Goal: Task Accomplishment & Management: Manage account settings

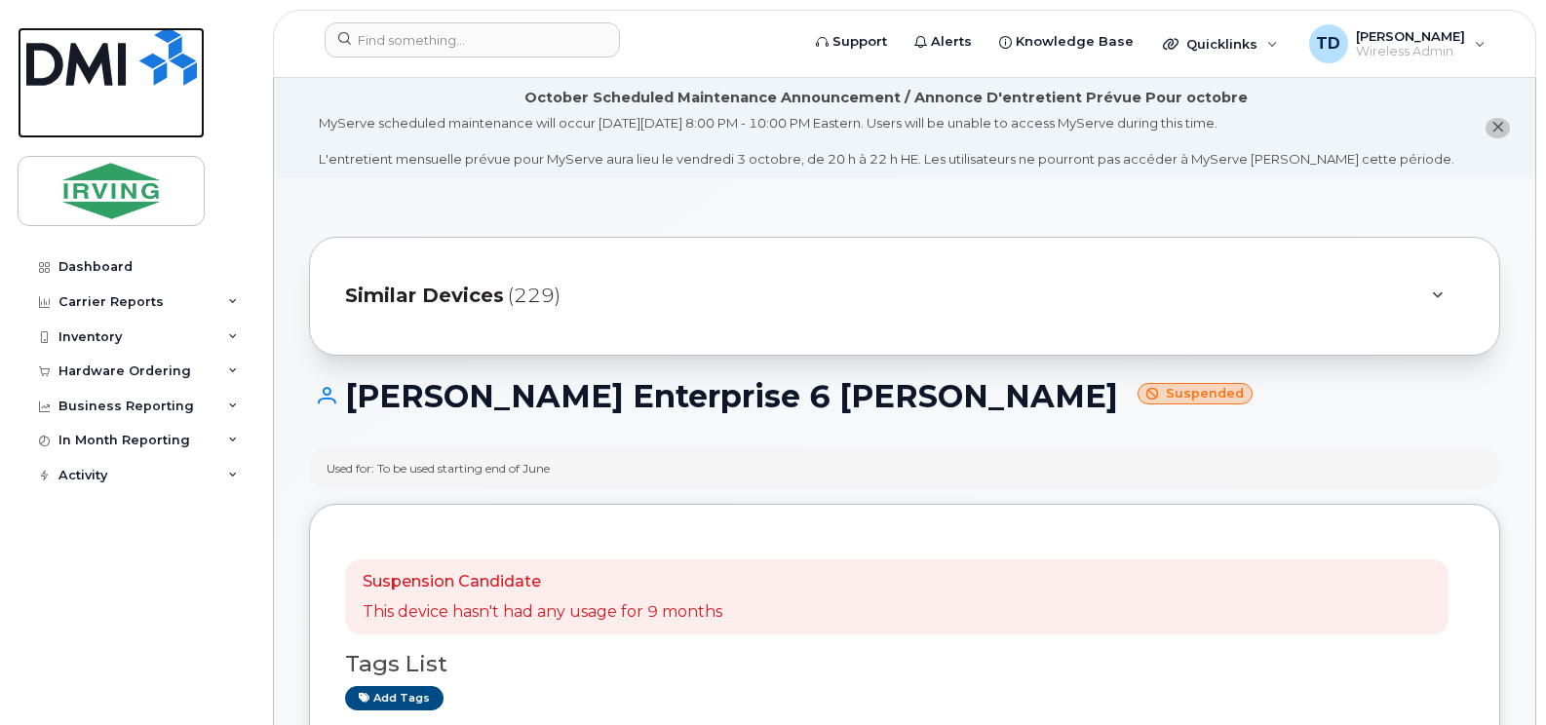
drag, startPoint x: 106, startPoint y: 66, endPoint x: 374, endPoint y: 308, distance: 361.0
click at [106, 66] on img at bounding box center [111, 56] width 171 height 58
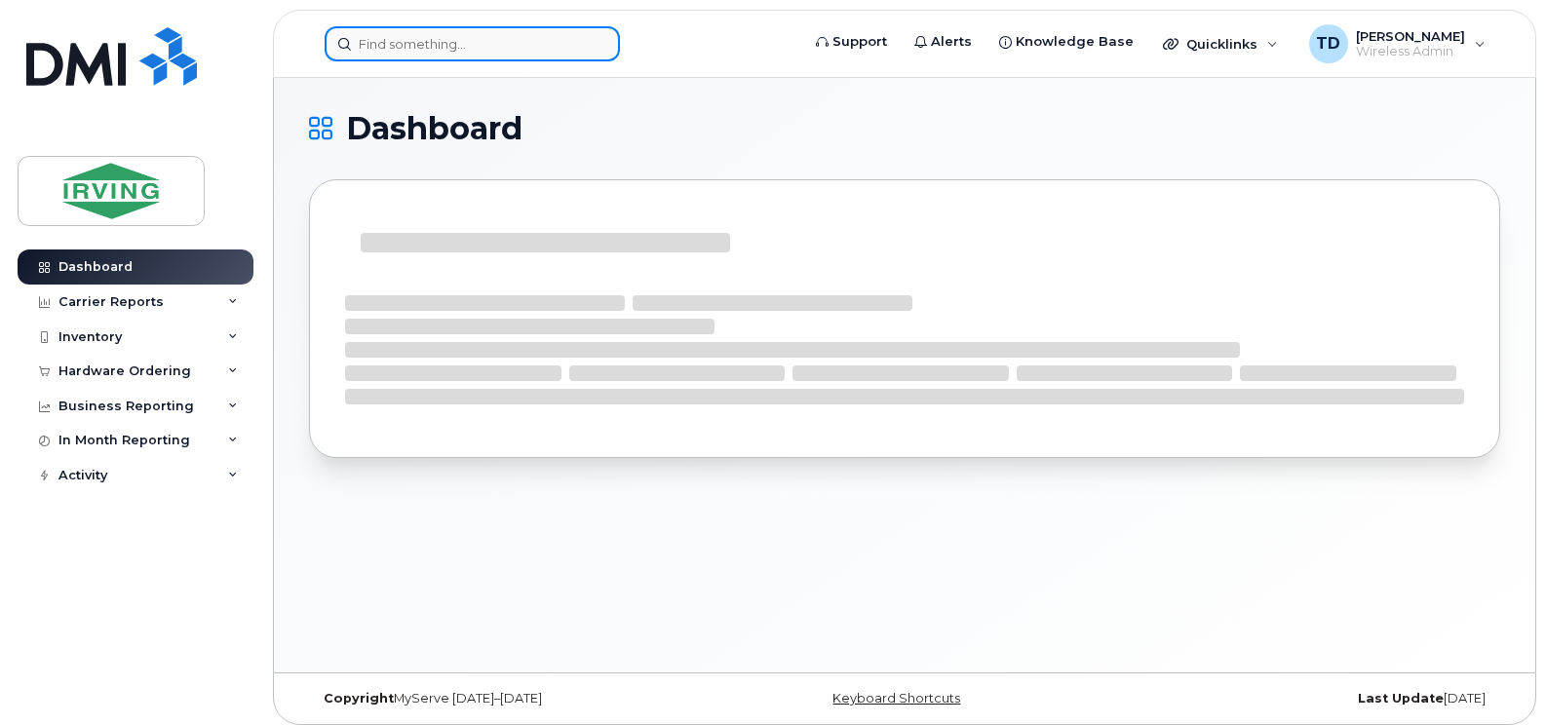
click at [436, 44] on input at bounding box center [472, 43] width 295 height 35
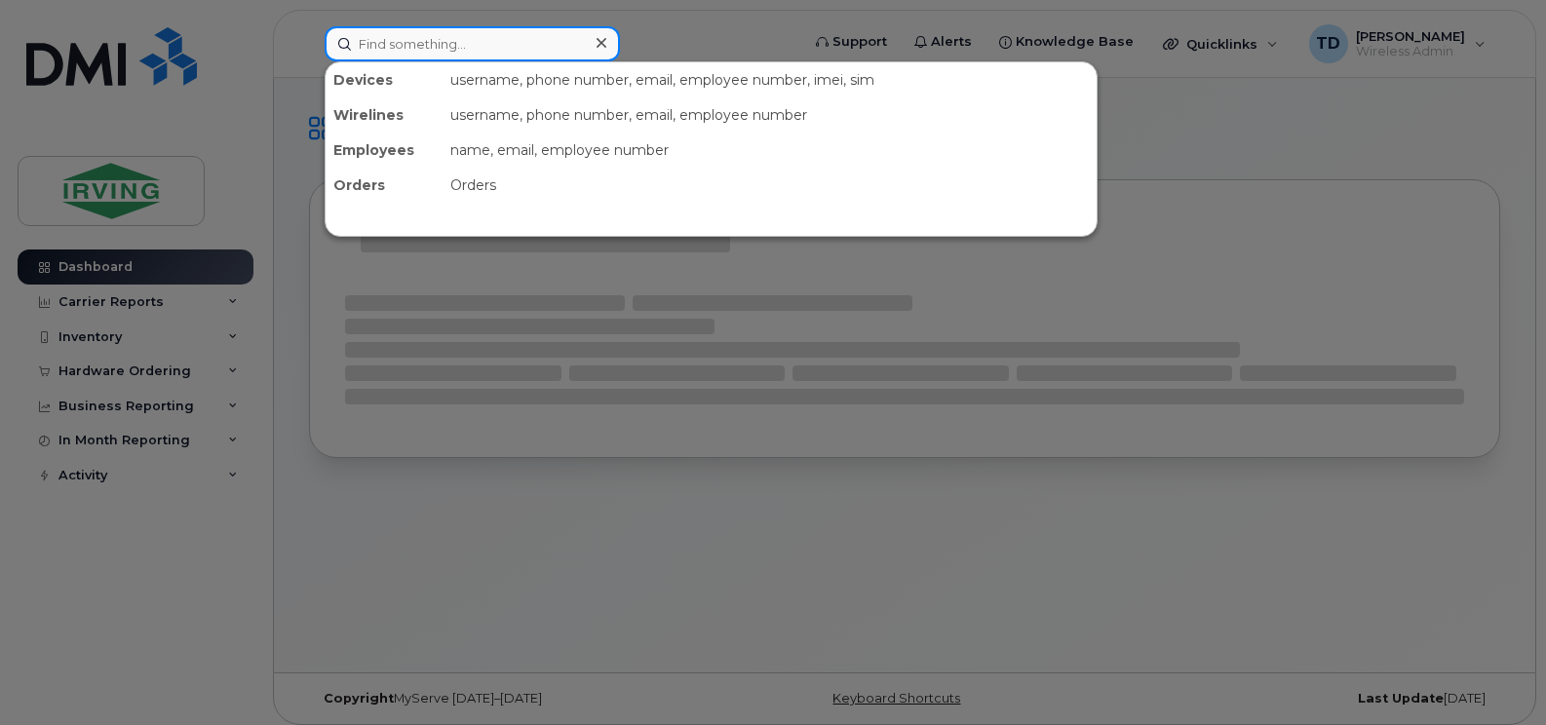
paste input "5064330945"
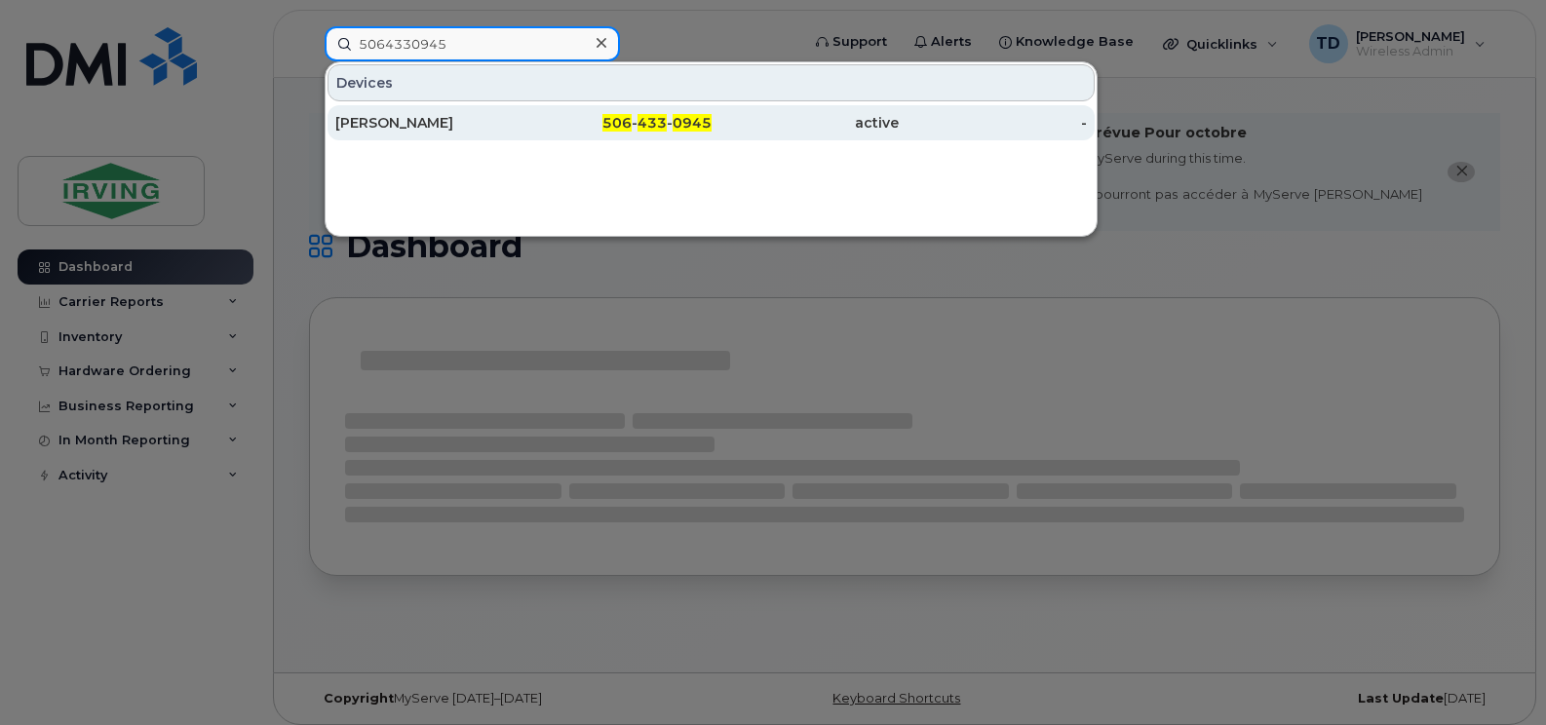
type input "5064330945"
click at [638, 127] on div "506 - 433 - 0945" at bounding box center [617, 122] width 188 height 19
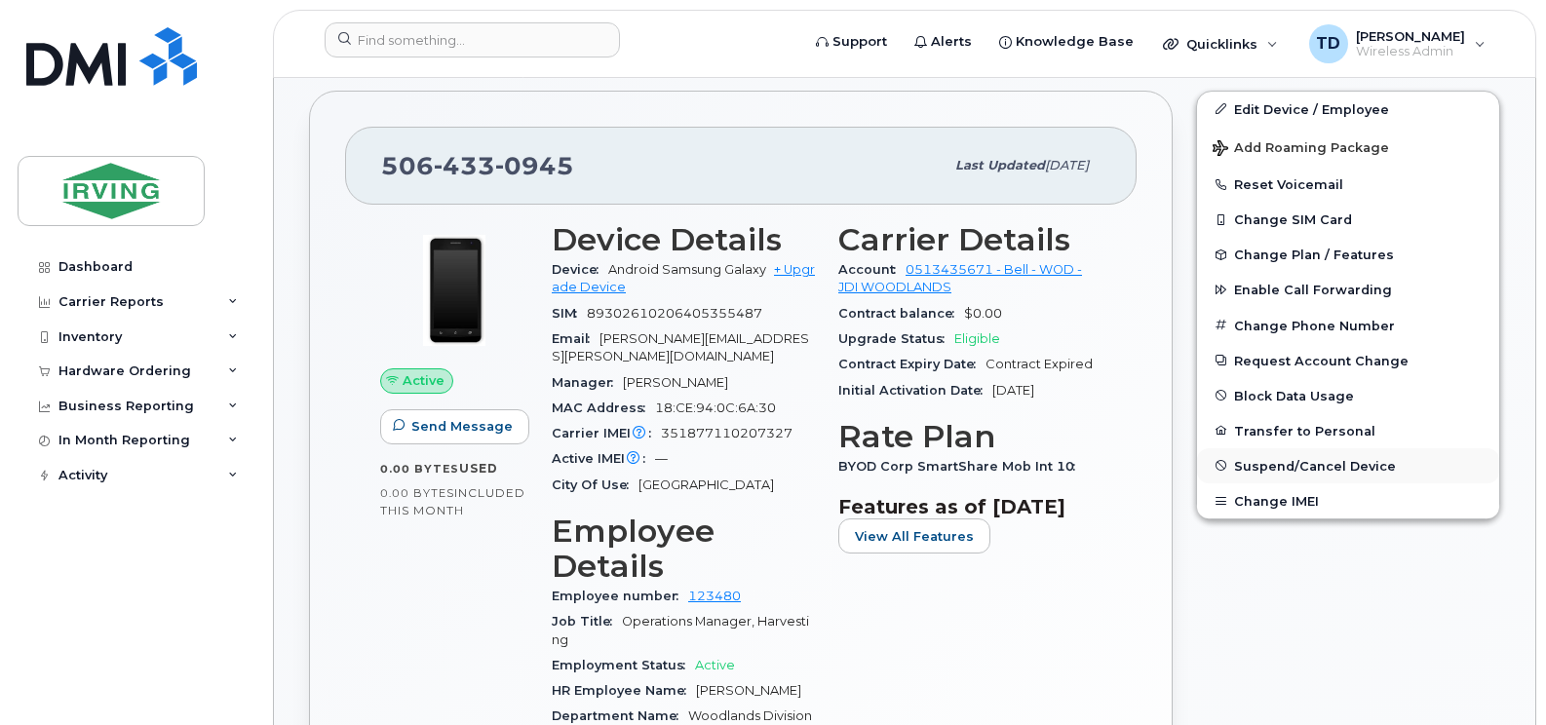
scroll to position [780, 0]
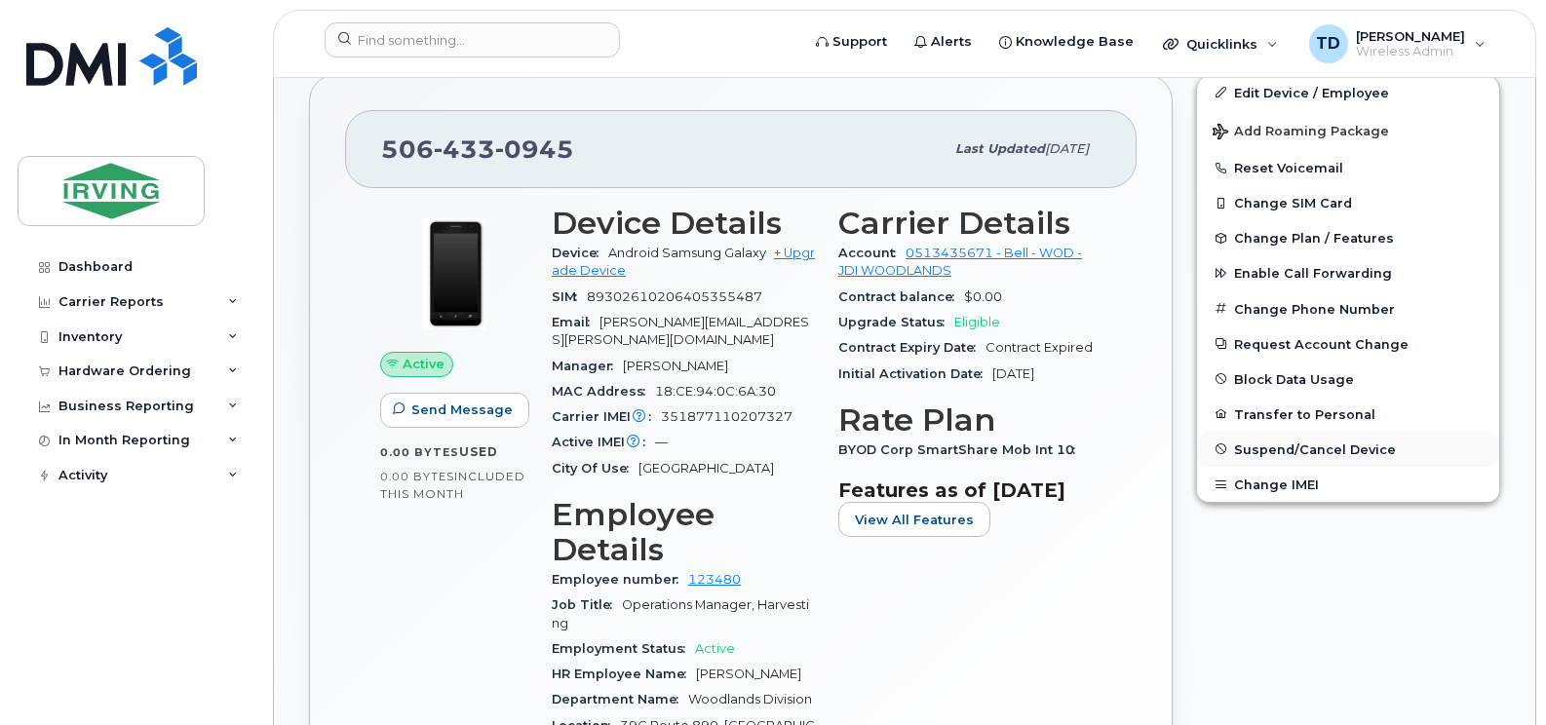
click at [1284, 445] on span "Suspend/Cancel Device" at bounding box center [1315, 449] width 162 height 15
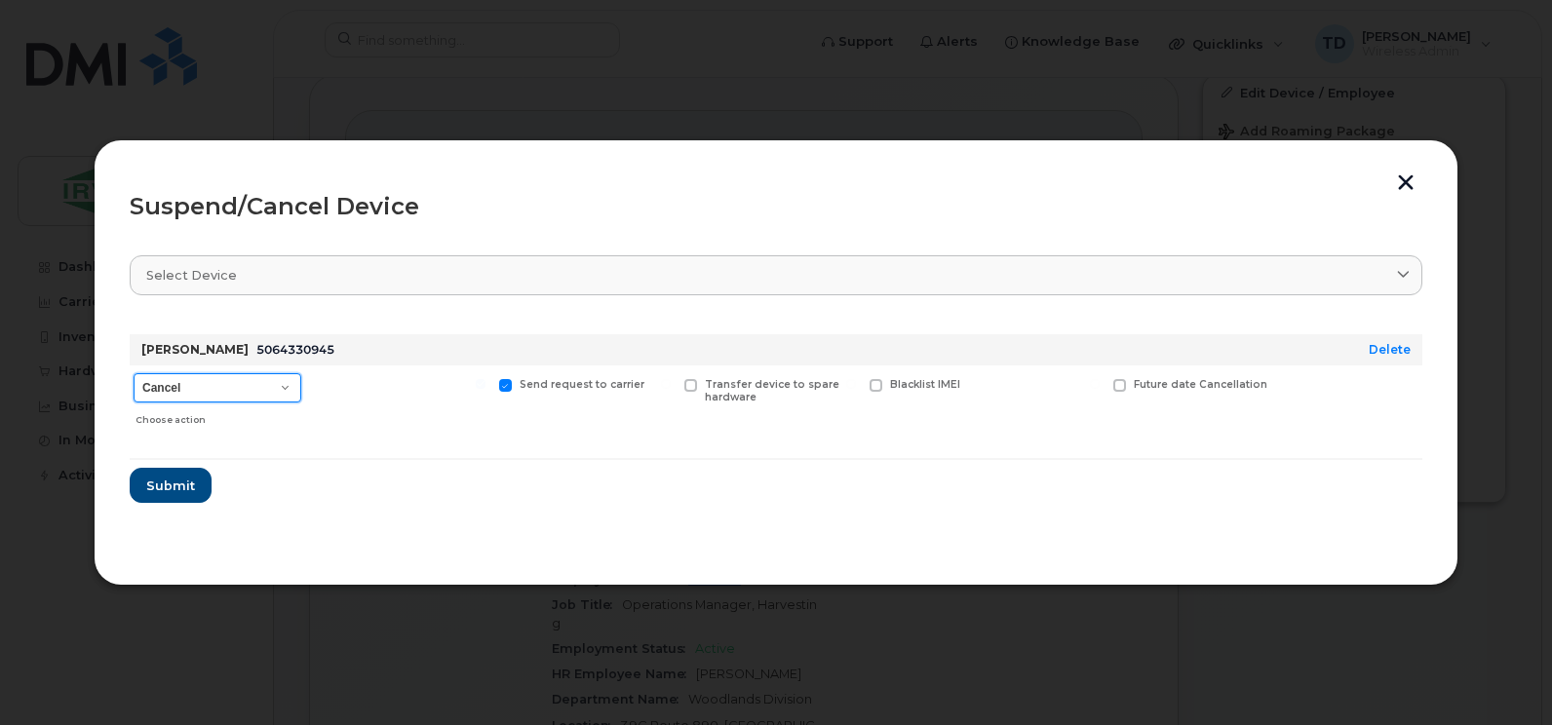
click at [176, 392] on select "Cancel Suspend - Extend Suspension Suspend - Reduced Rate Suspend - Full Rate S…" at bounding box center [218, 387] width 168 height 29
select select "[object Object]"
click at [134, 373] on select "Cancel Suspend - Extend Suspension Suspend - Reduced Rate Suspend - Full Rate S…" at bounding box center [218, 387] width 168 height 29
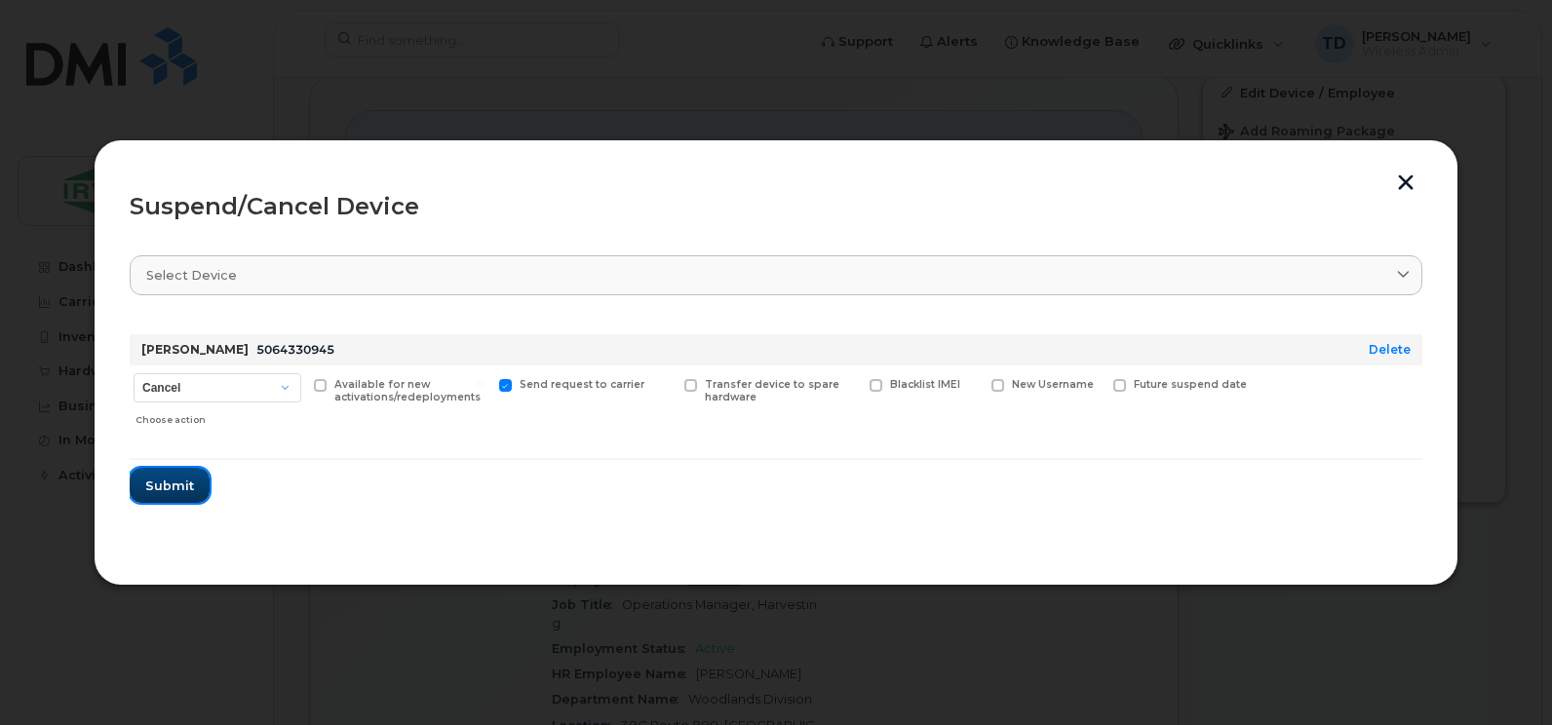
click at [179, 474] on button "Submit" at bounding box center [170, 485] width 80 height 35
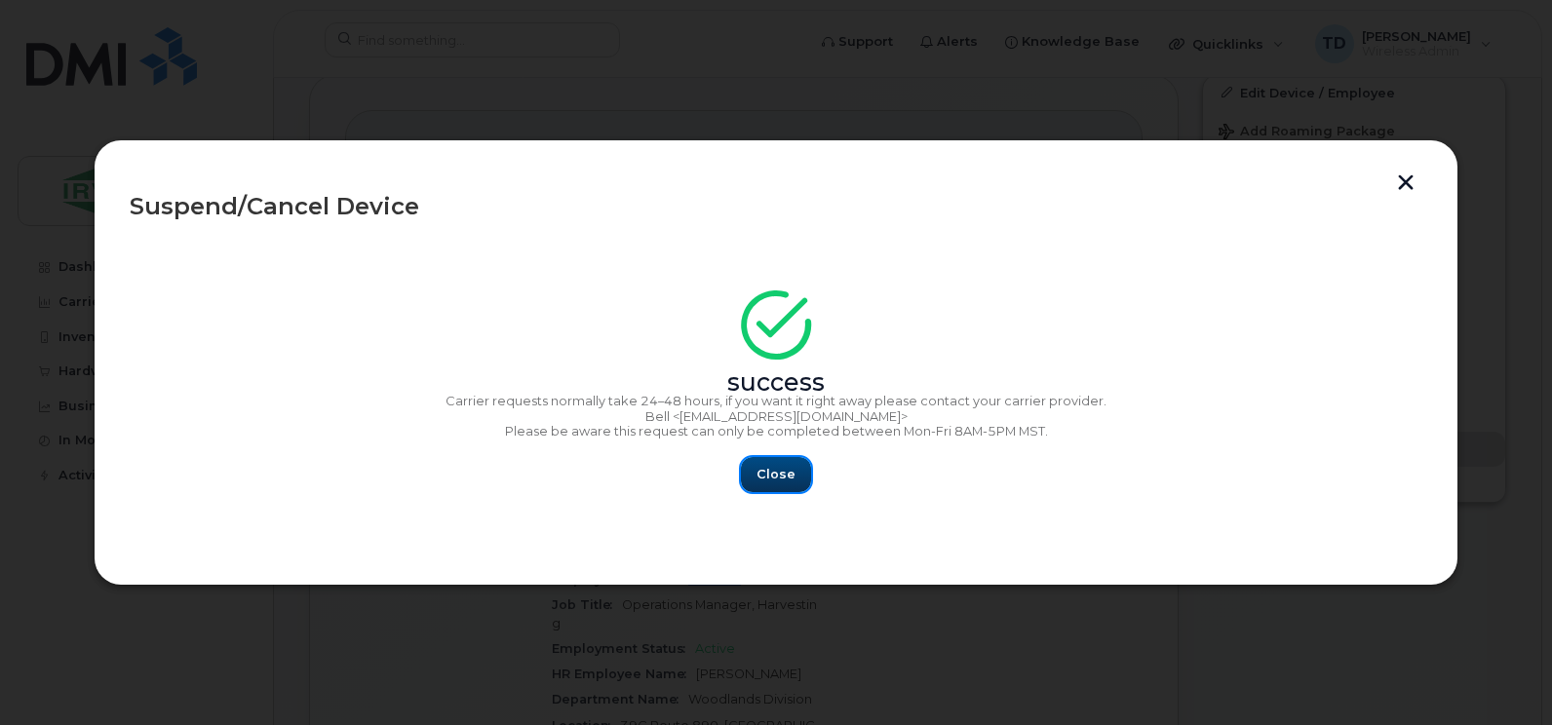
click at [777, 484] on button "Close" at bounding box center [776, 474] width 70 height 35
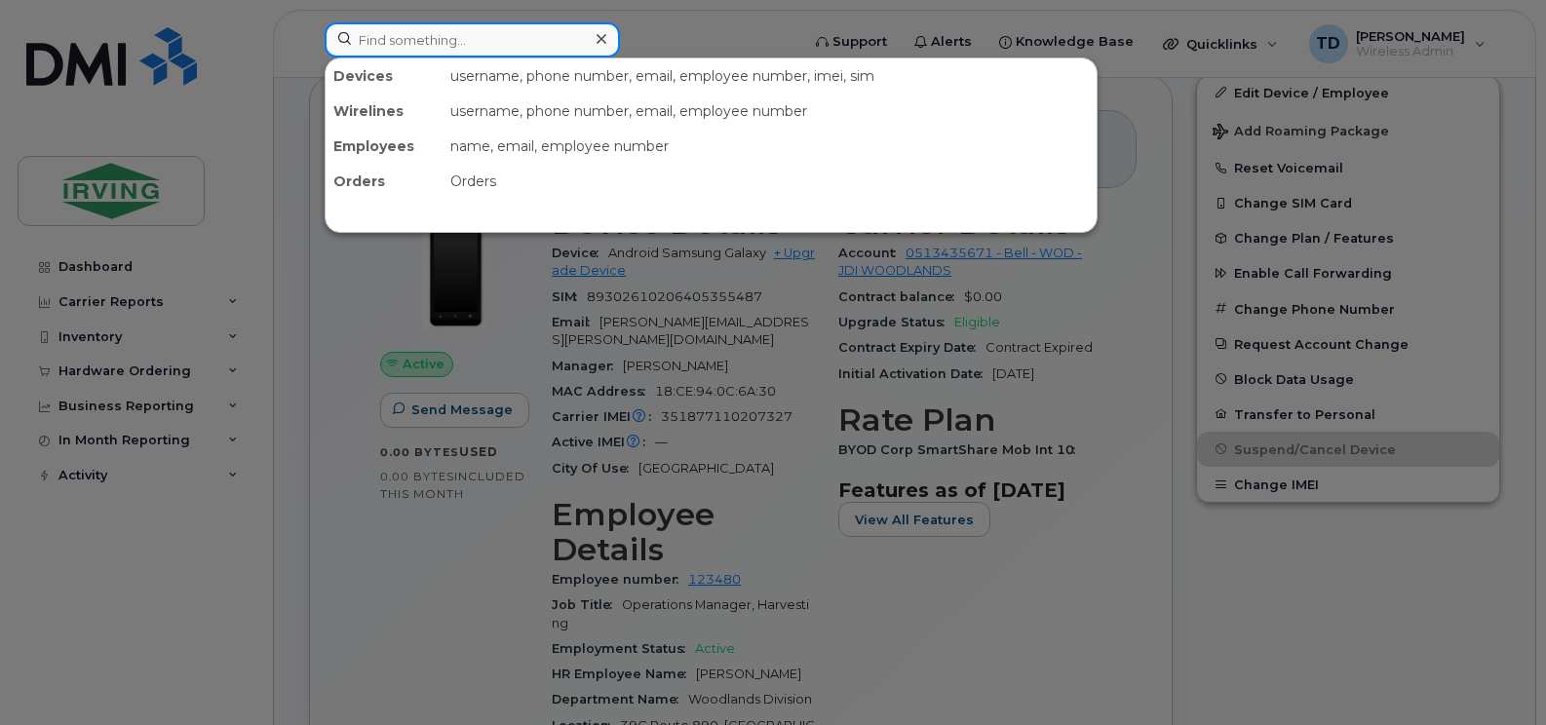
click at [487, 34] on input at bounding box center [472, 39] width 295 height 35
paste input "5064342019"
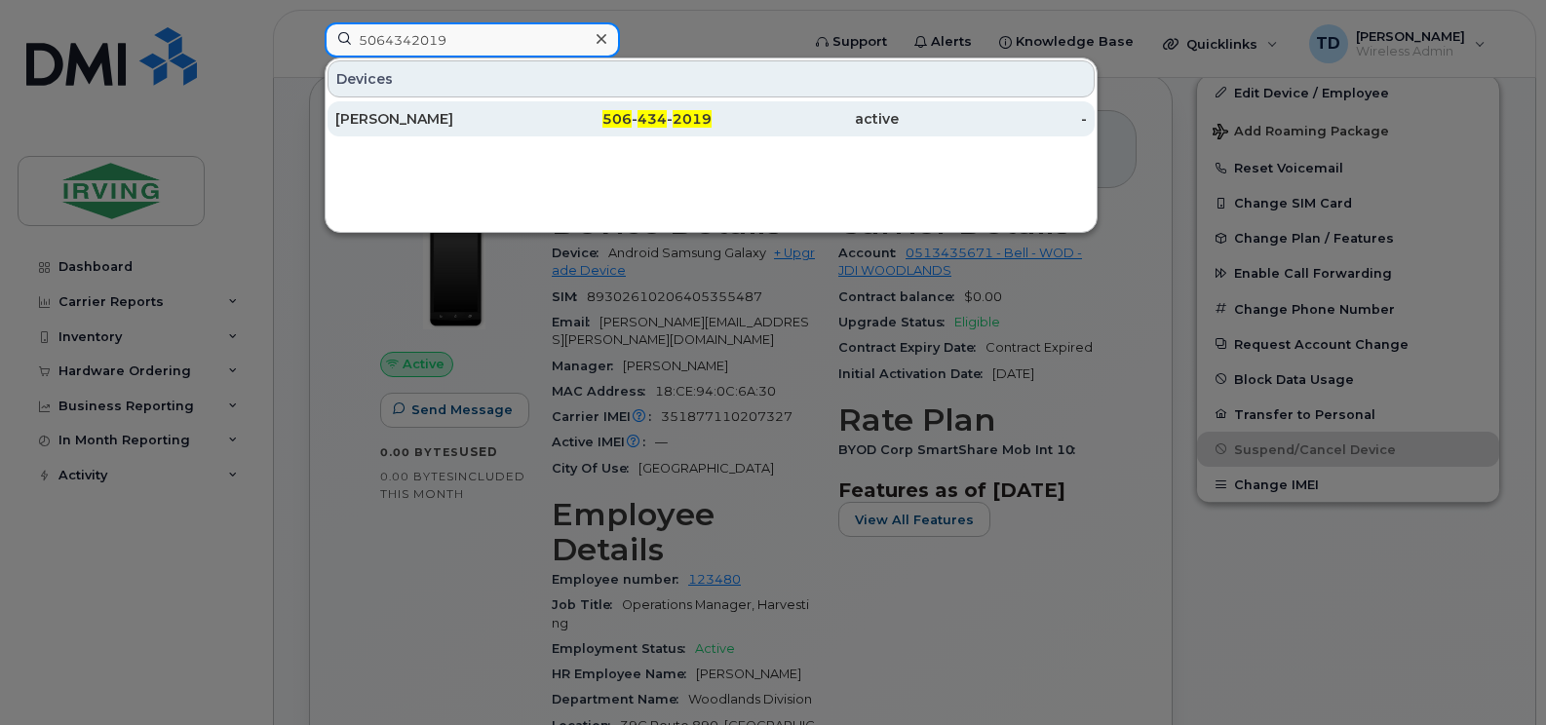
type input "5064342019"
click at [434, 117] on div "Caleb Waite" at bounding box center [429, 118] width 188 height 19
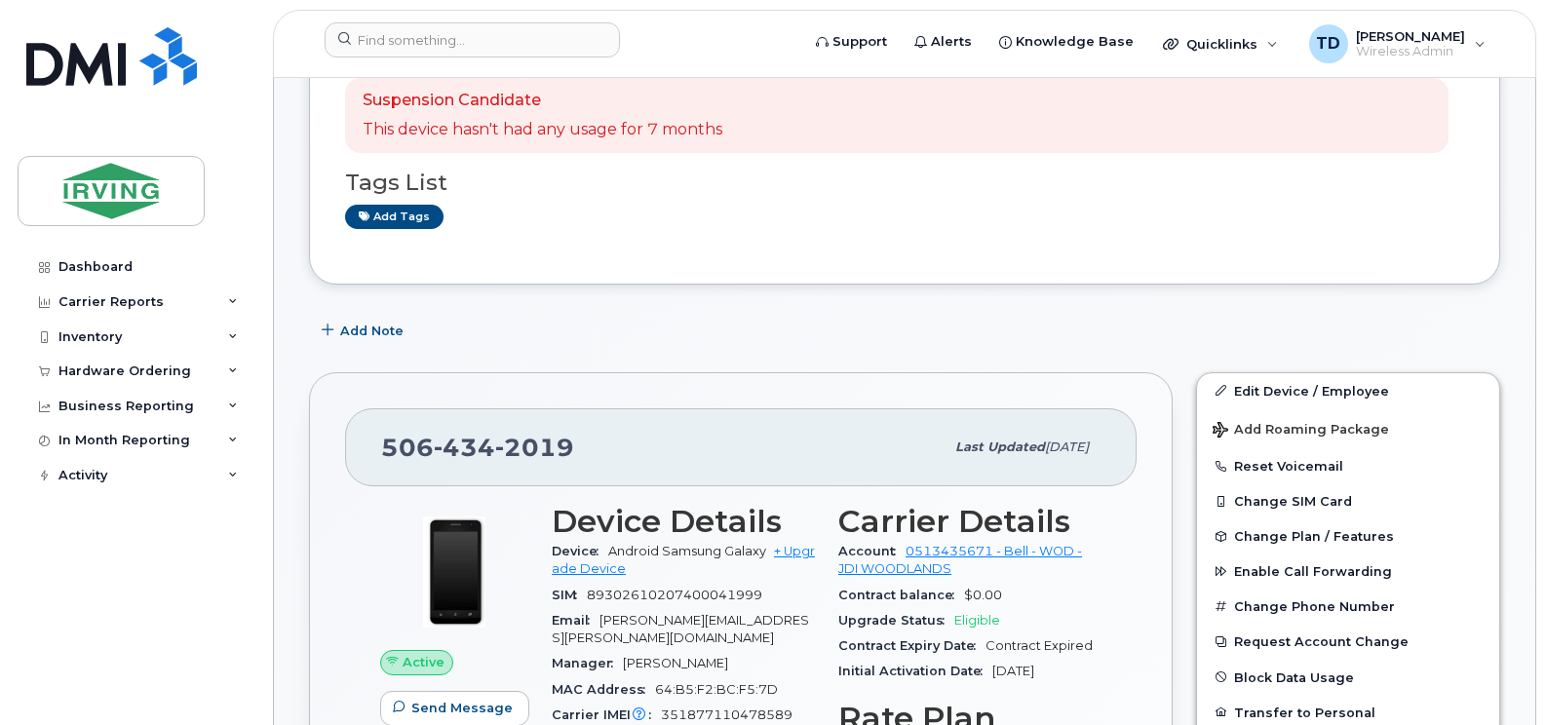
scroll to position [585, 0]
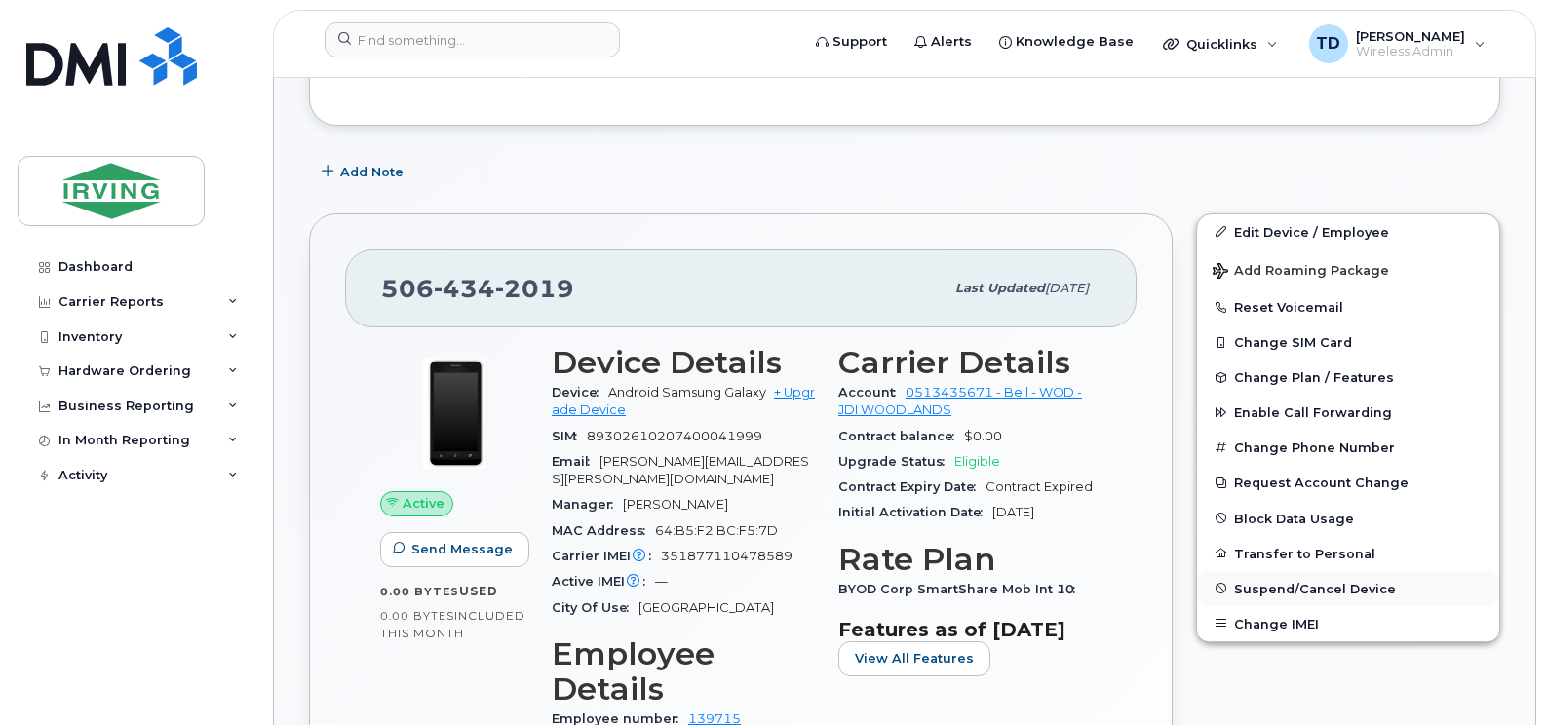
click at [1302, 589] on span "Suspend/Cancel Device" at bounding box center [1315, 588] width 162 height 15
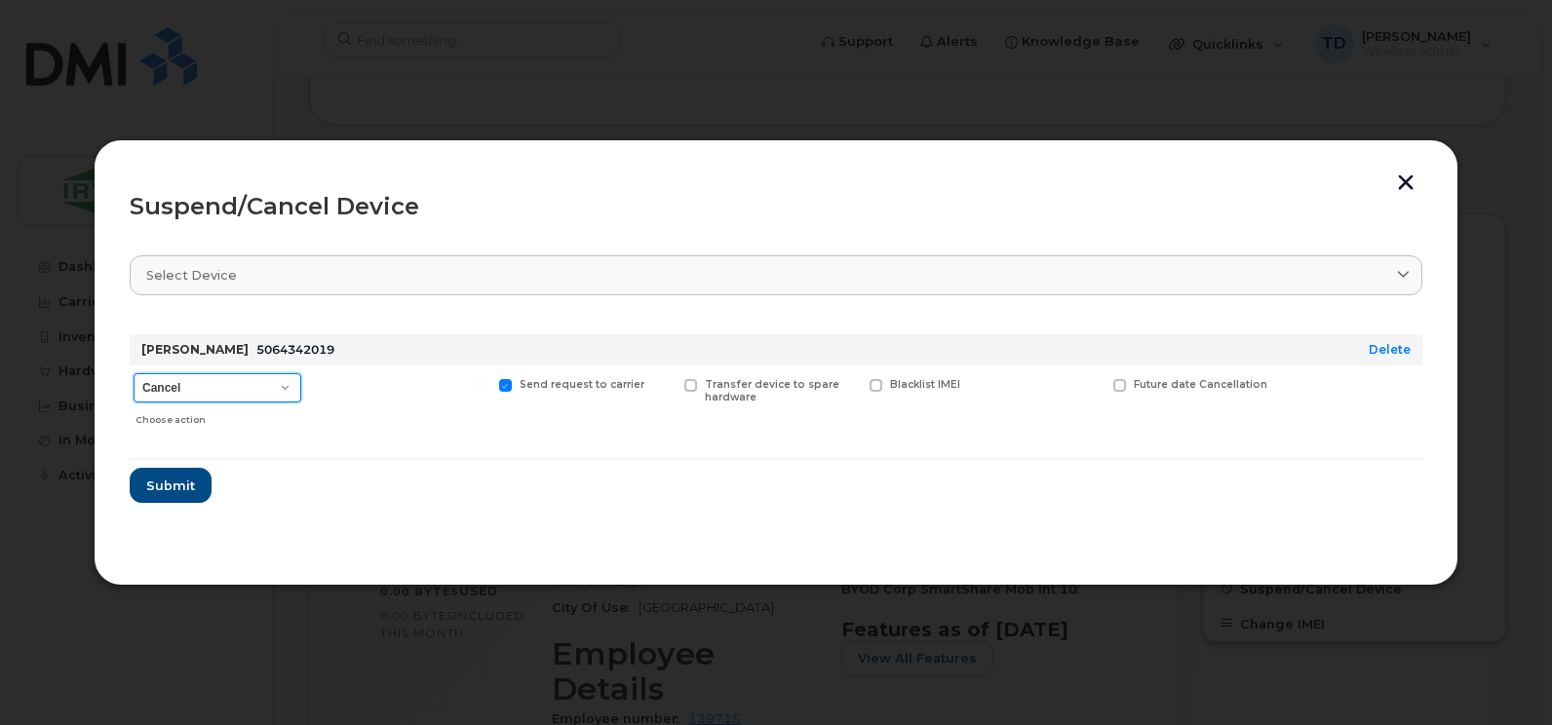
click at [215, 393] on select "Cancel Suspend - Extend Suspension Suspend - Reduced Rate Suspend - Full Rate S…" at bounding box center [218, 387] width 168 height 29
select select "[object Object]"
click at [134, 373] on select "Cancel Suspend - Extend Suspension Suspend - Reduced Rate Suspend - Full Rate S…" at bounding box center [218, 387] width 168 height 29
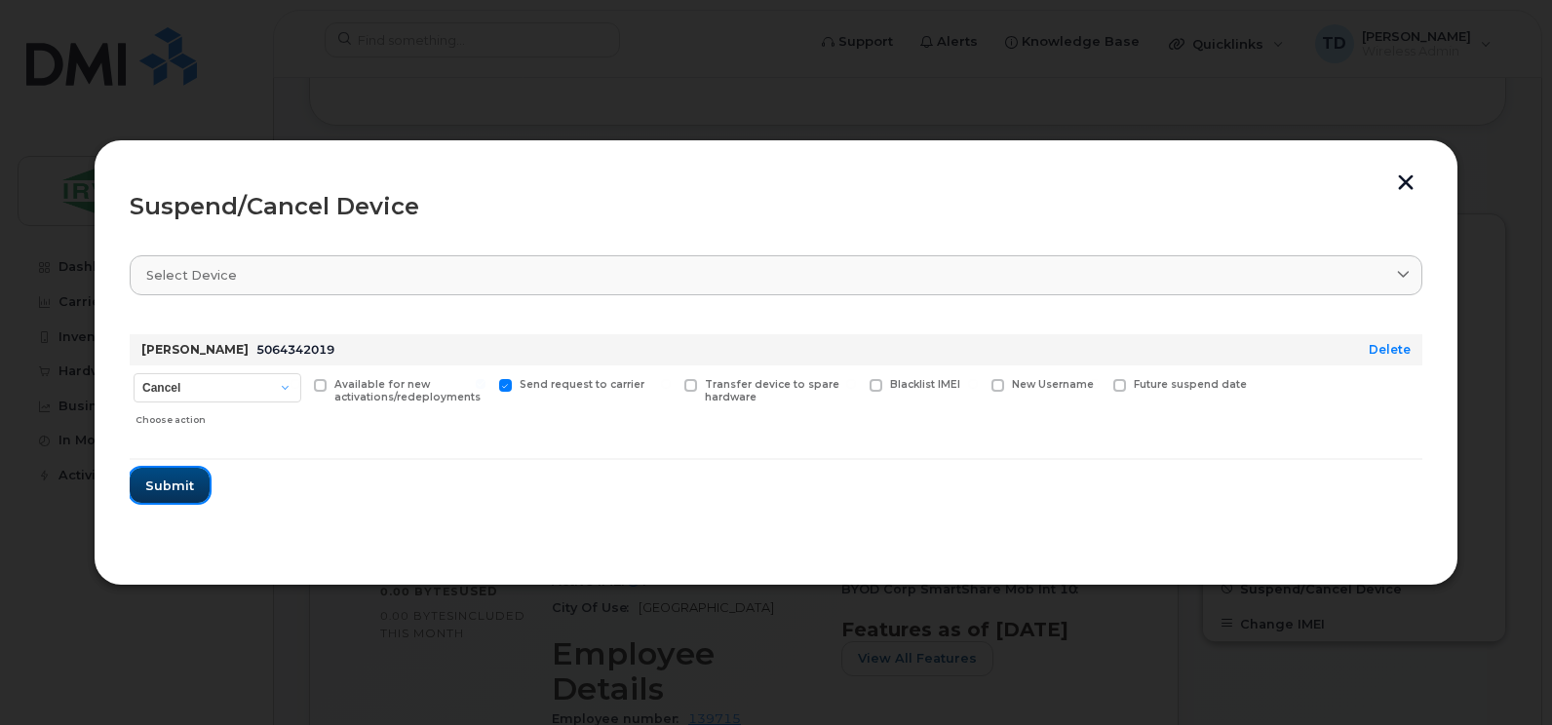
click at [186, 487] on span "Submit" at bounding box center [169, 486] width 49 height 19
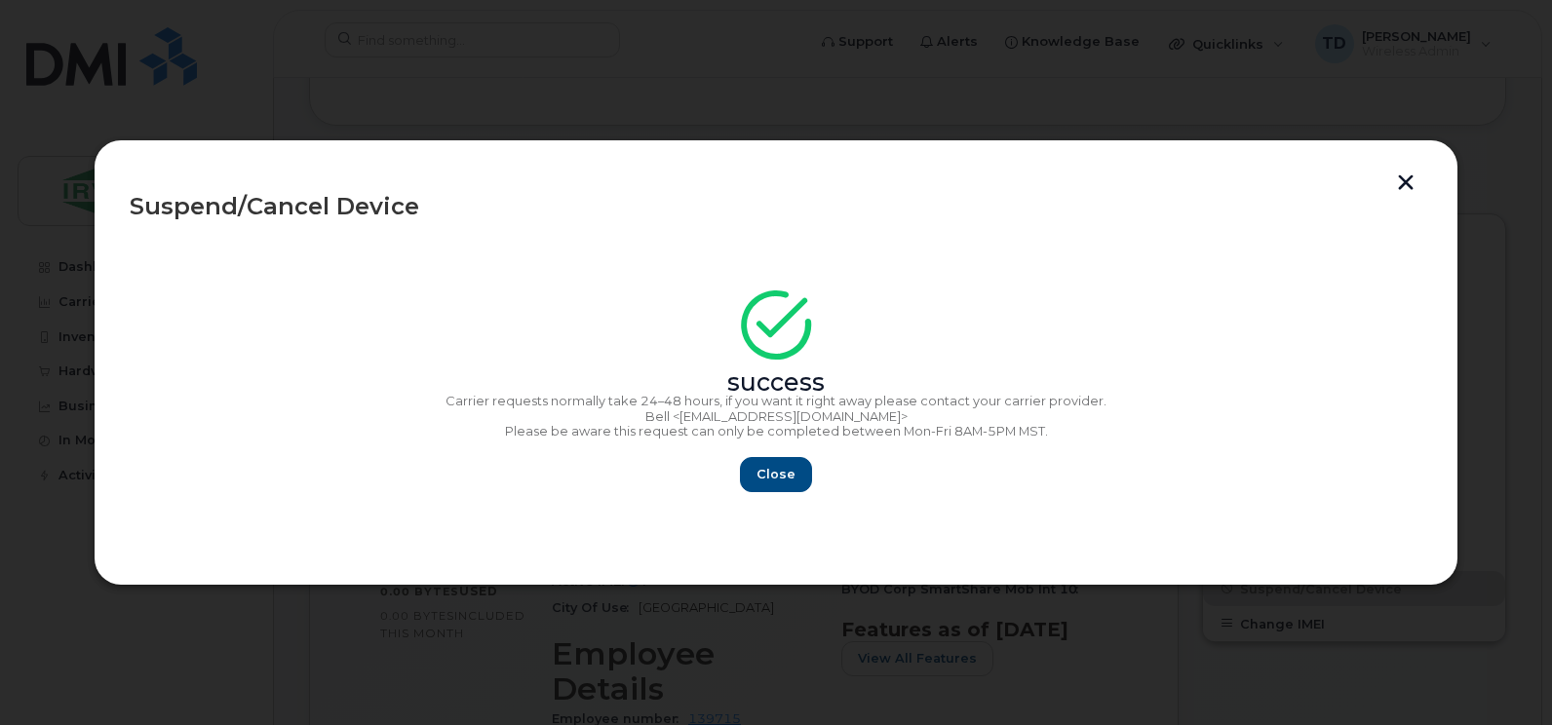
click at [1404, 190] on button "button" at bounding box center [1405, 184] width 29 height 20
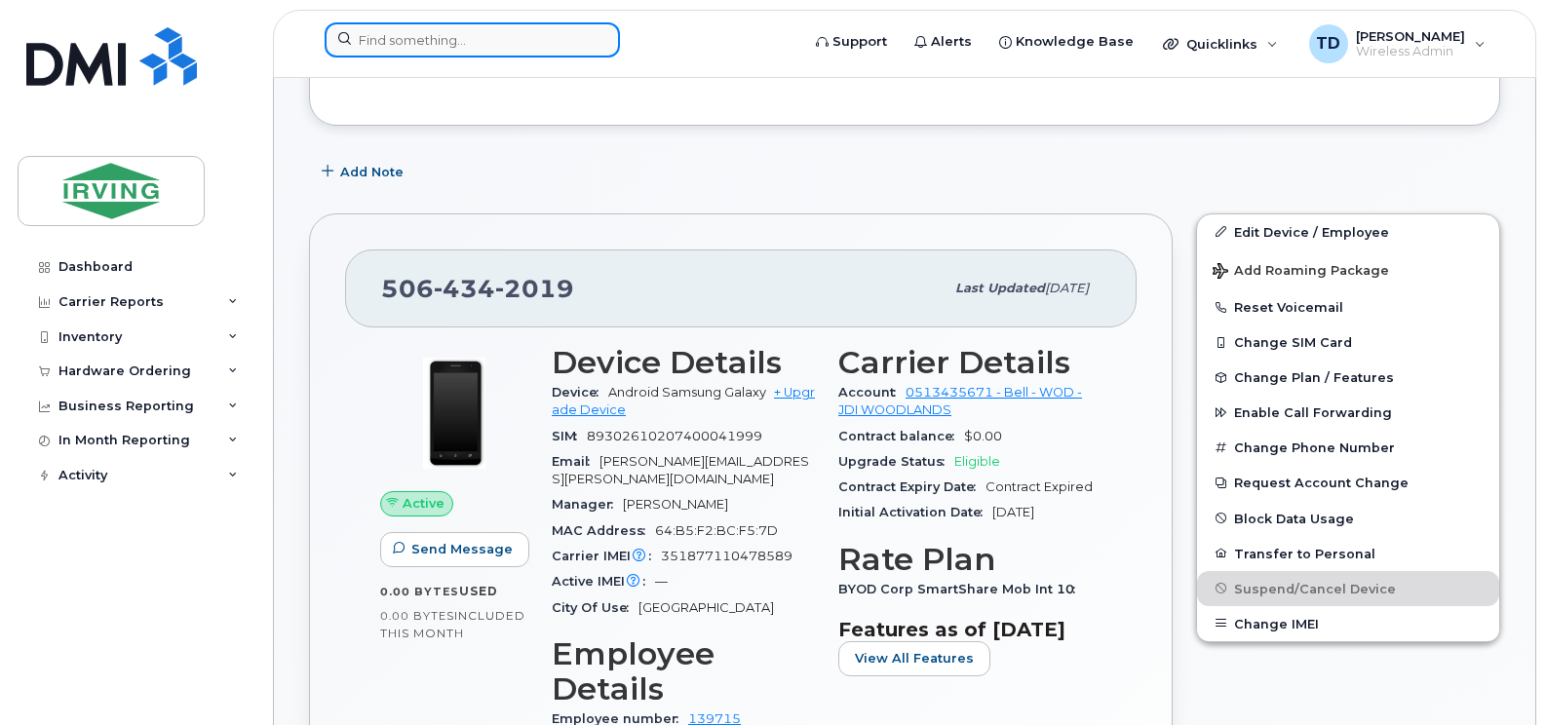
click at [502, 44] on input at bounding box center [472, 39] width 295 height 35
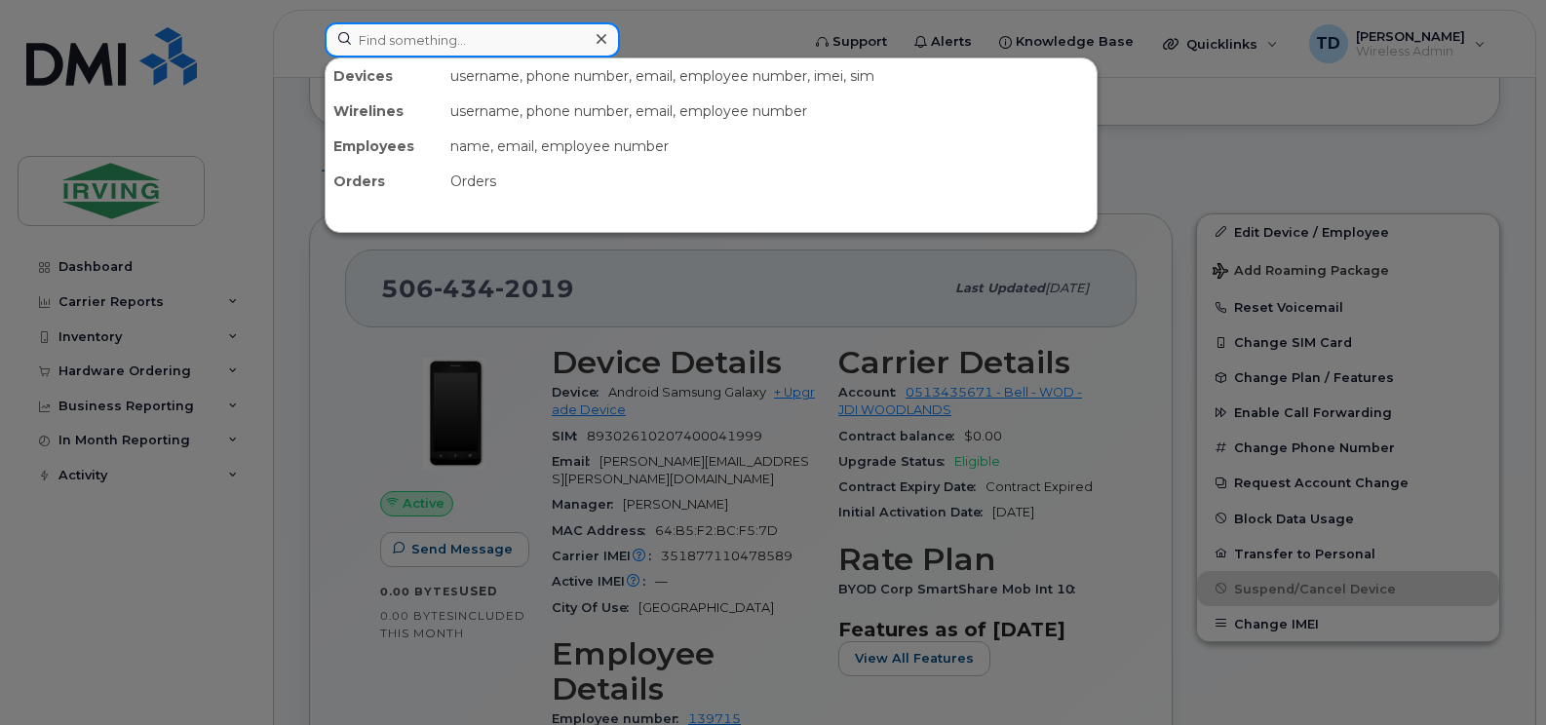
paste input "5064343127"
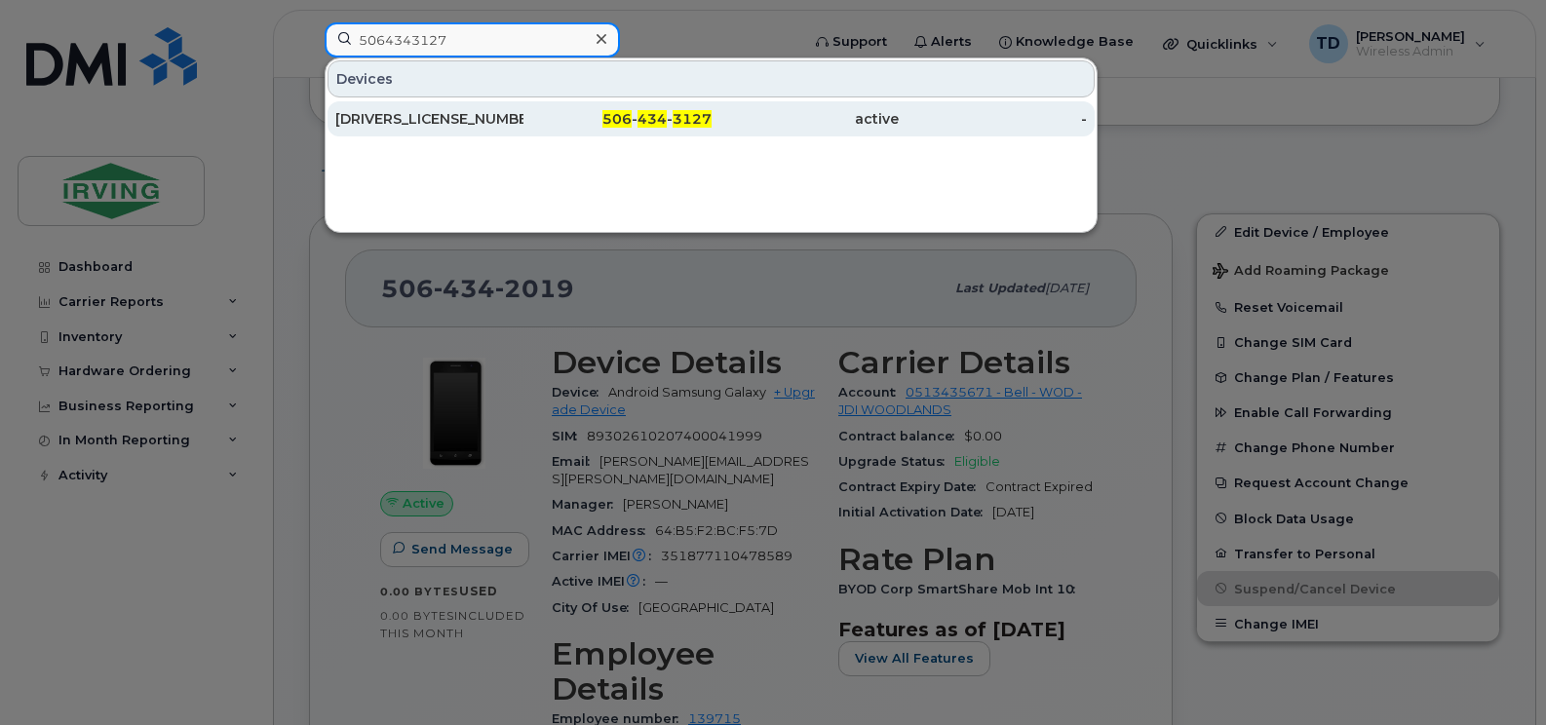
type input "5064343127"
click at [502, 123] on div "712242 New Brunswick Inc 4" at bounding box center [429, 118] width 188 height 19
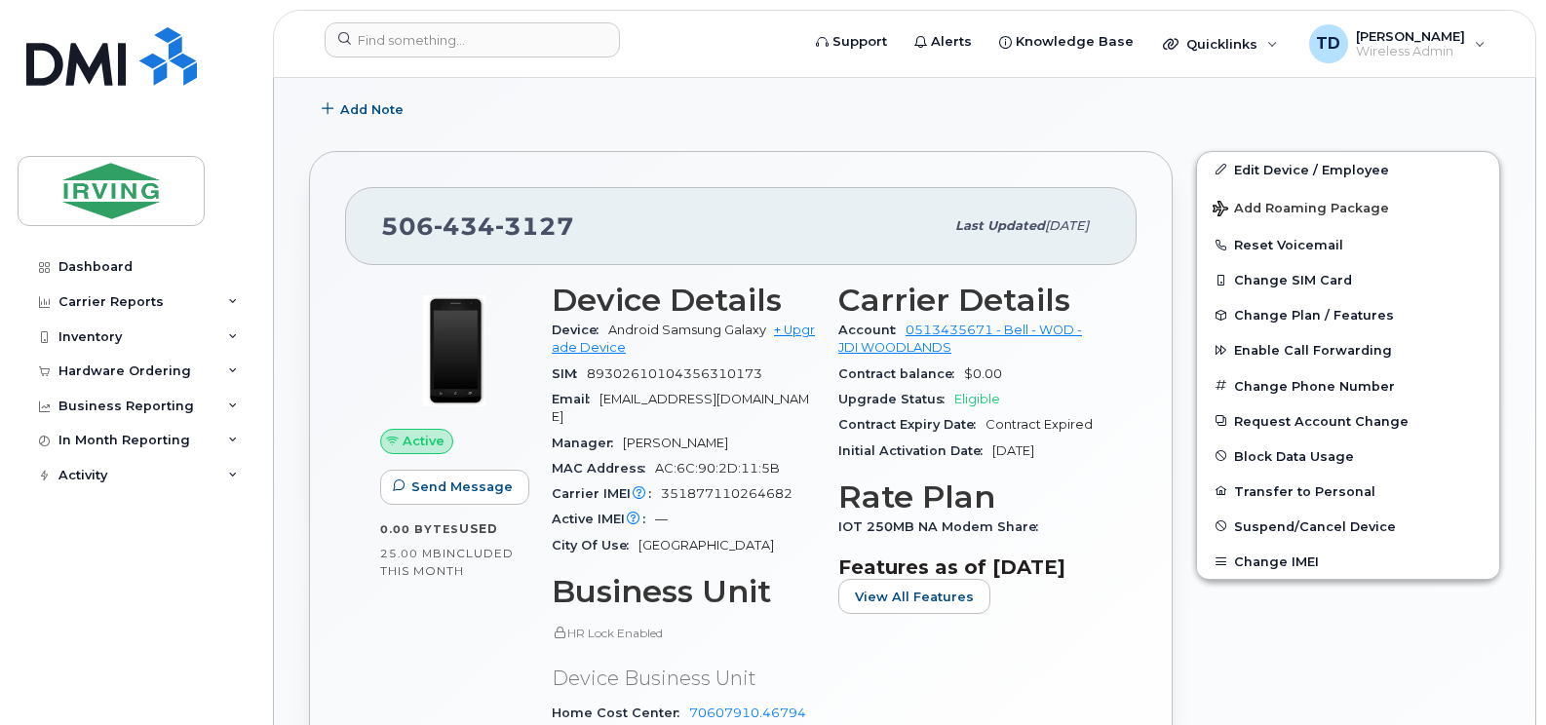
scroll to position [585, 0]
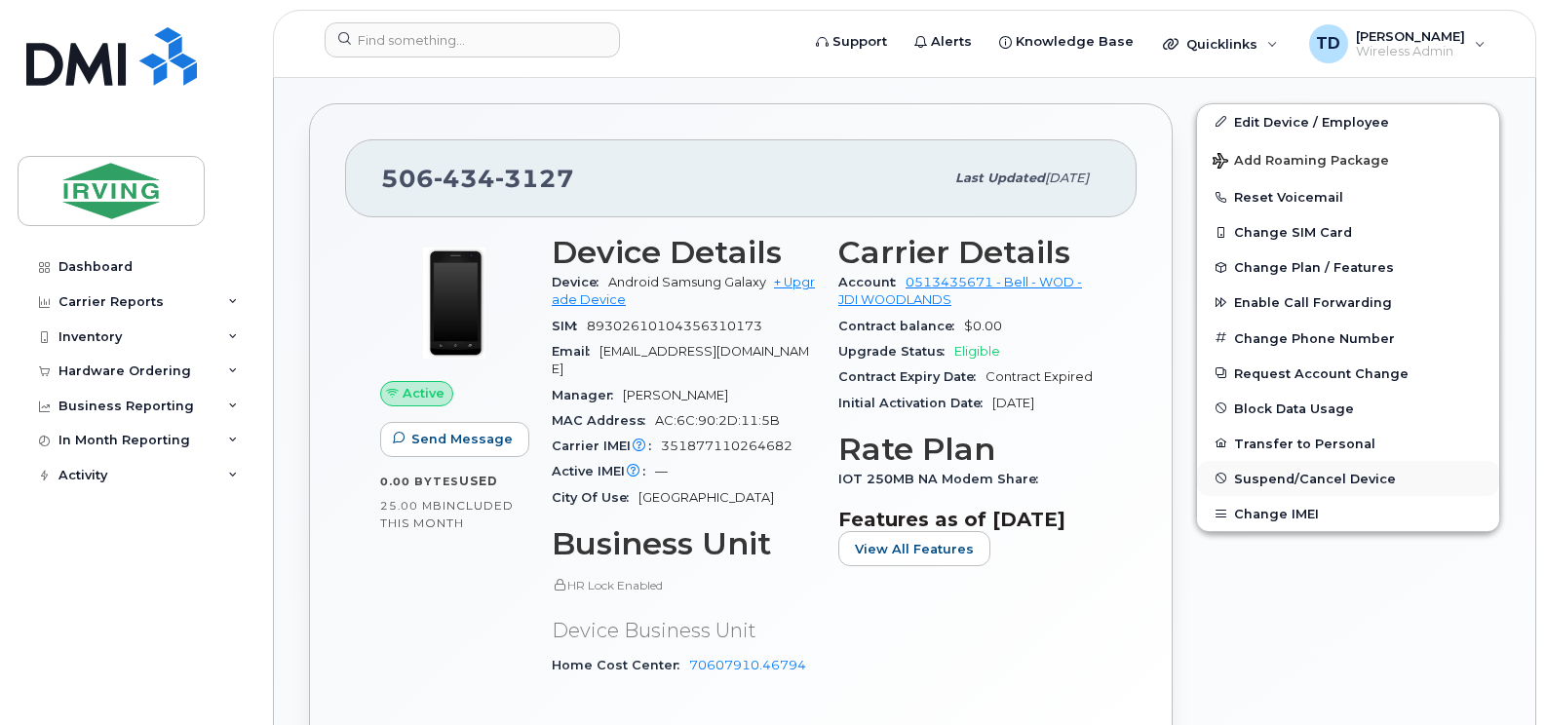
click at [1257, 473] on span "Suspend/Cancel Device" at bounding box center [1315, 478] width 162 height 15
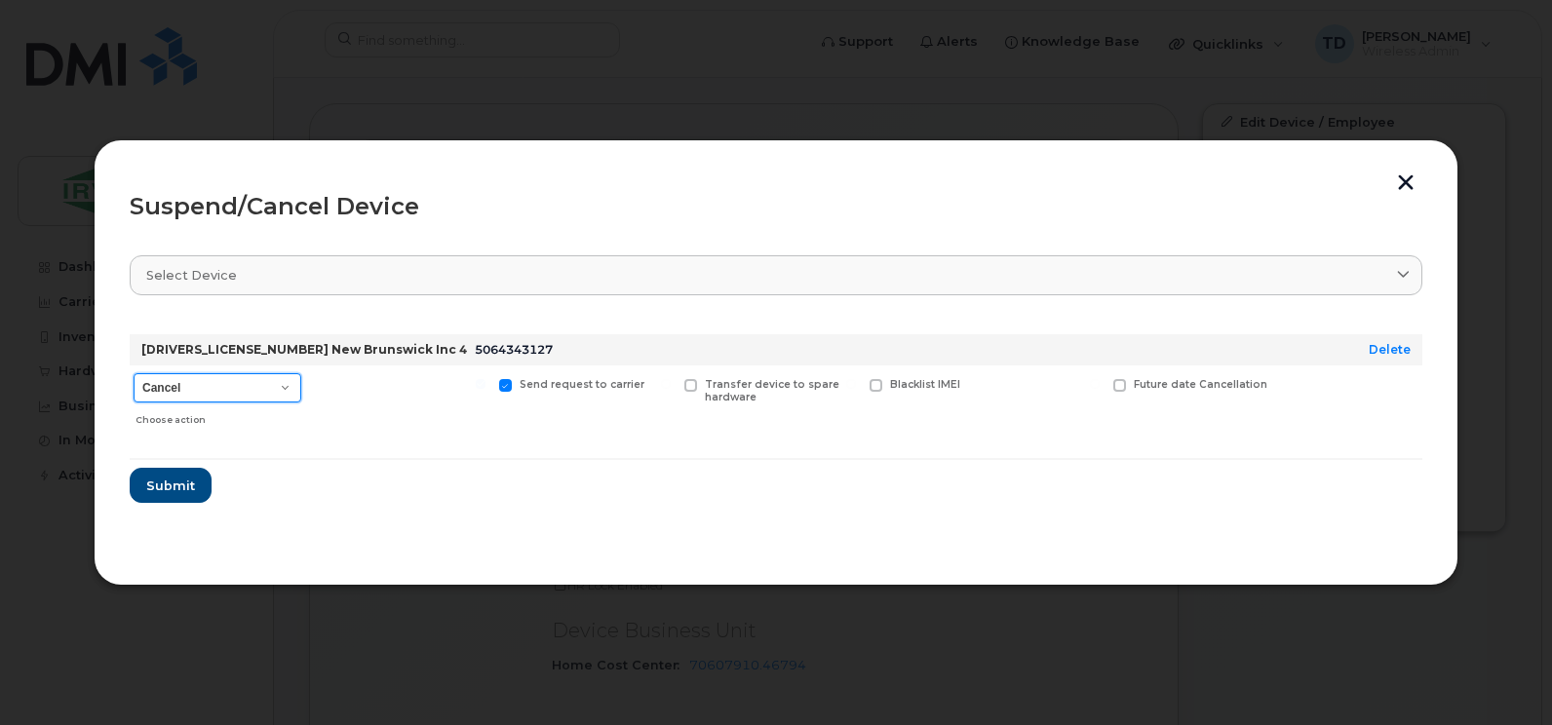
click at [227, 387] on select "Cancel Suspend - Extend Suspension Suspend - Reduced Rate Suspend - Full Rate S…" at bounding box center [218, 387] width 168 height 29
select select "[object Object]"
click at [134, 373] on select "Cancel Suspend - Extend Suspension Suspend - Reduced Rate Suspend - Full Rate S…" at bounding box center [218, 387] width 168 height 29
click at [194, 473] on form "[DRIVERS_LICENSE_NUMBER] New Brunswick Inc 4 5064343127 Delete Cancel Suspend -…" at bounding box center [776, 411] width 1293 height 184
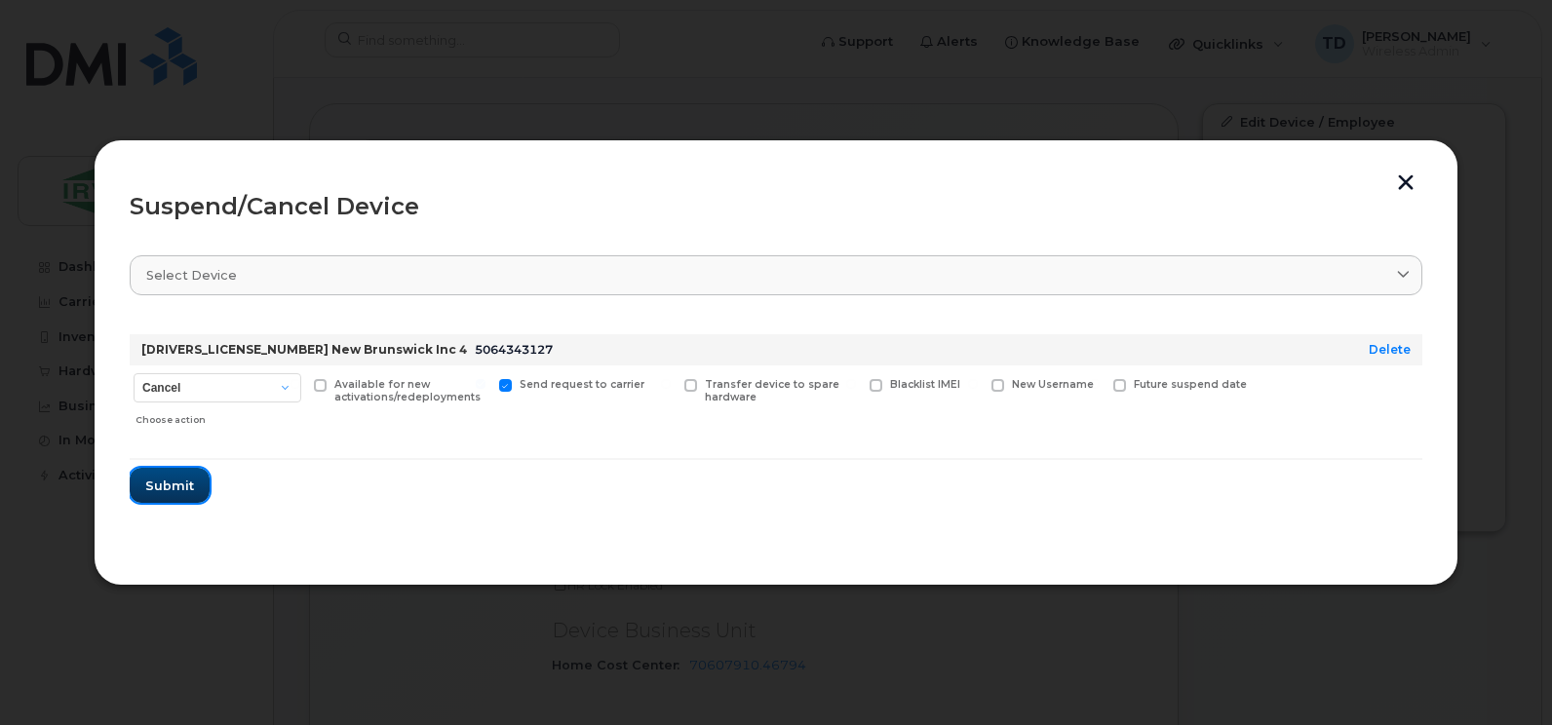
click at [194, 473] on button "Submit" at bounding box center [170, 485] width 80 height 35
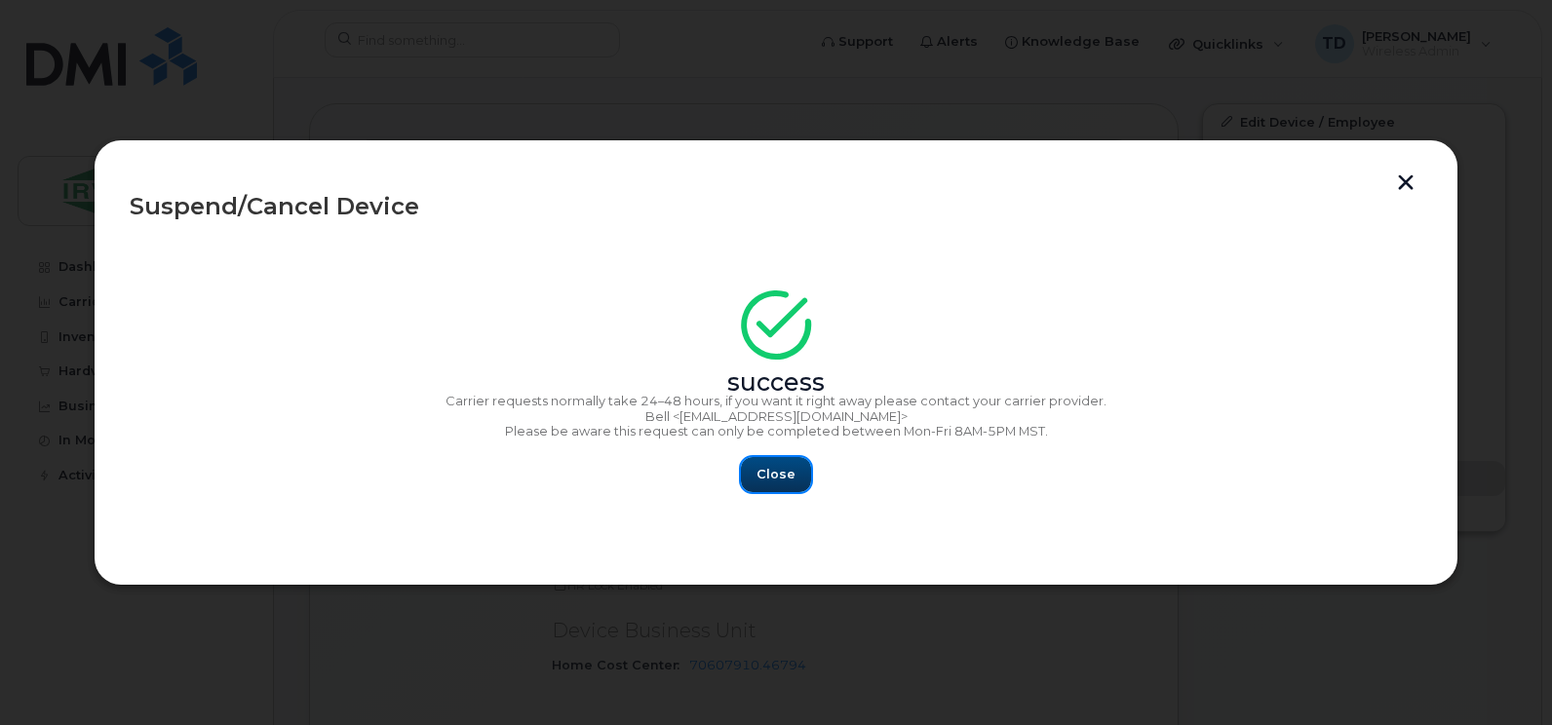
click at [767, 485] on button "Close" at bounding box center [776, 474] width 70 height 35
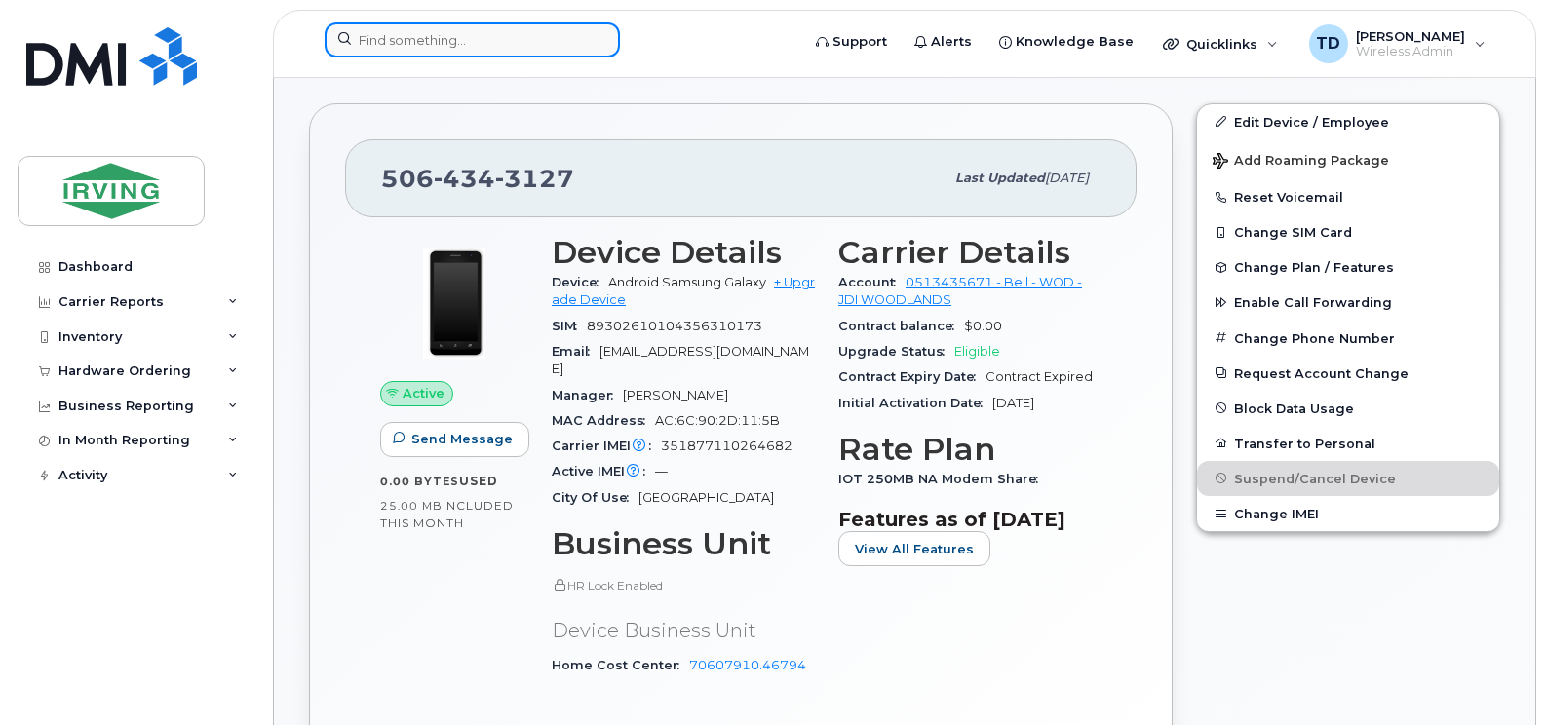
click at [448, 40] on input at bounding box center [472, 39] width 295 height 35
paste input "5064345331"
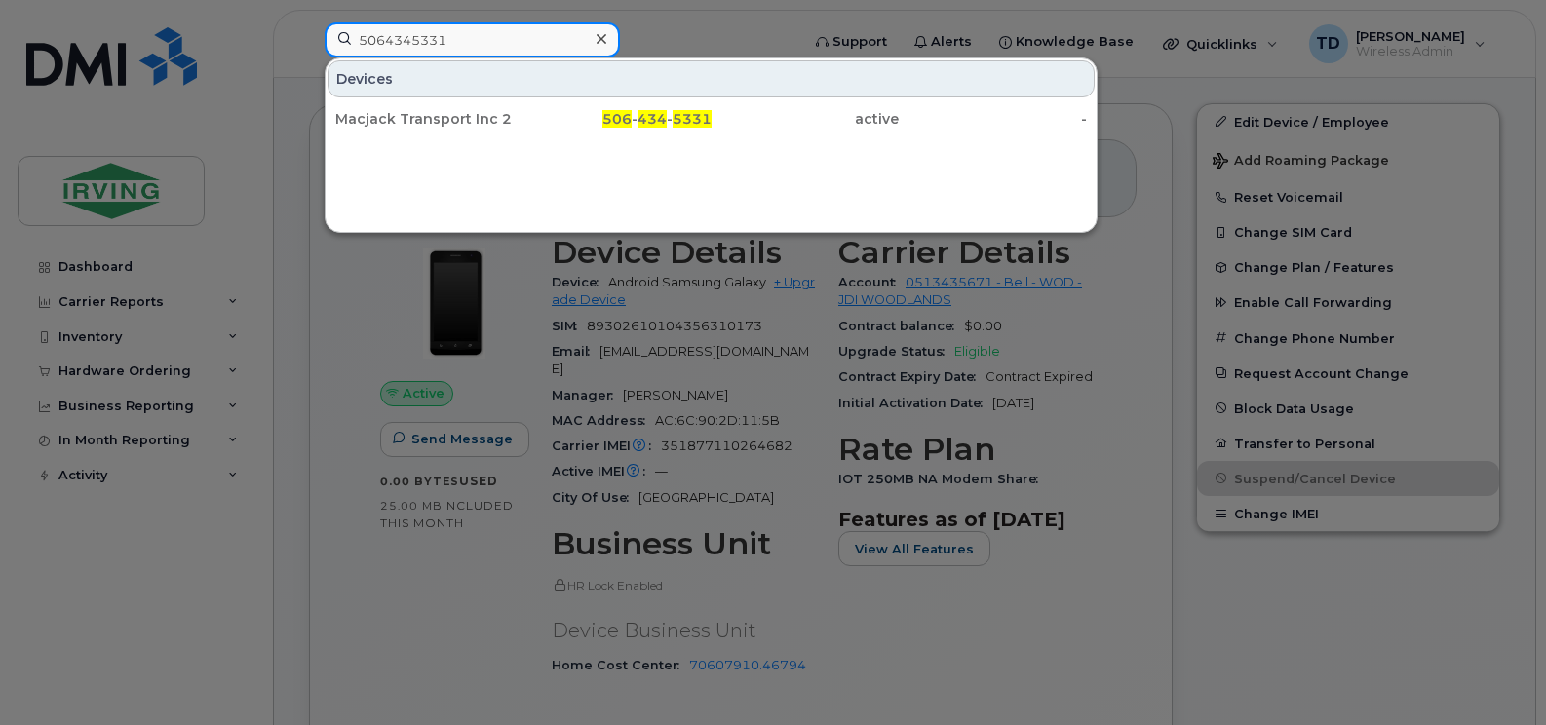
type input "5064345331"
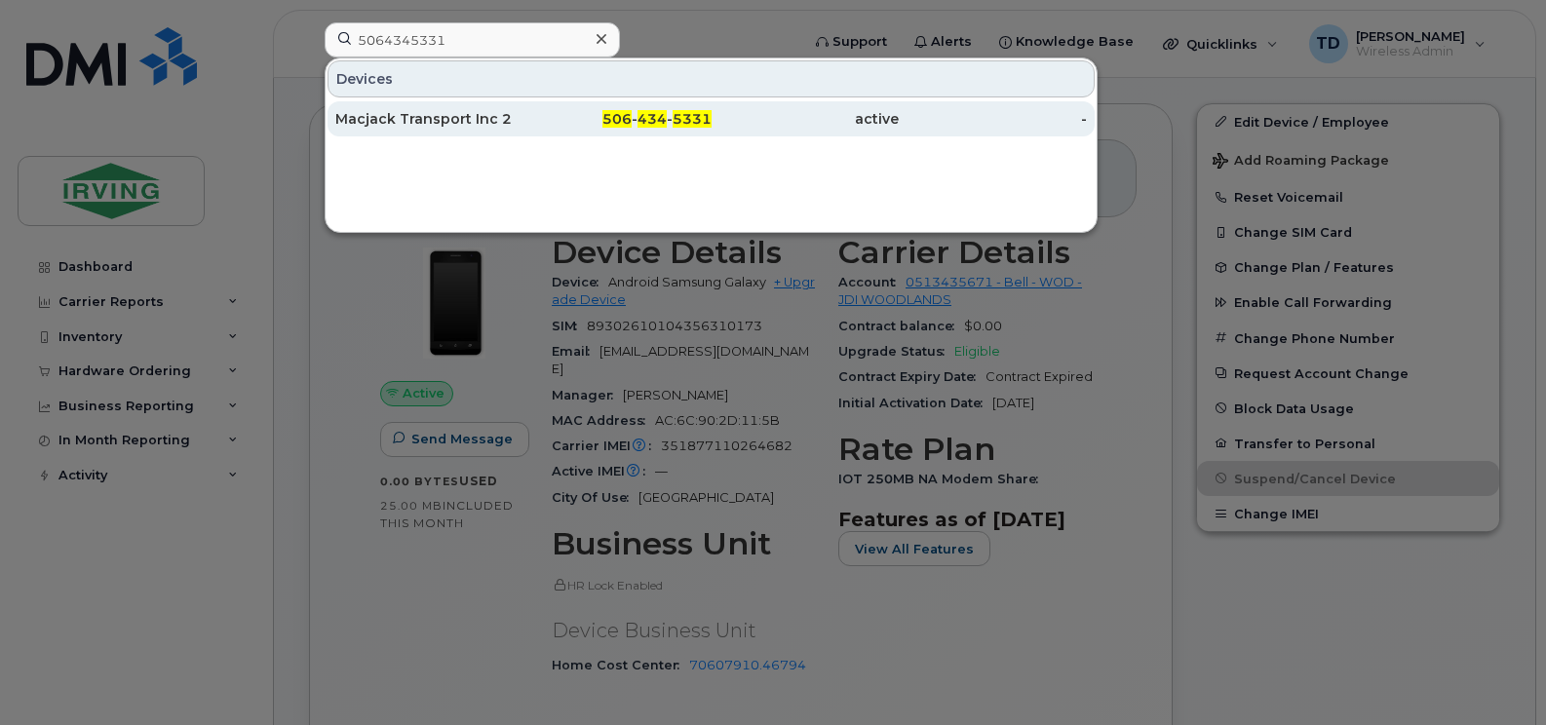
click at [665, 124] on span "434" at bounding box center [651, 119] width 29 height 18
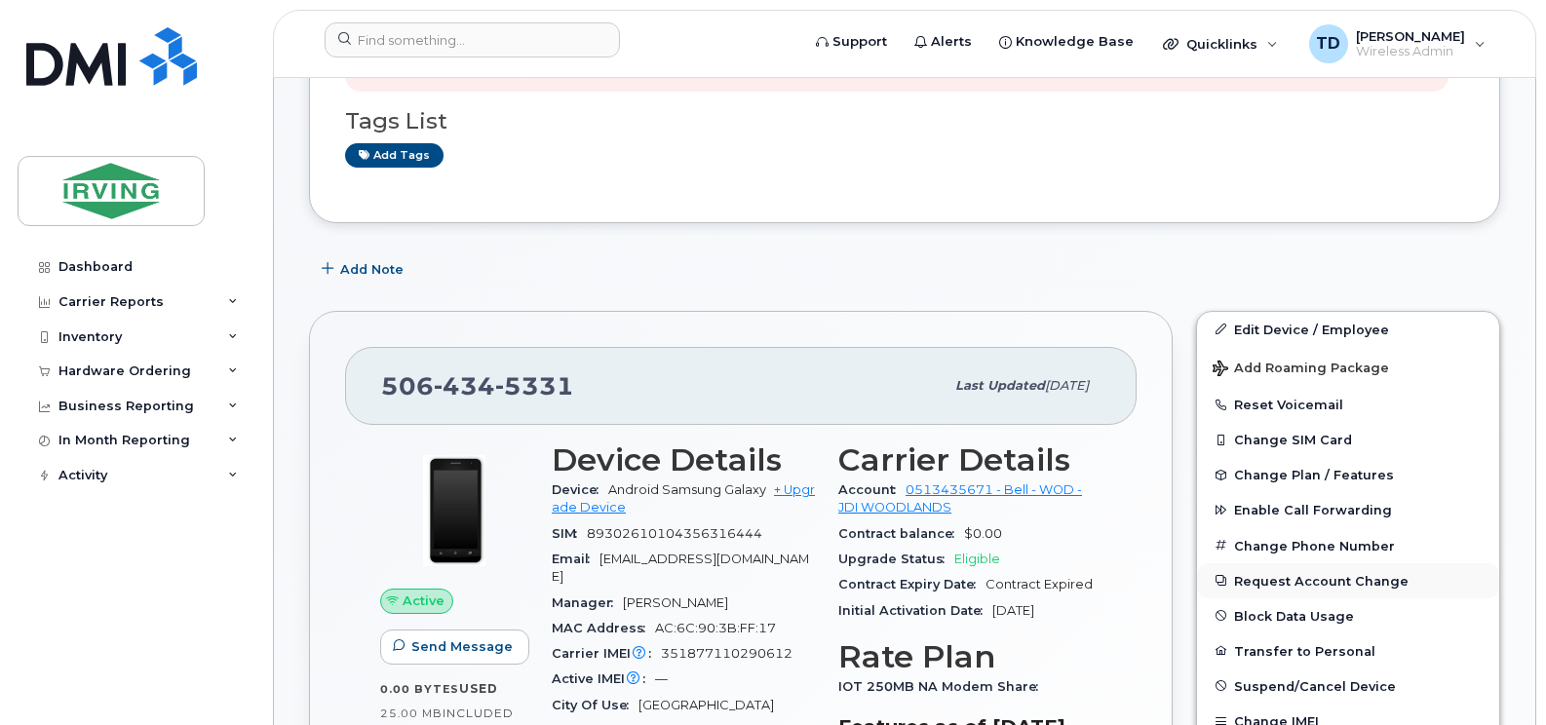
scroll to position [487, 0]
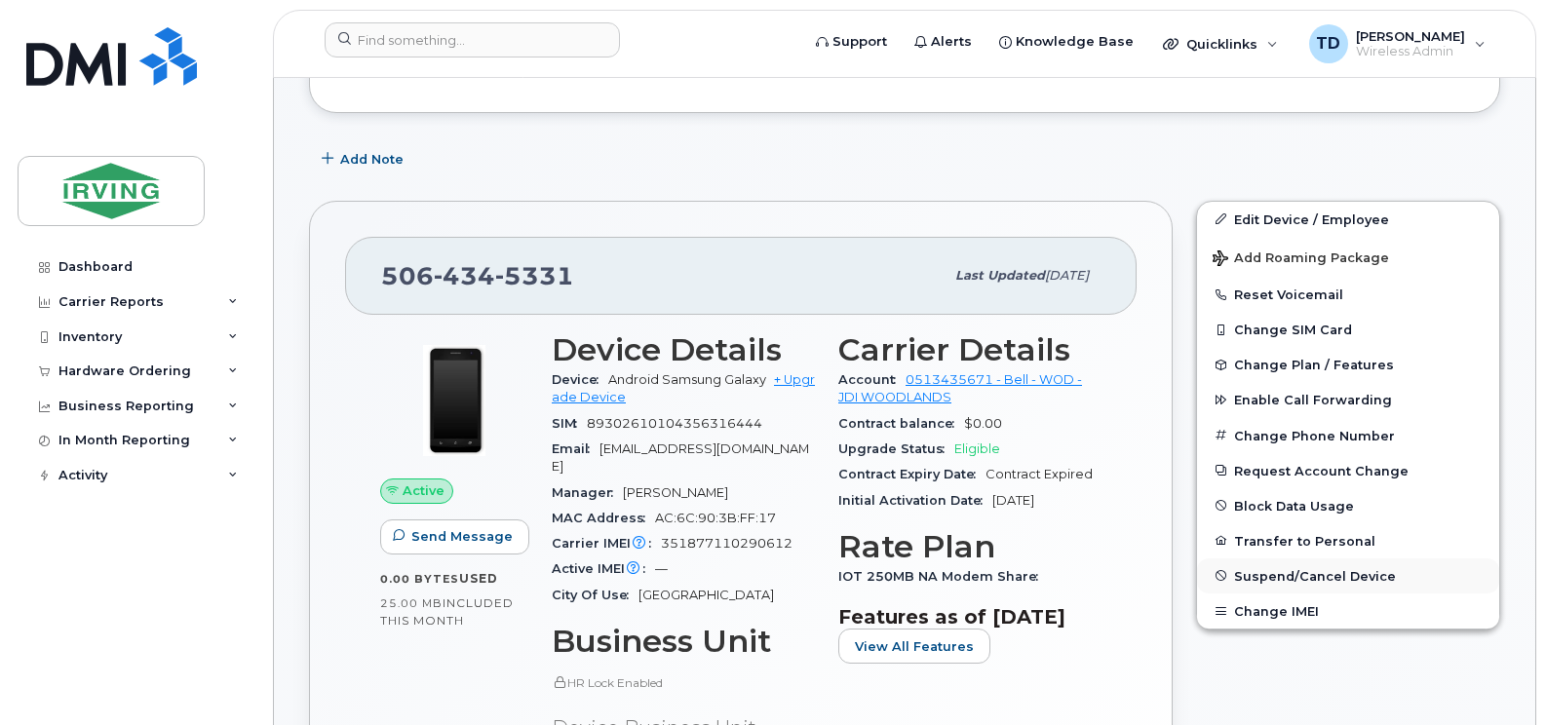
click at [1313, 578] on span "Suspend/Cancel Device" at bounding box center [1315, 575] width 162 height 15
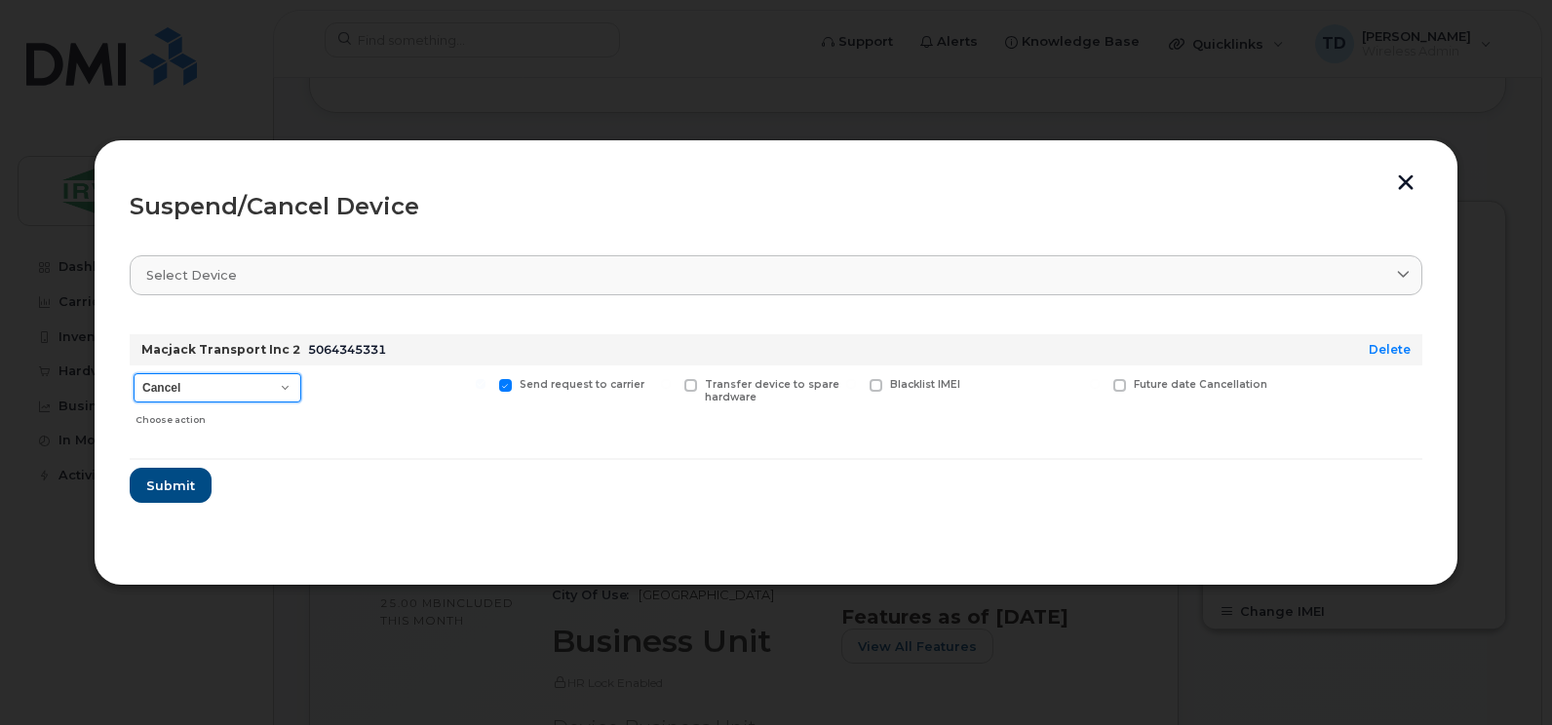
click at [197, 384] on select "Cancel Suspend - Extend Suspension Suspend - Reduced Rate Suspend - Full Rate S…" at bounding box center [218, 387] width 168 height 29
select select "[object Object]"
click at [134, 373] on select "Cancel Suspend - Extend Suspension Suspend - Reduced Rate Suspend - Full Rate S…" at bounding box center [218, 387] width 168 height 29
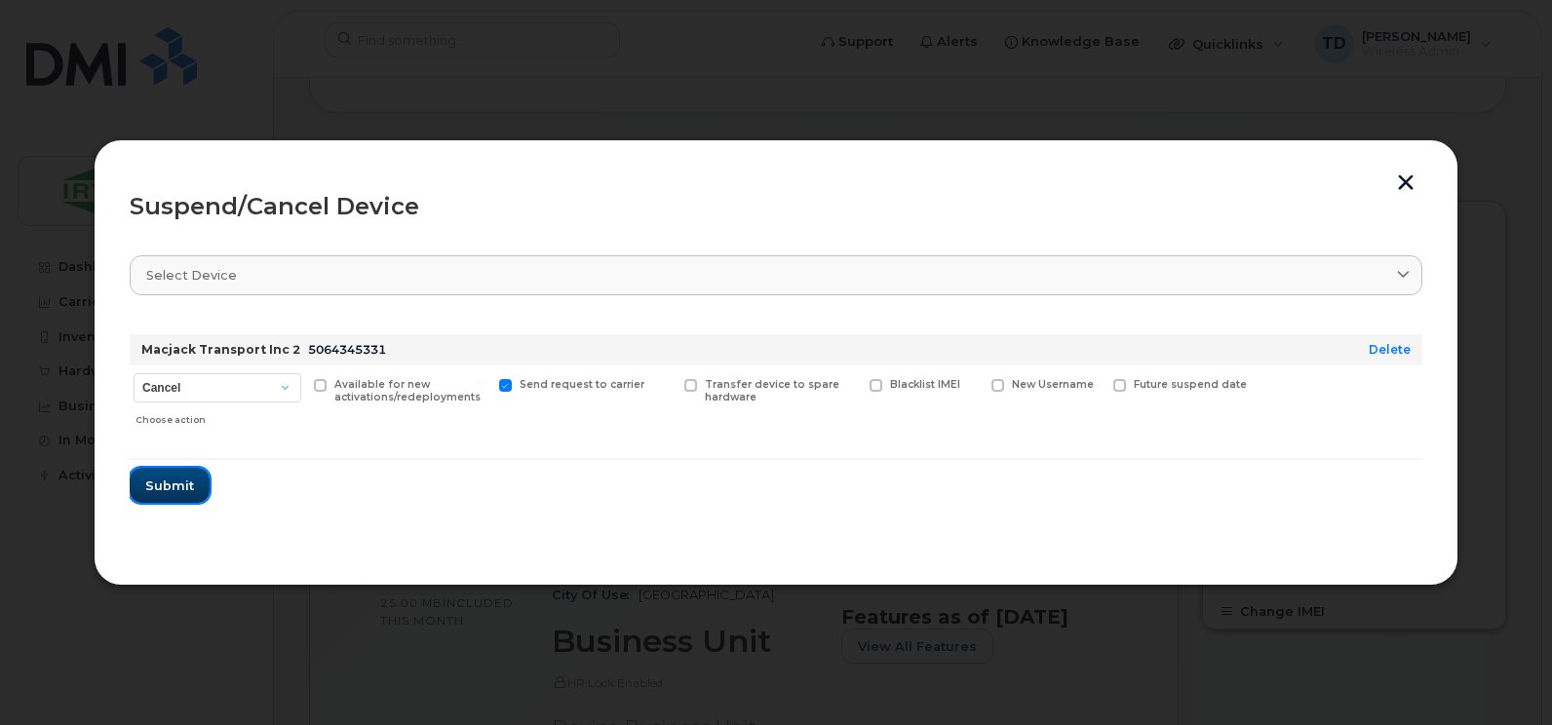
click at [146, 481] on span "Submit" at bounding box center [169, 486] width 49 height 19
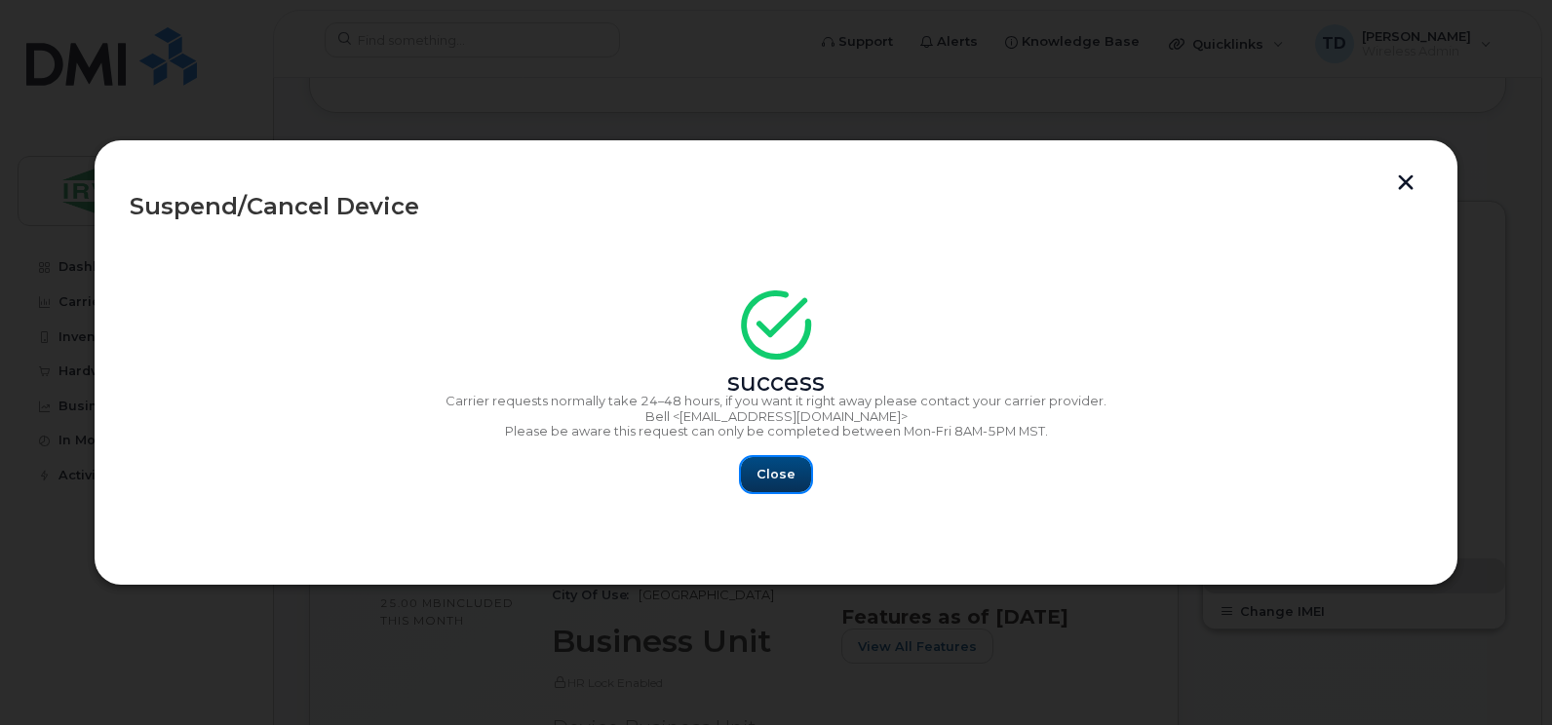
click at [752, 467] on button "Close" at bounding box center [776, 474] width 70 height 35
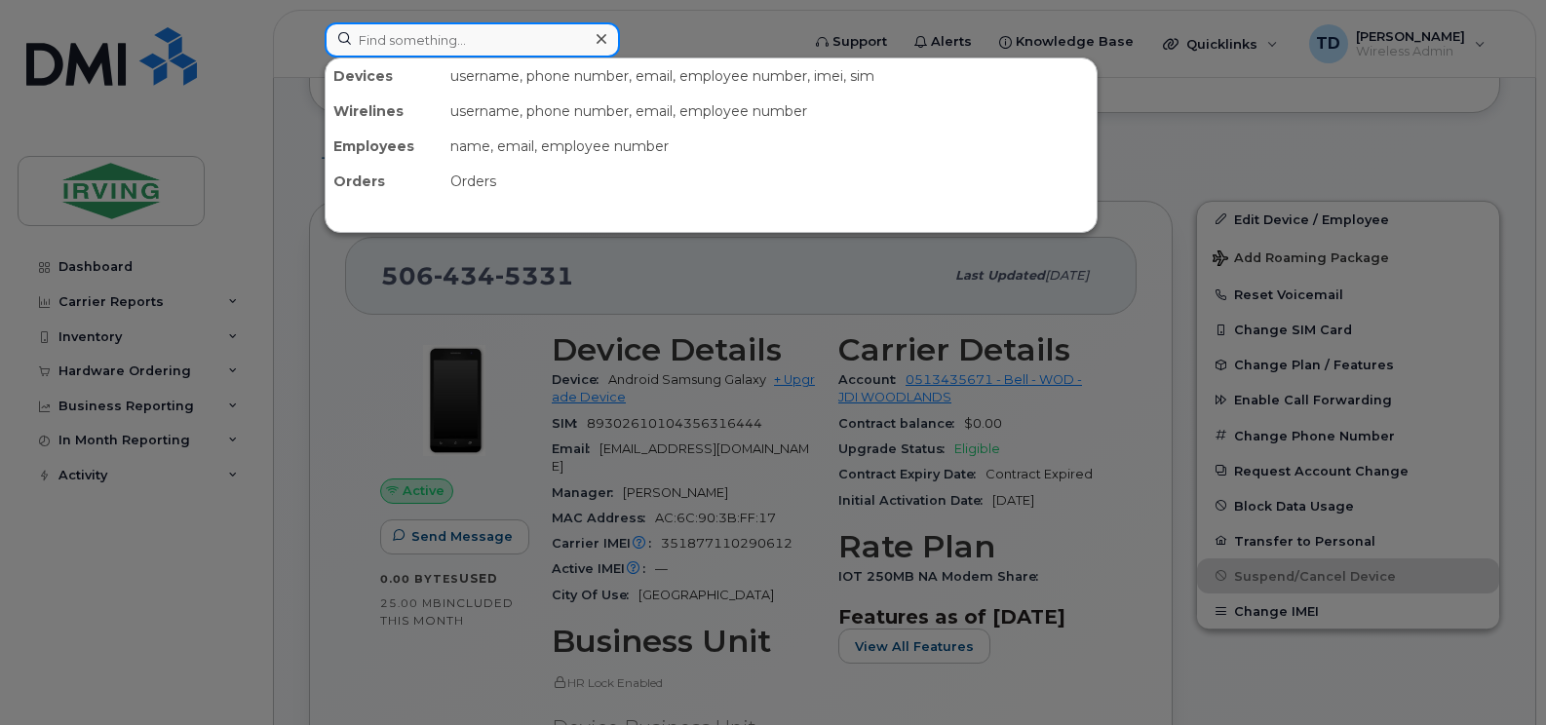
click at [490, 26] on input at bounding box center [472, 39] width 295 height 35
paste input "5064350239"
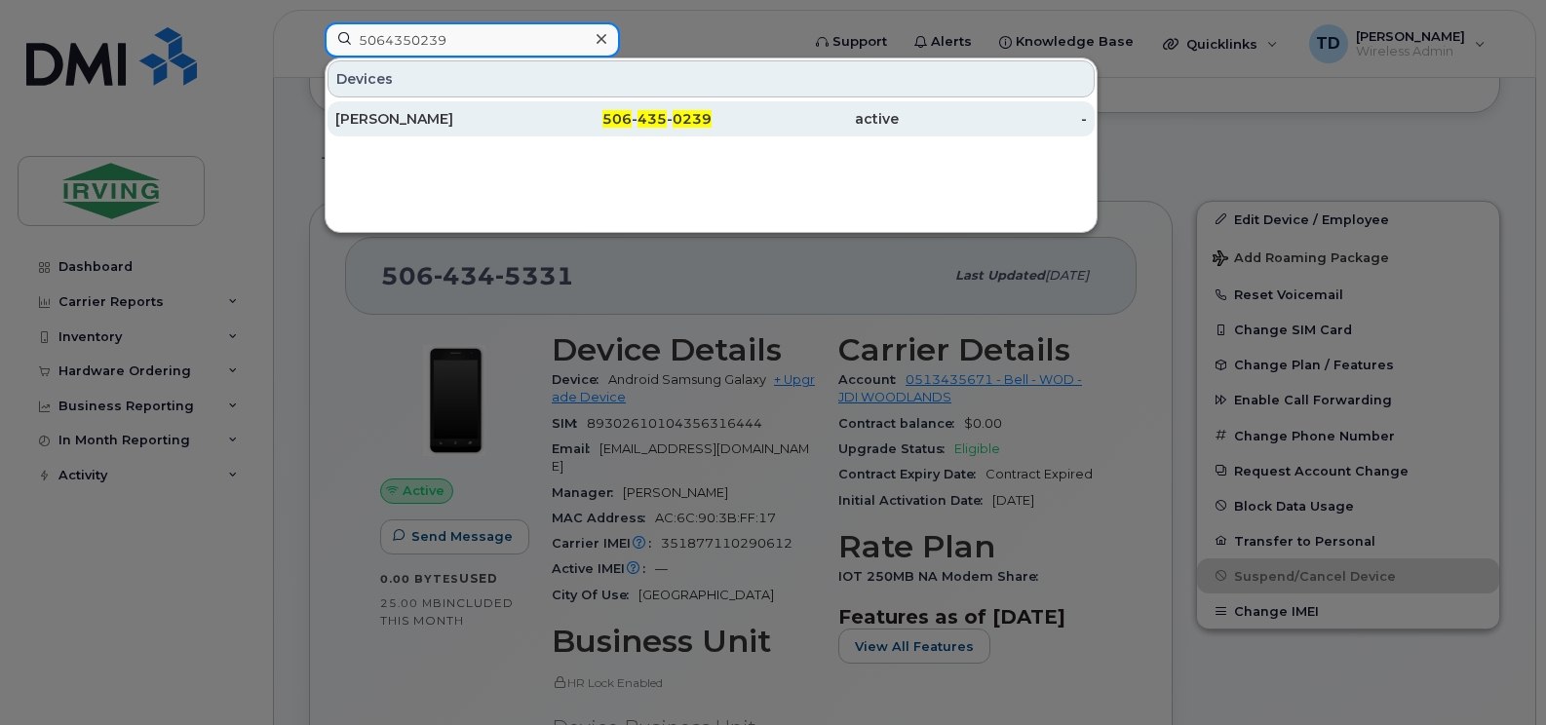
type input "5064350239"
click at [598, 114] on div "506 - 435 - 0239" at bounding box center [617, 118] width 188 height 19
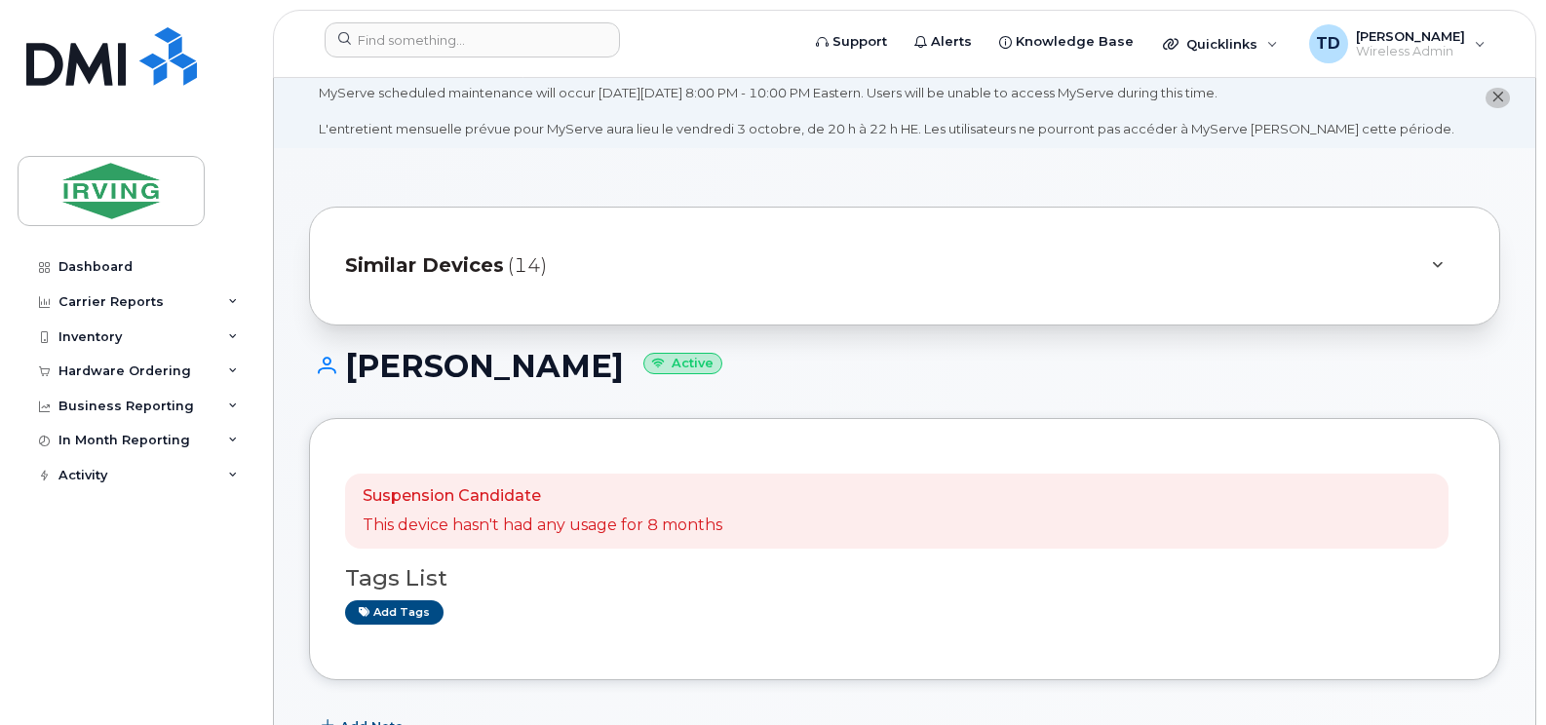
scroll to position [487, 0]
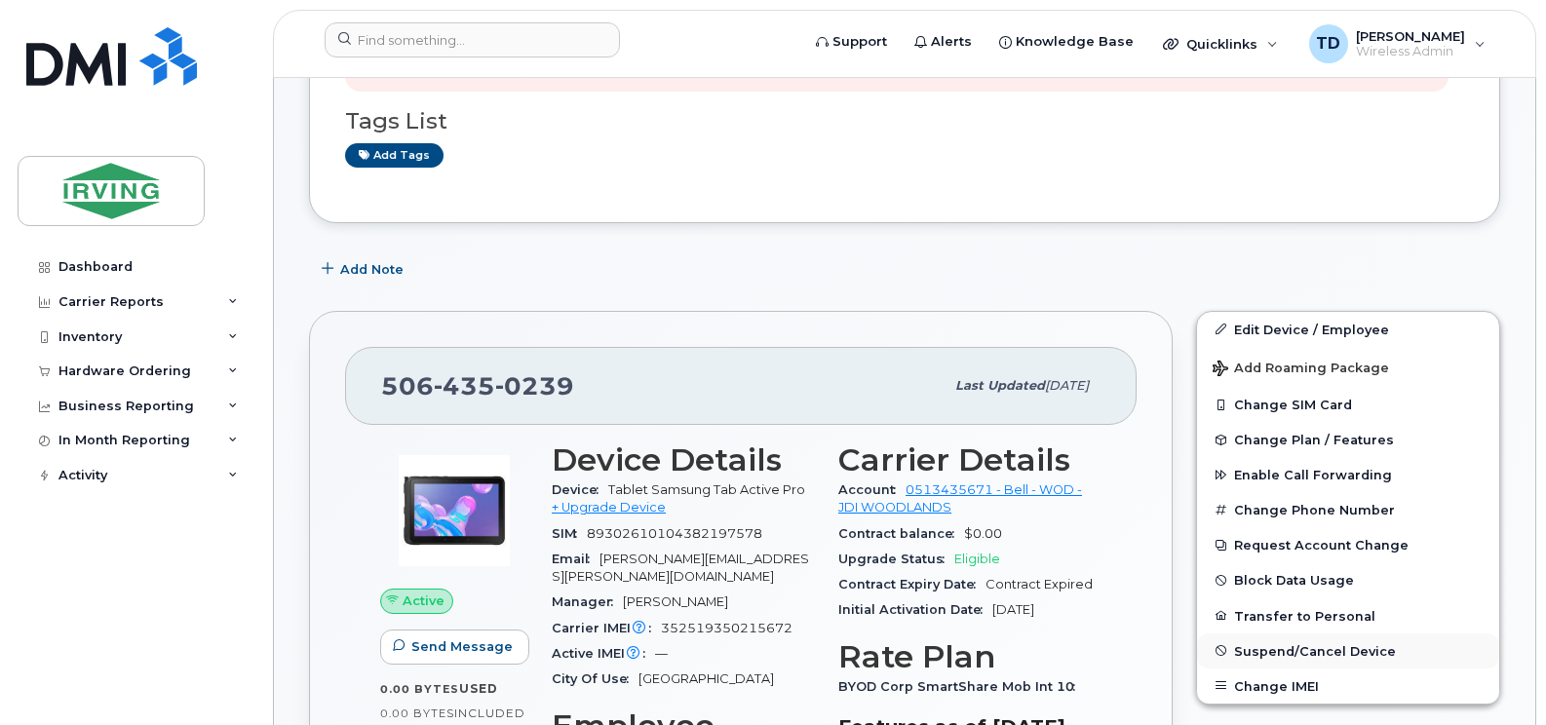
click at [1308, 652] on span "Suspend/Cancel Device" at bounding box center [1315, 650] width 162 height 15
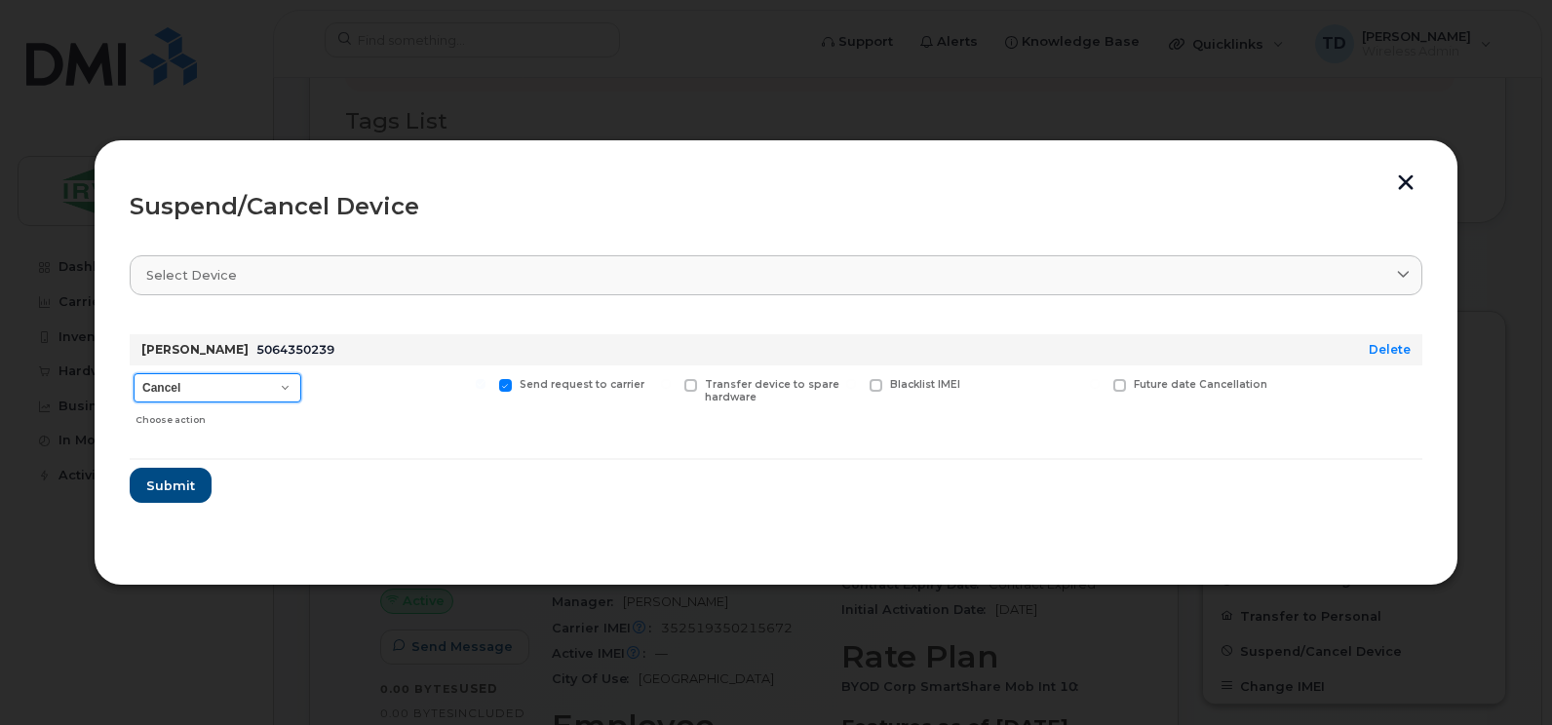
click at [235, 392] on select "Cancel Suspend - Extend Suspension Suspend - Reduced Rate Suspend - Full Rate S…" at bounding box center [218, 387] width 168 height 29
select select "[object Object]"
click at [134, 373] on select "Cancel Suspend - Extend Suspension Suspend - Reduced Rate Suspend - Full Rate S…" at bounding box center [218, 387] width 168 height 29
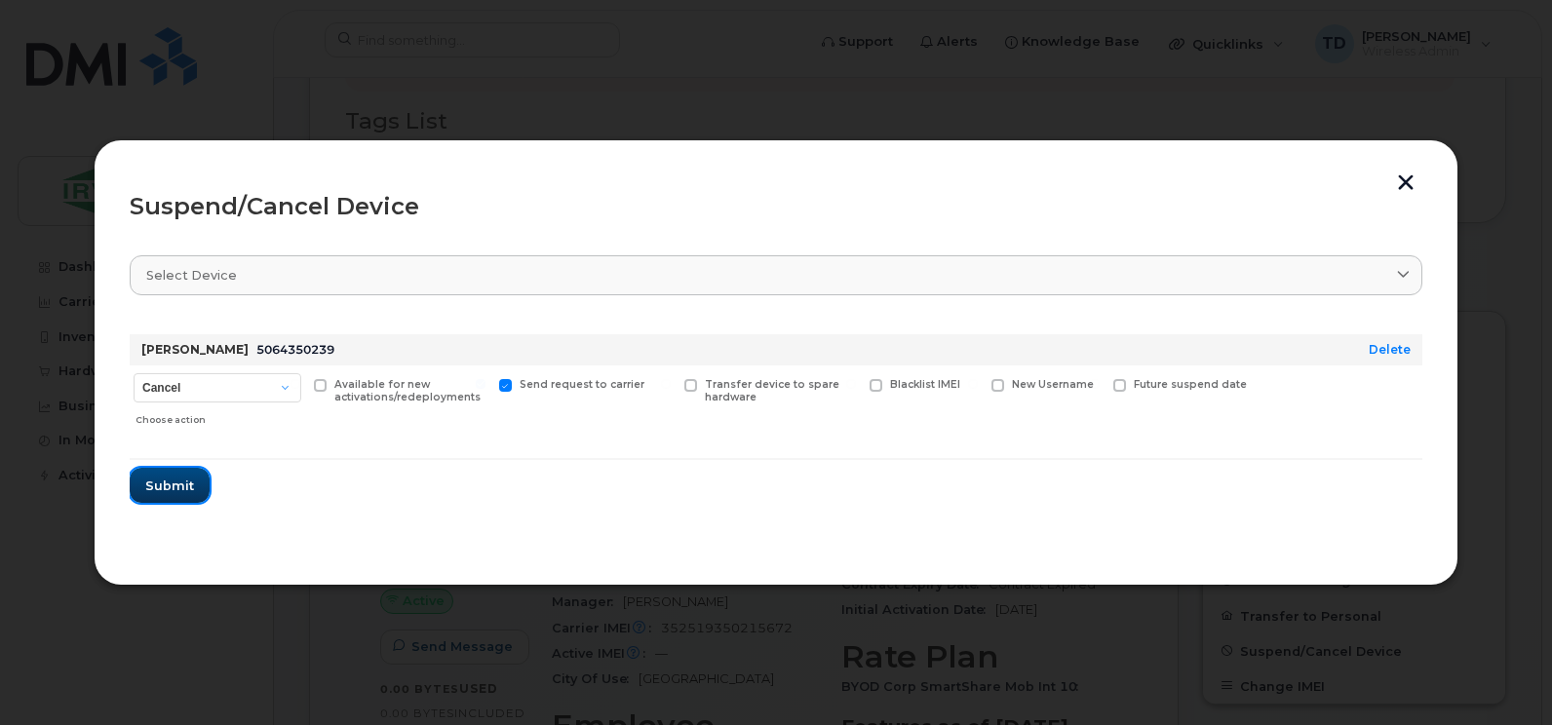
click at [167, 499] on button "Submit" at bounding box center [170, 485] width 80 height 35
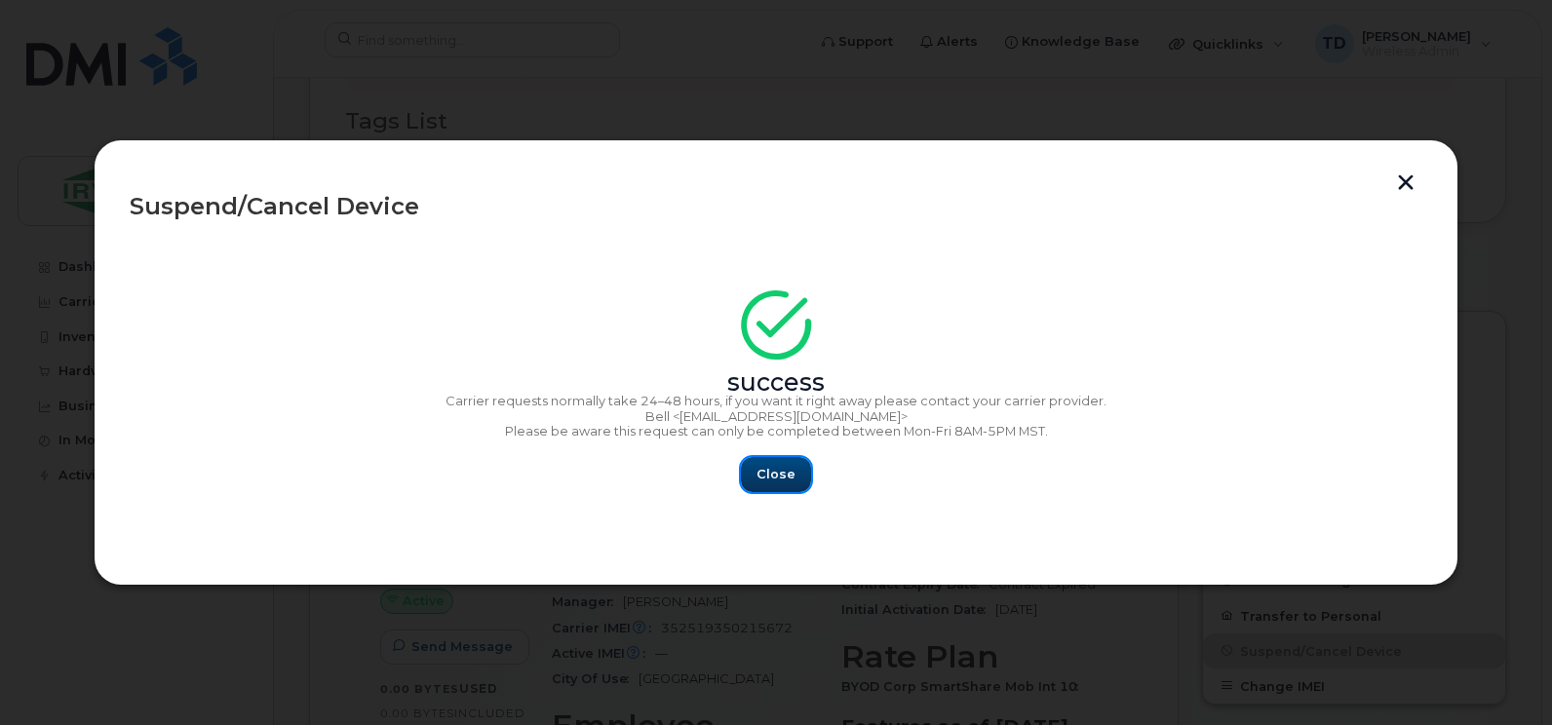
click at [785, 470] on span "Close" at bounding box center [775, 474] width 39 height 19
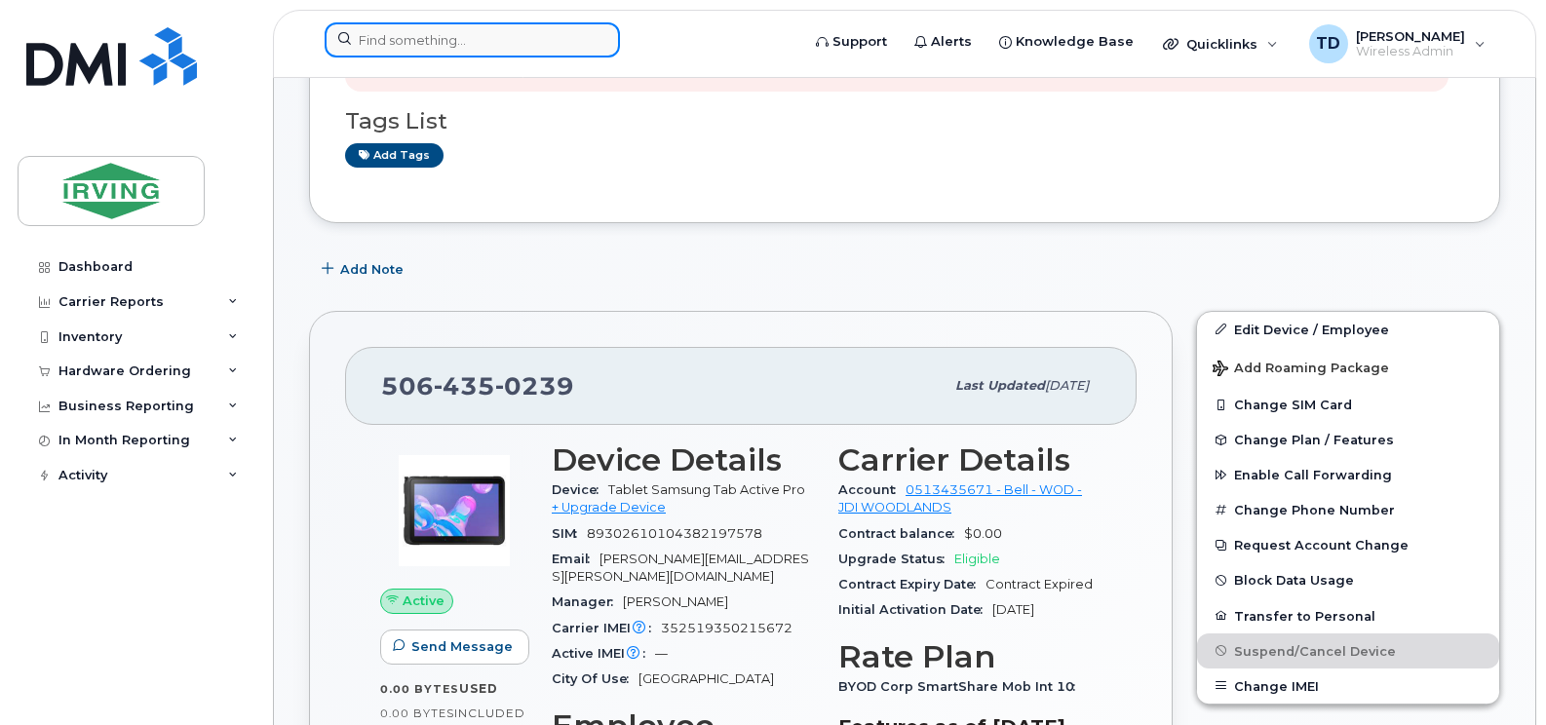
click at [471, 44] on input at bounding box center [472, 39] width 295 height 35
paste input "5064350526"
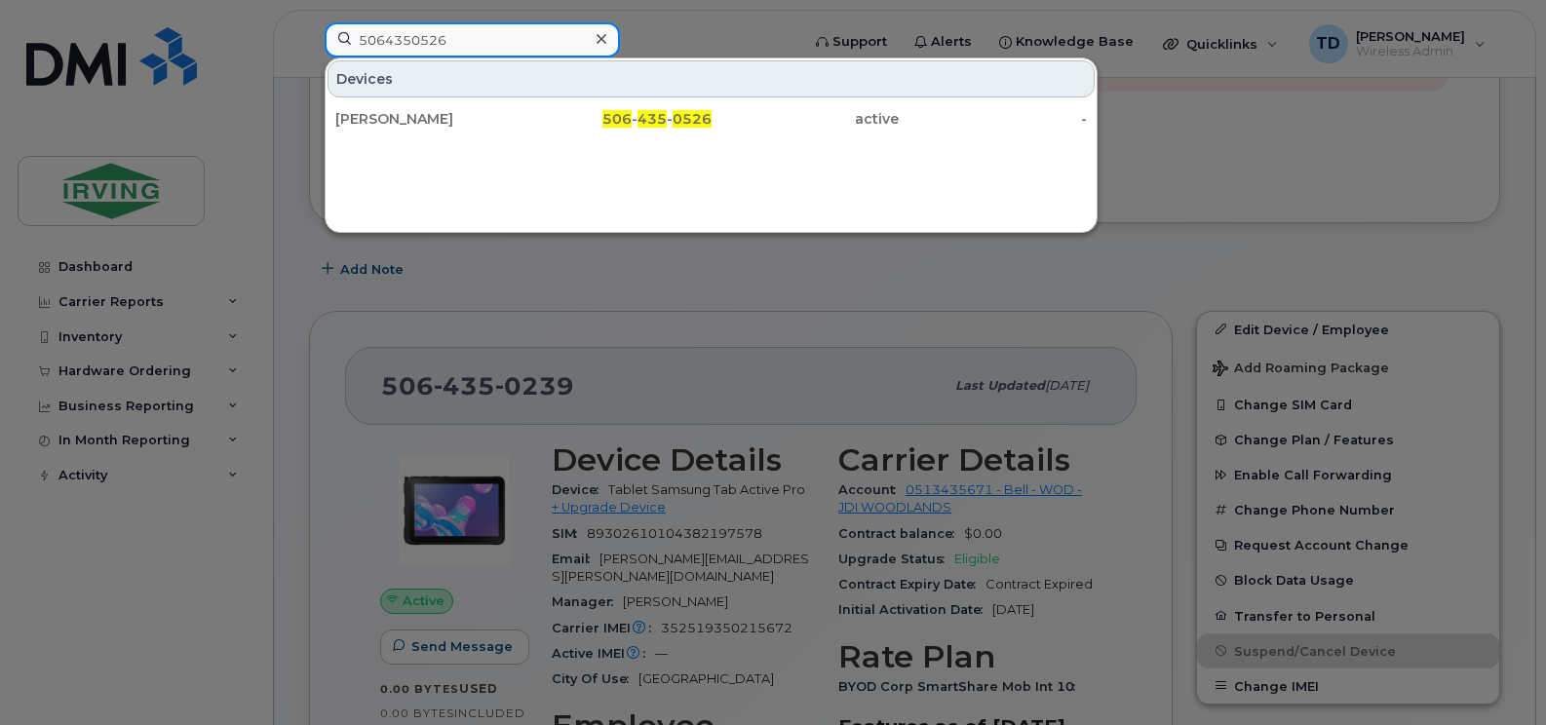
type input "5064350526"
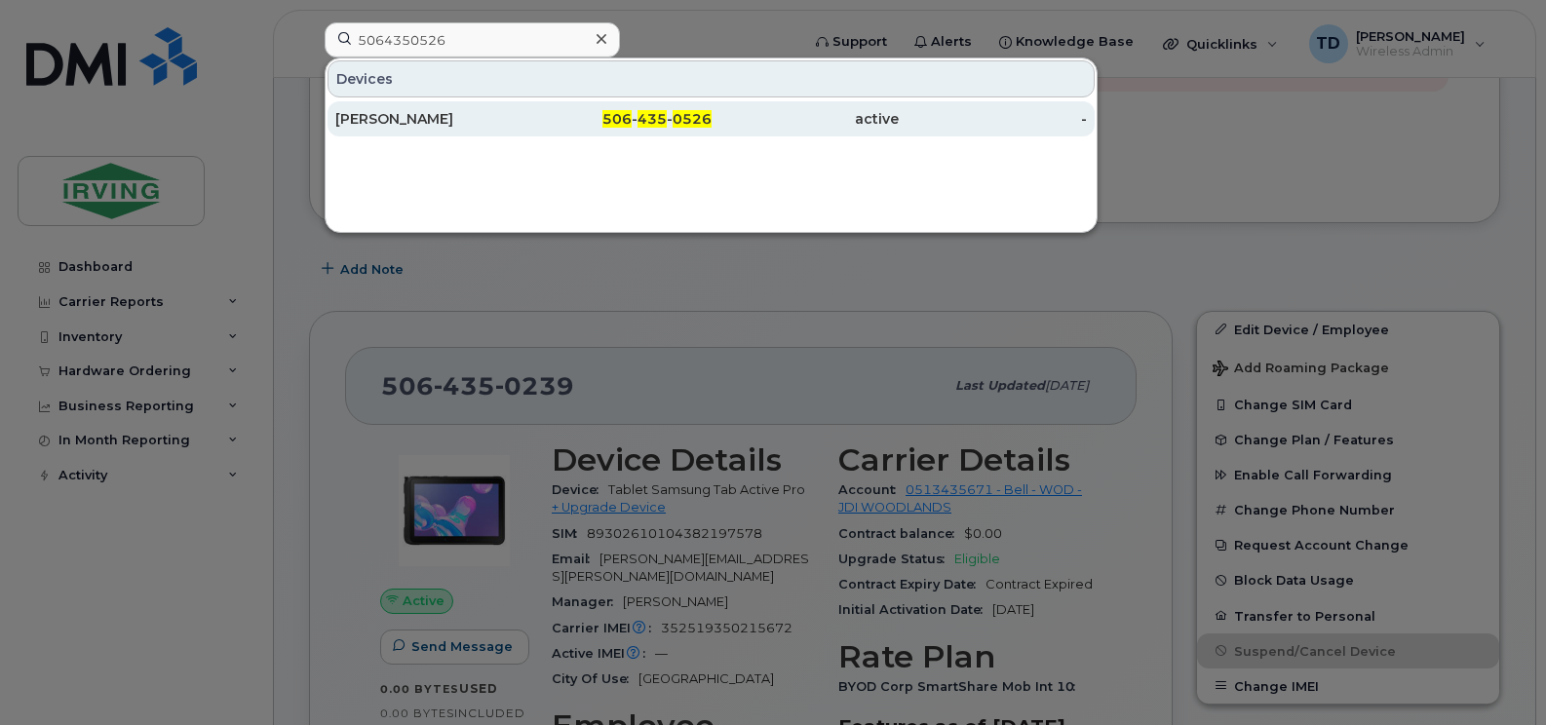
click at [632, 113] on span "506" at bounding box center [616, 119] width 29 height 18
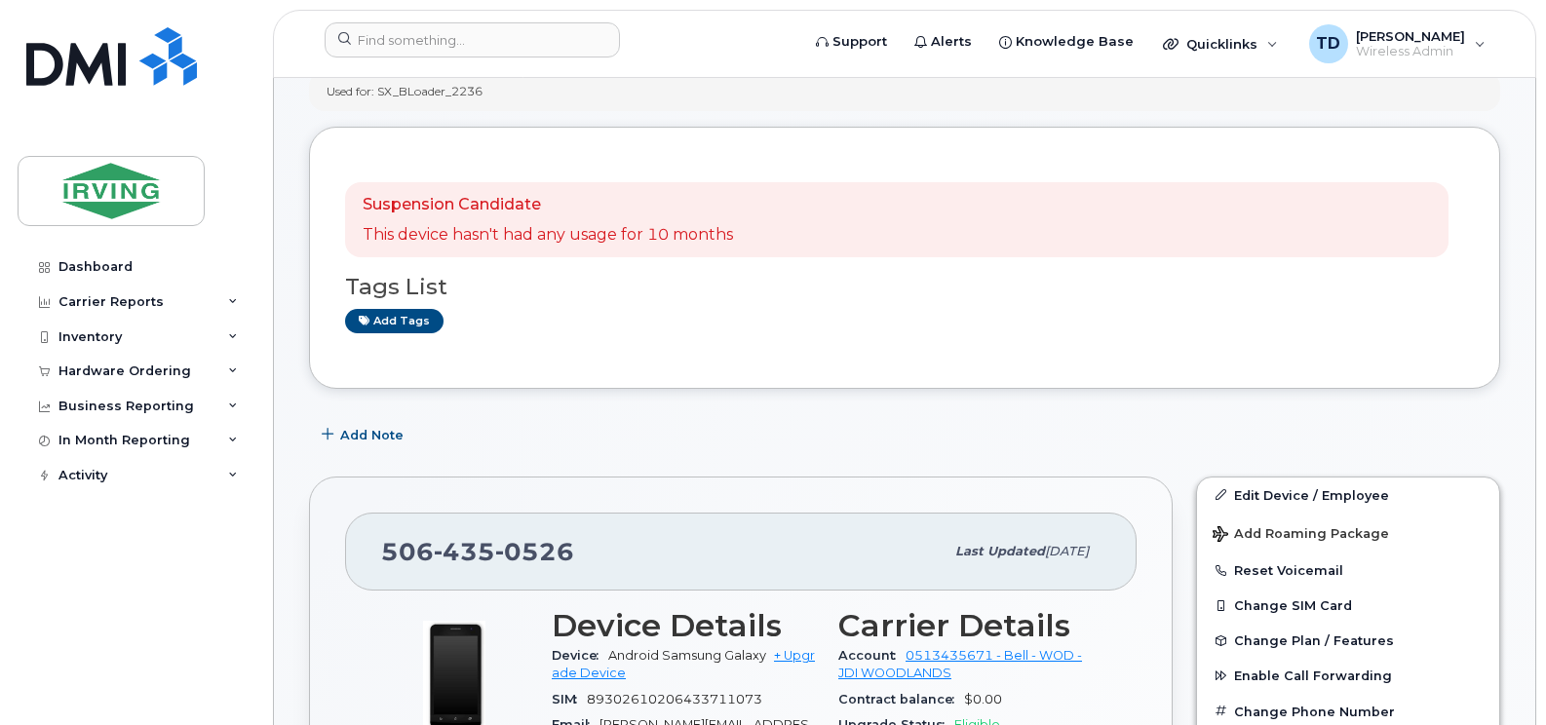
scroll to position [585, 0]
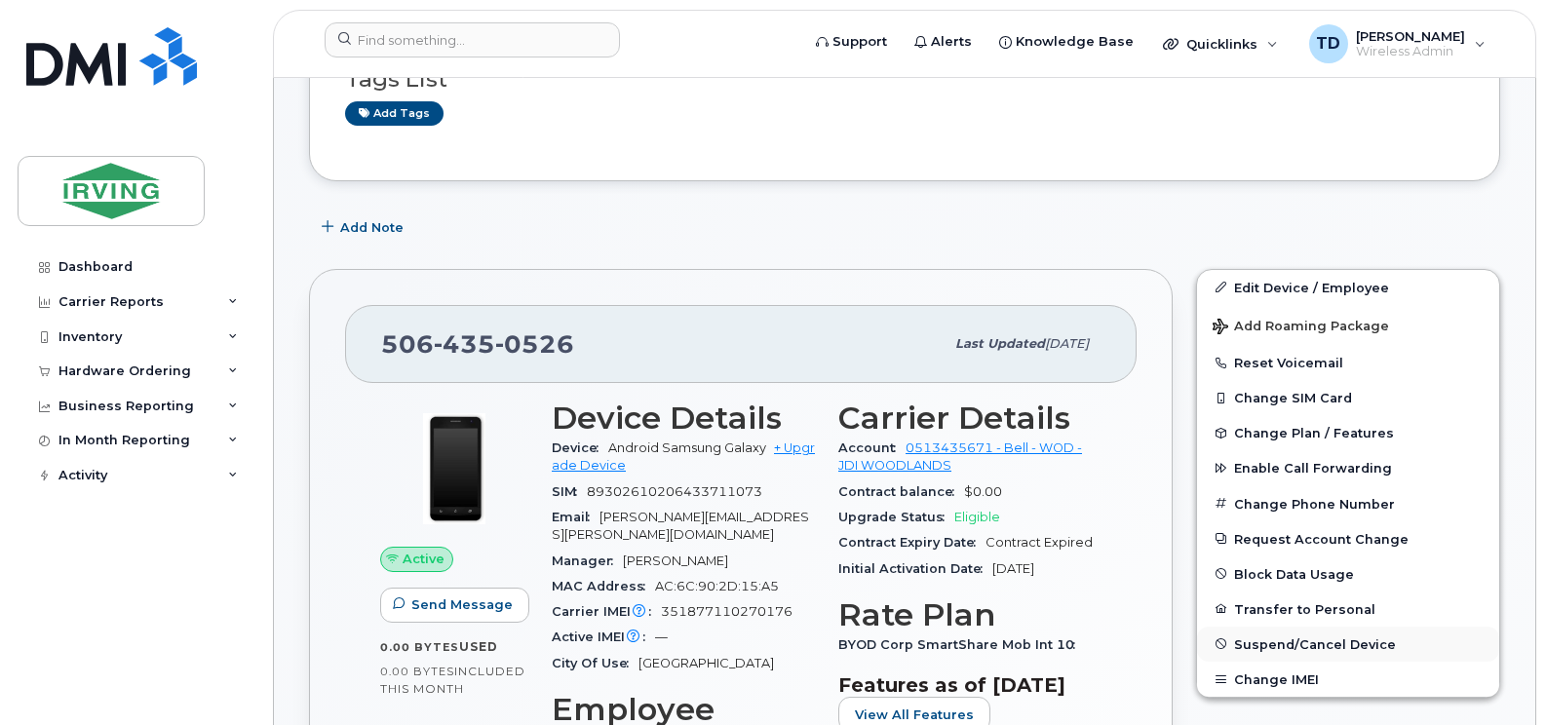
click at [1347, 644] on span "Suspend/Cancel Device" at bounding box center [1315, 644] width 162 height 15
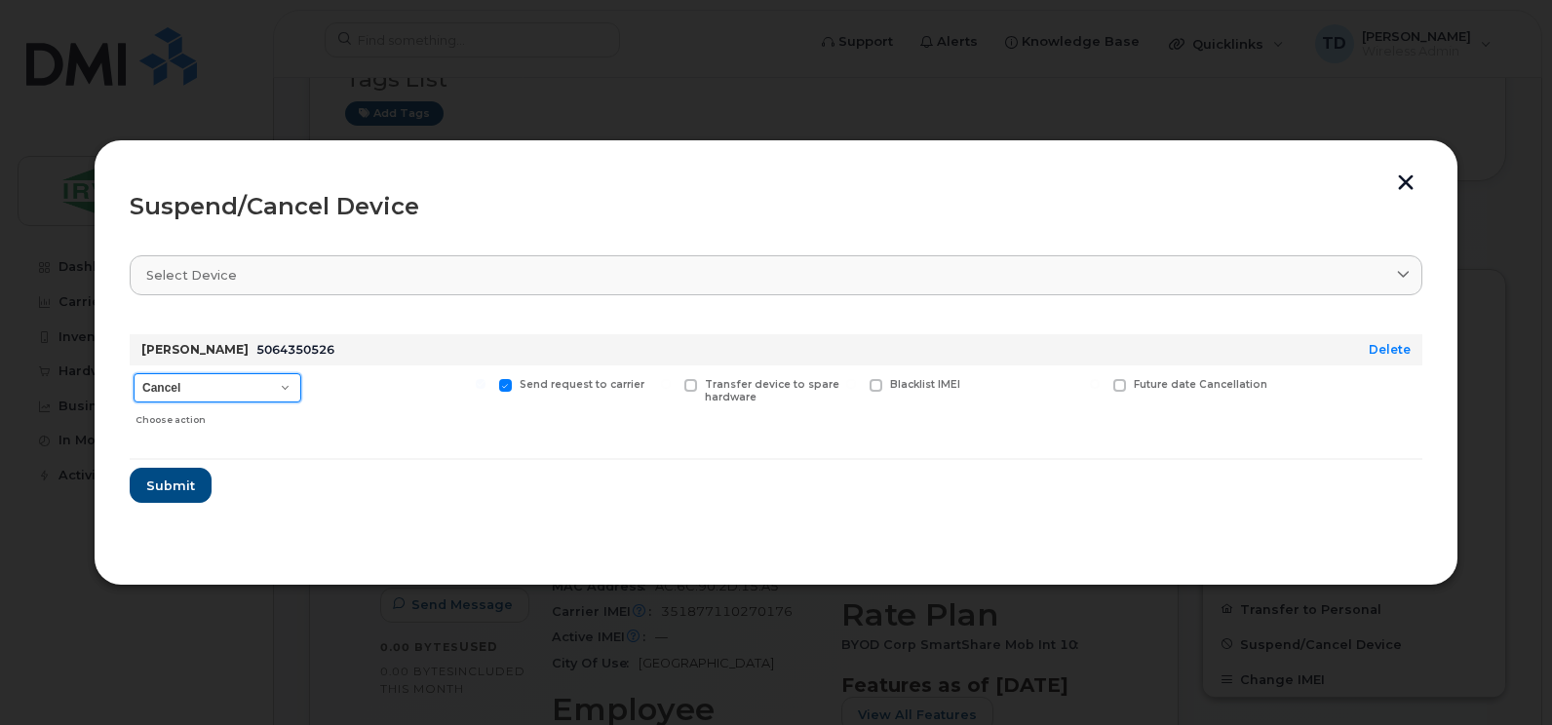
drag, startPoint x: 214, startPoint y: 375, endPoint x: 209, endPoint y: 386, distance: 12.2
click at [209, 386] on select "Cancel Suspend - Extend Suspension Suspend - Reduced Rate Suspend - Full Rate S…" at bounding box center [218, 387] width 168 height 29
select select "[object Object]"
click at [134, 373] on select "Cancel Suspend - Extend Suspension Suspend - Reduced Rate Suspend - Full Rate S…" at bounding box center [218, 387] width 168 height 29
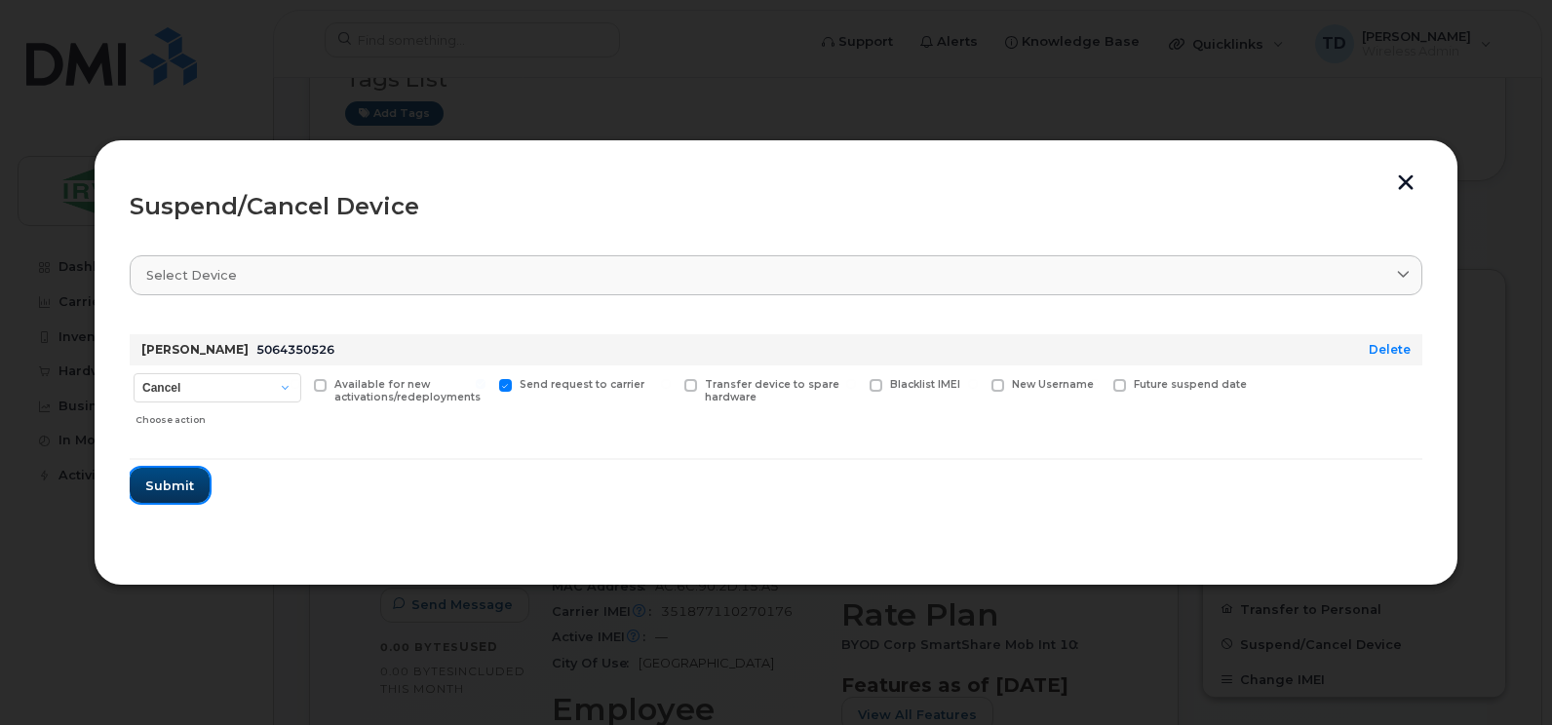
click at [192, 482] on span "Submit" at bounding box center [169, 486] width 49 height 19
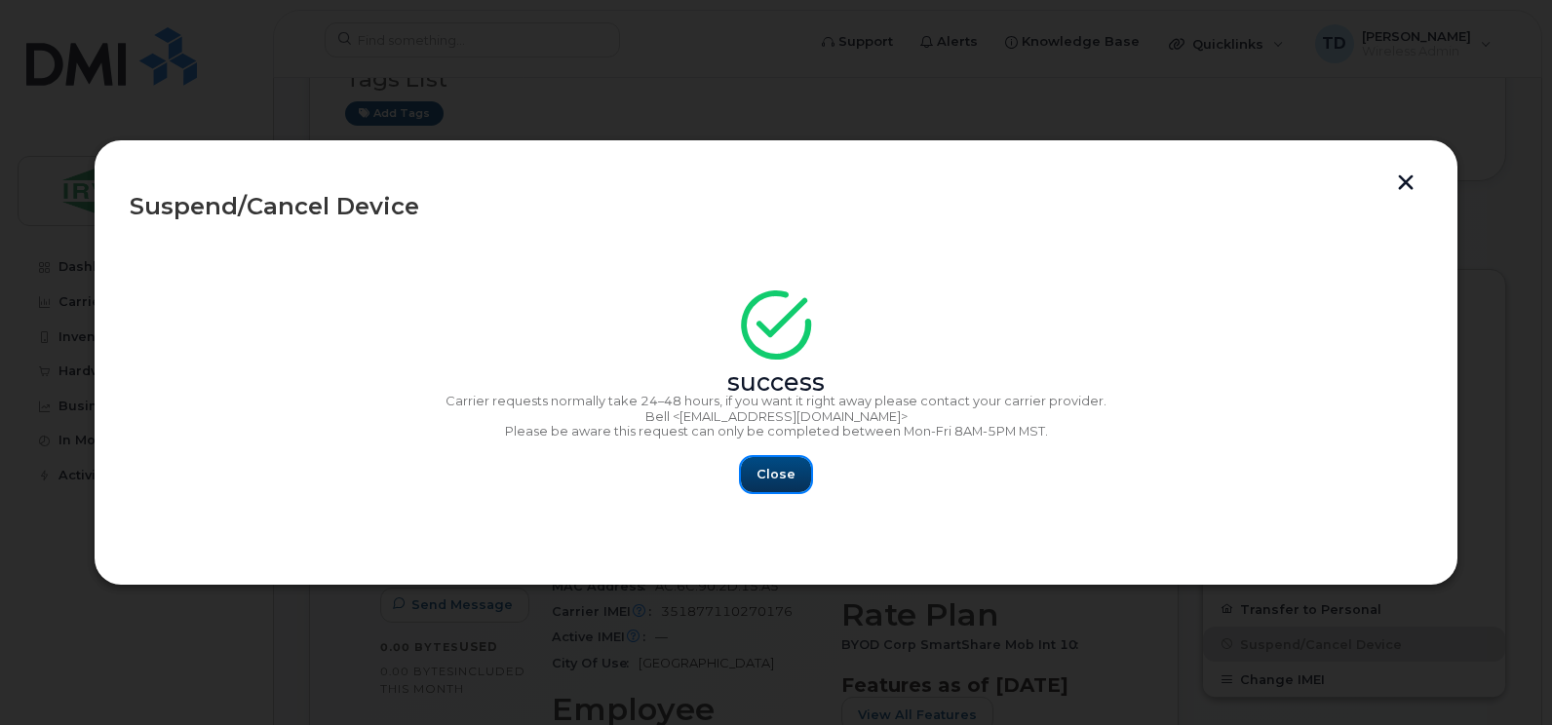
click at [759, 479] on span "Close" at bounding box center [775, 474] width 39 height 19
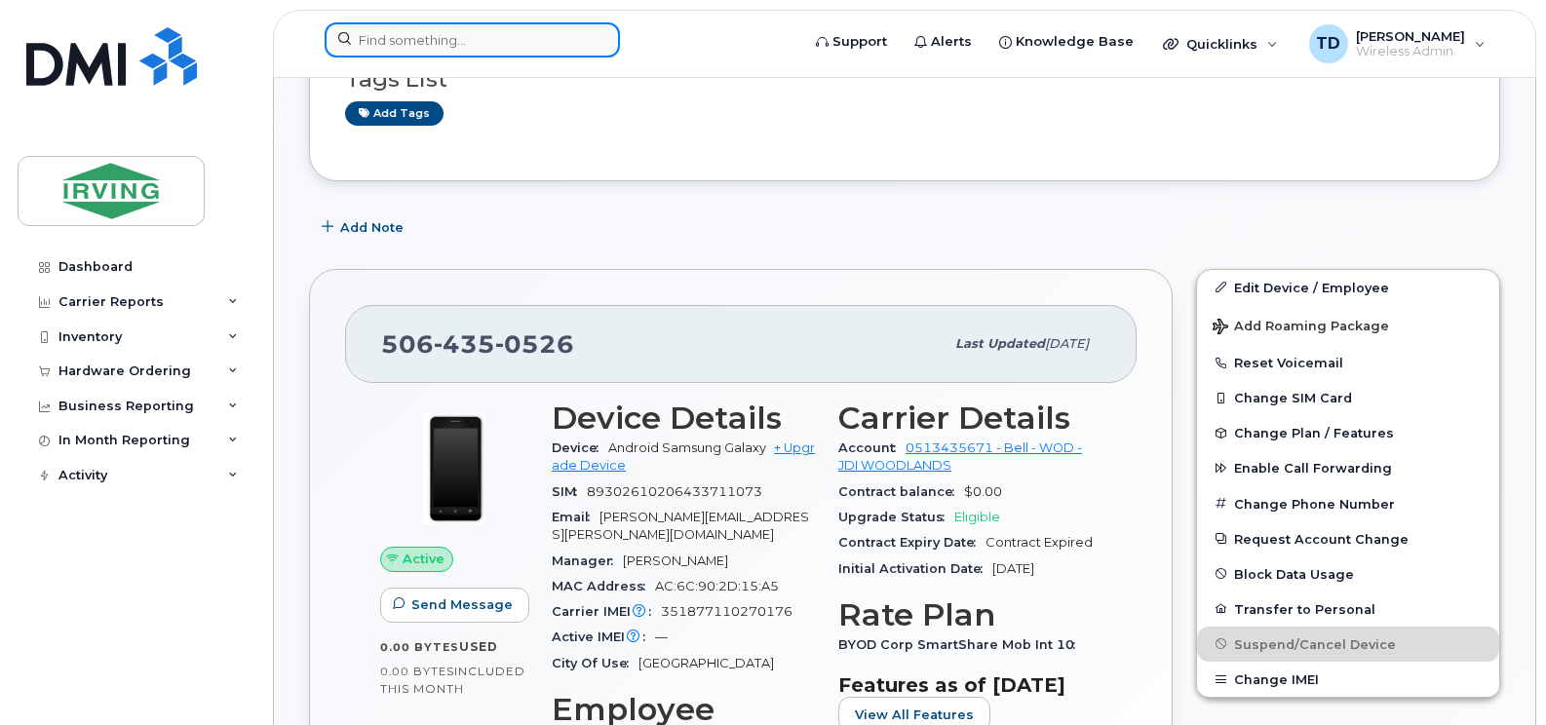
click at [572, 40] on input at bounding box center [472, 39] width 295 height 35
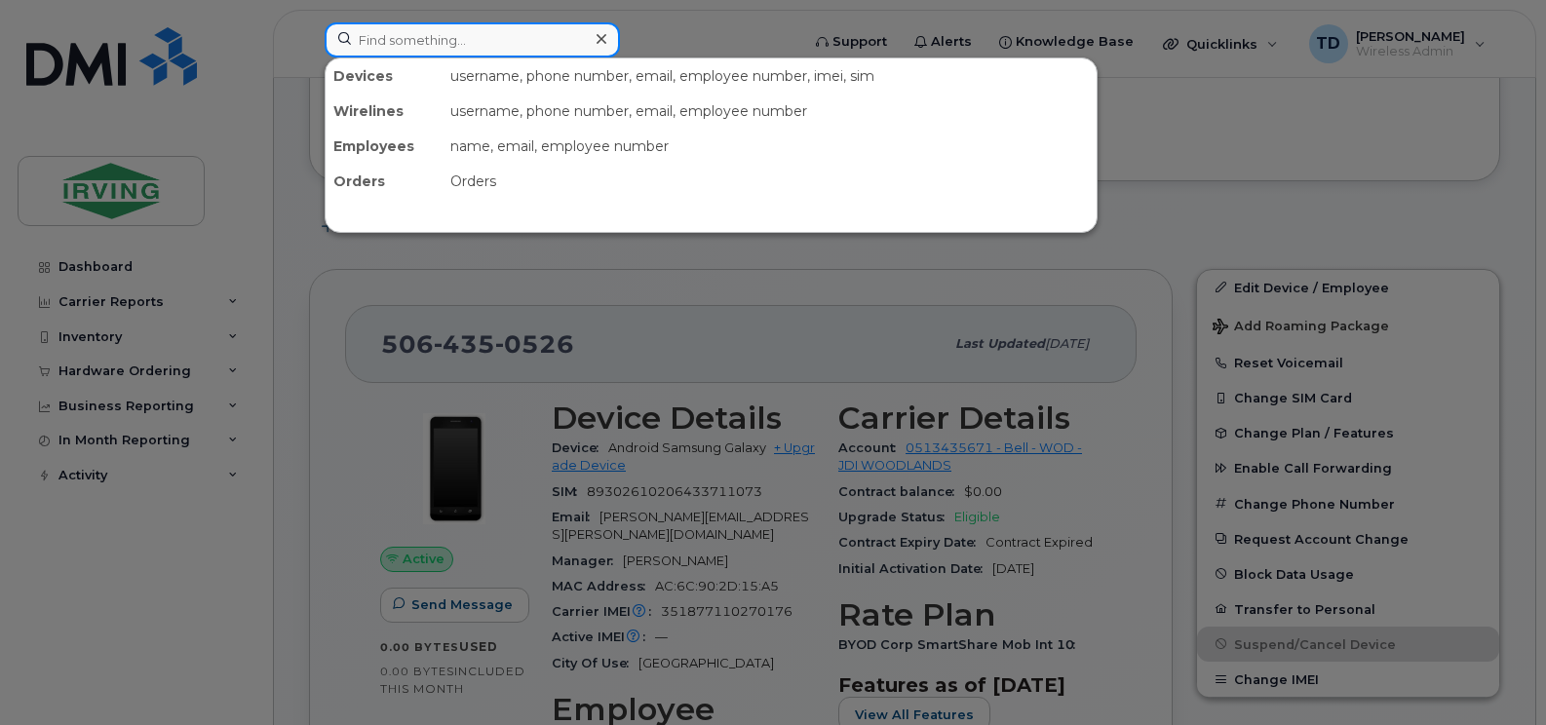
paste input "5064351046"
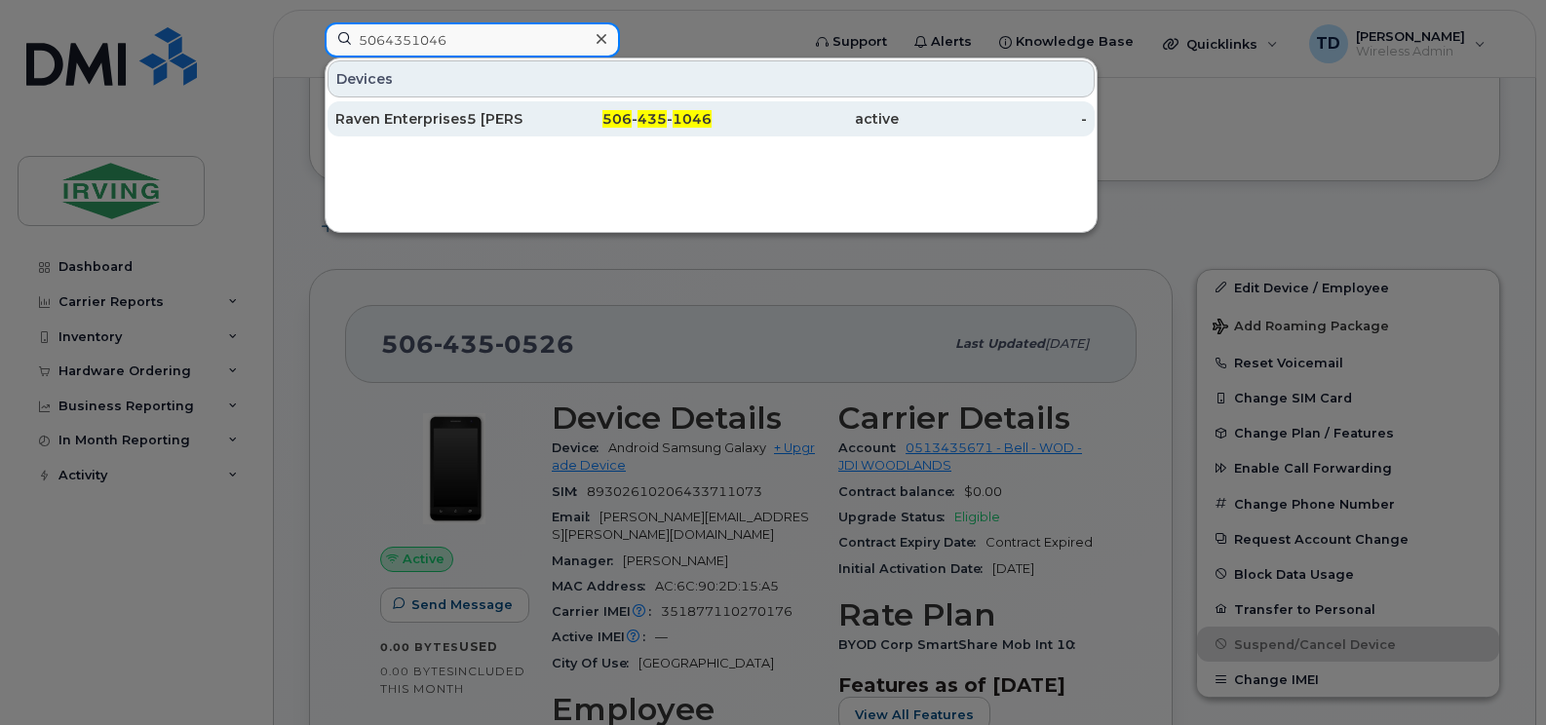
type input "5064351046"
click at [506, 104] on div "Raven Enterprises5 Whitney Hiltz" at bounding box center [429, 118] width 188 height 35
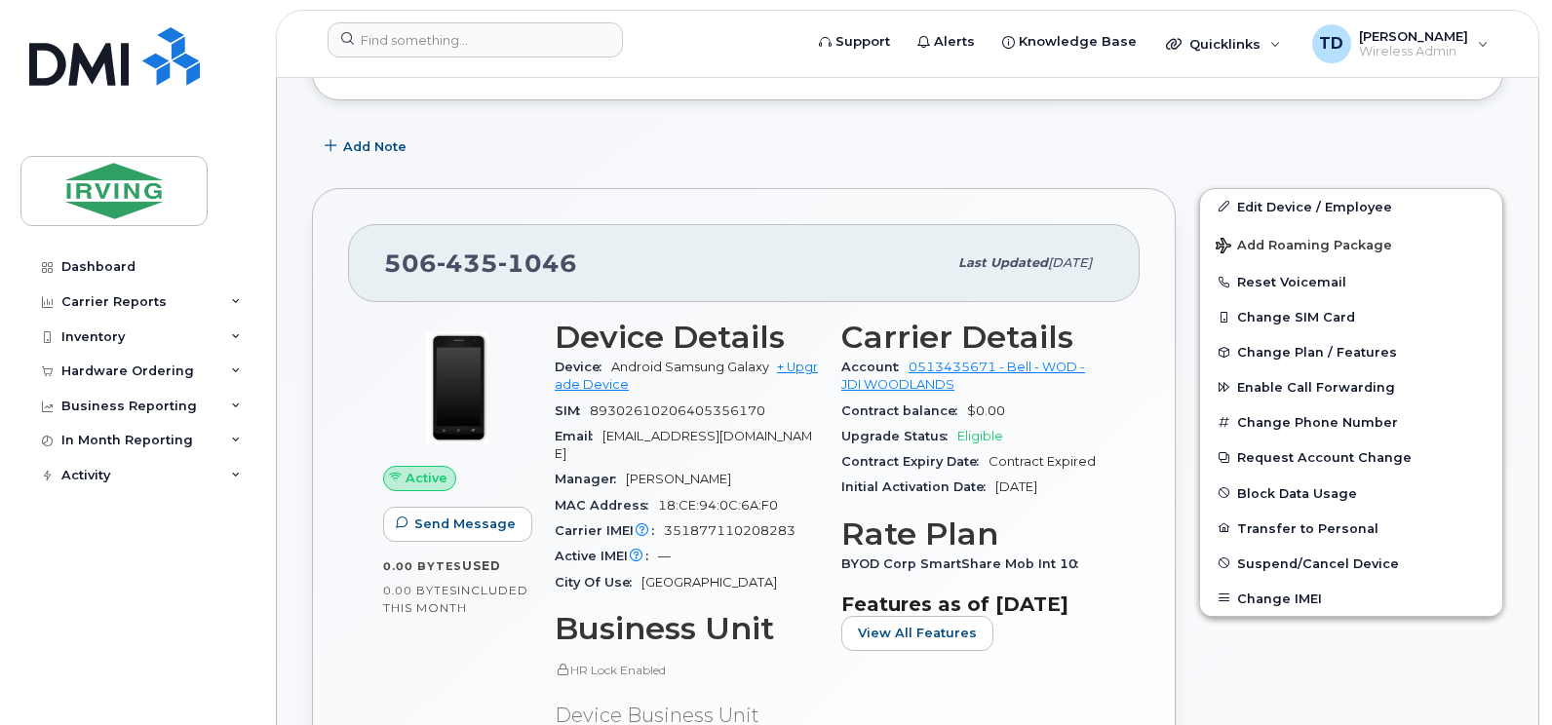
scroll to position [487, 0]
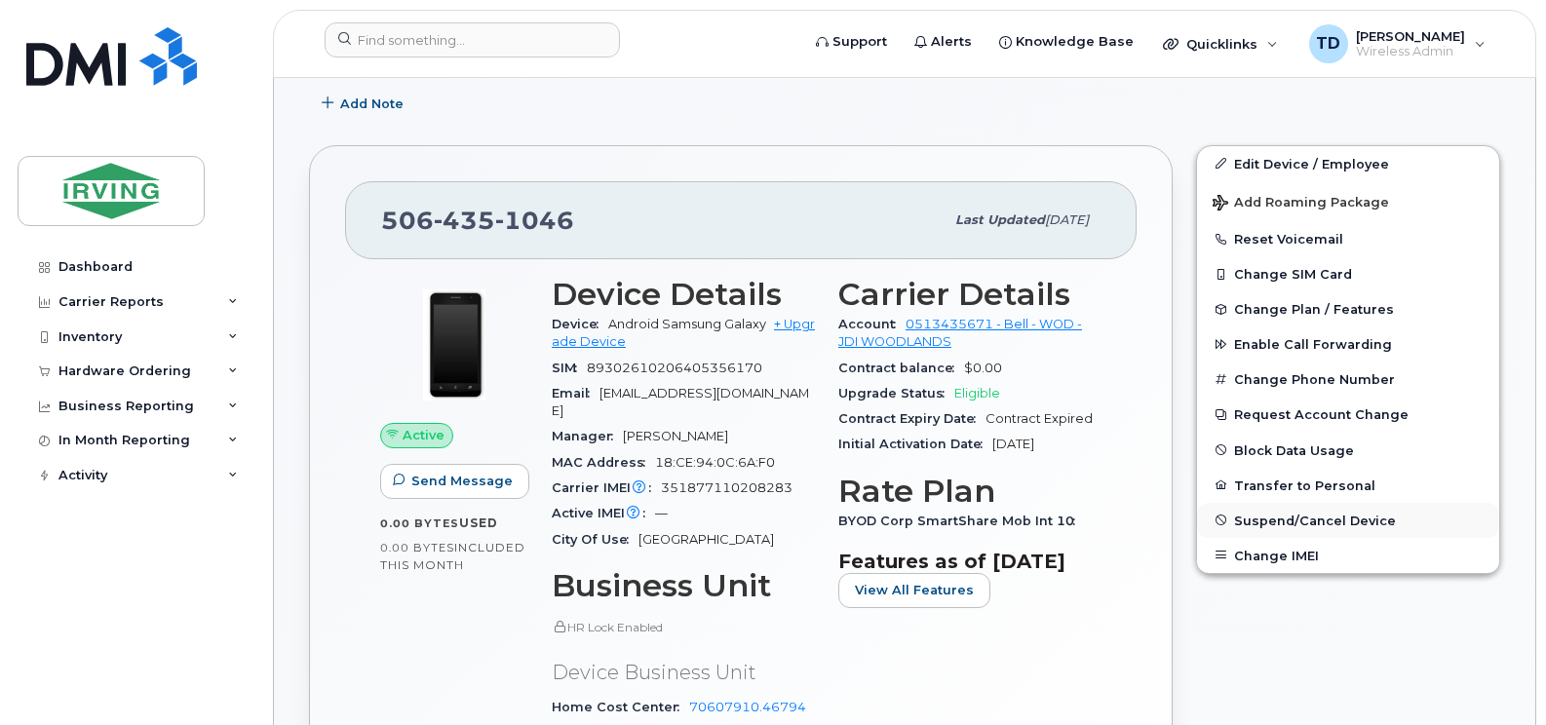
click at [1303, 518] on span "Suspend/Cancel Device" at bounding box center [1315, 520] width 162 height 15
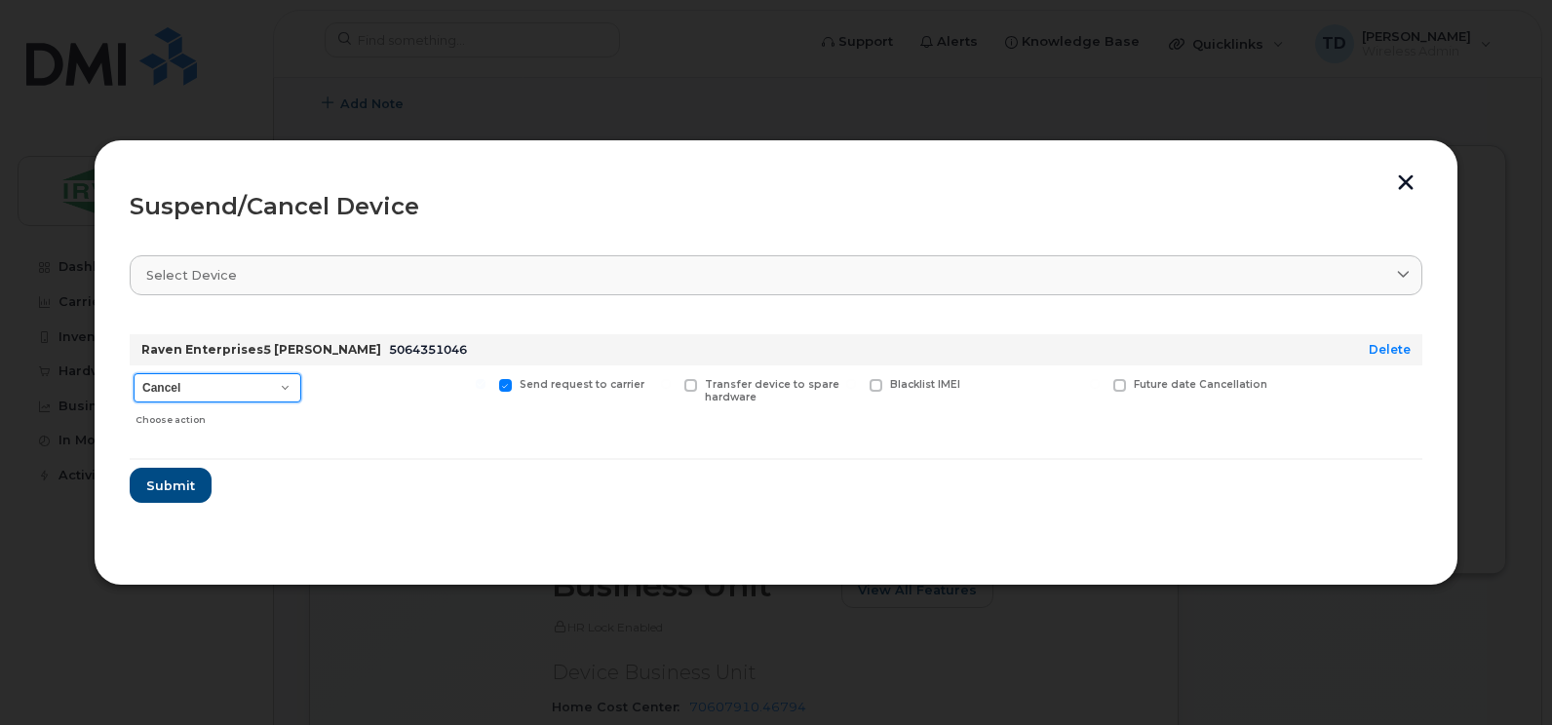
click at [240, 385] on select "Cancel Suspend - Extend Suspension Suspend - Reduced Rate Suspend - Full Rate S…" at bounding box center [218, 387] width 168 height 29
select select "[object Object]"
click at [134, 373] on select "Cancel Suspend - Extend Suspension Suspend - Reduced Rate Suspend - Full Rate S…" at bounding box center [218, 387] width 168 height 29
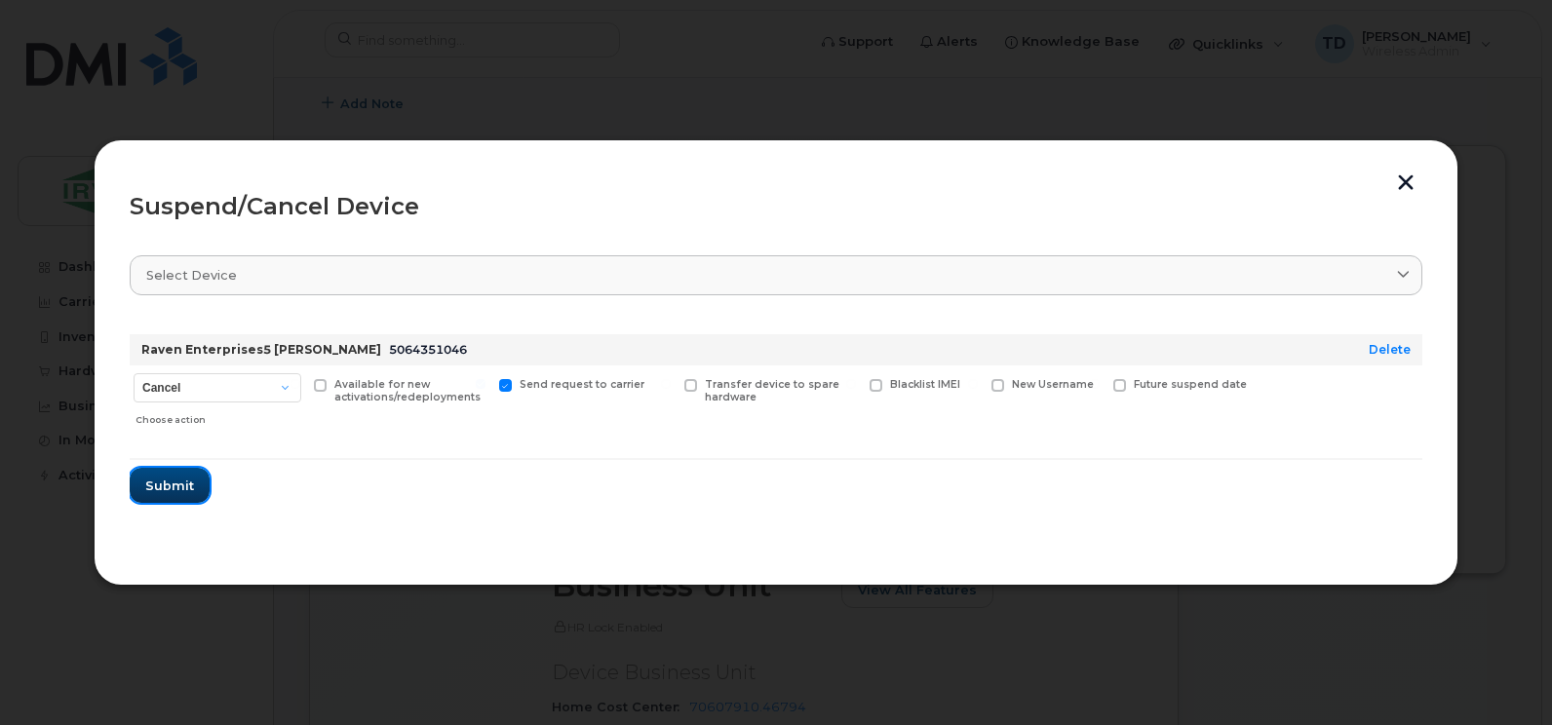
click at [182, 487] on span "Submit" at bounding box center [169, 486] width 49 height 19
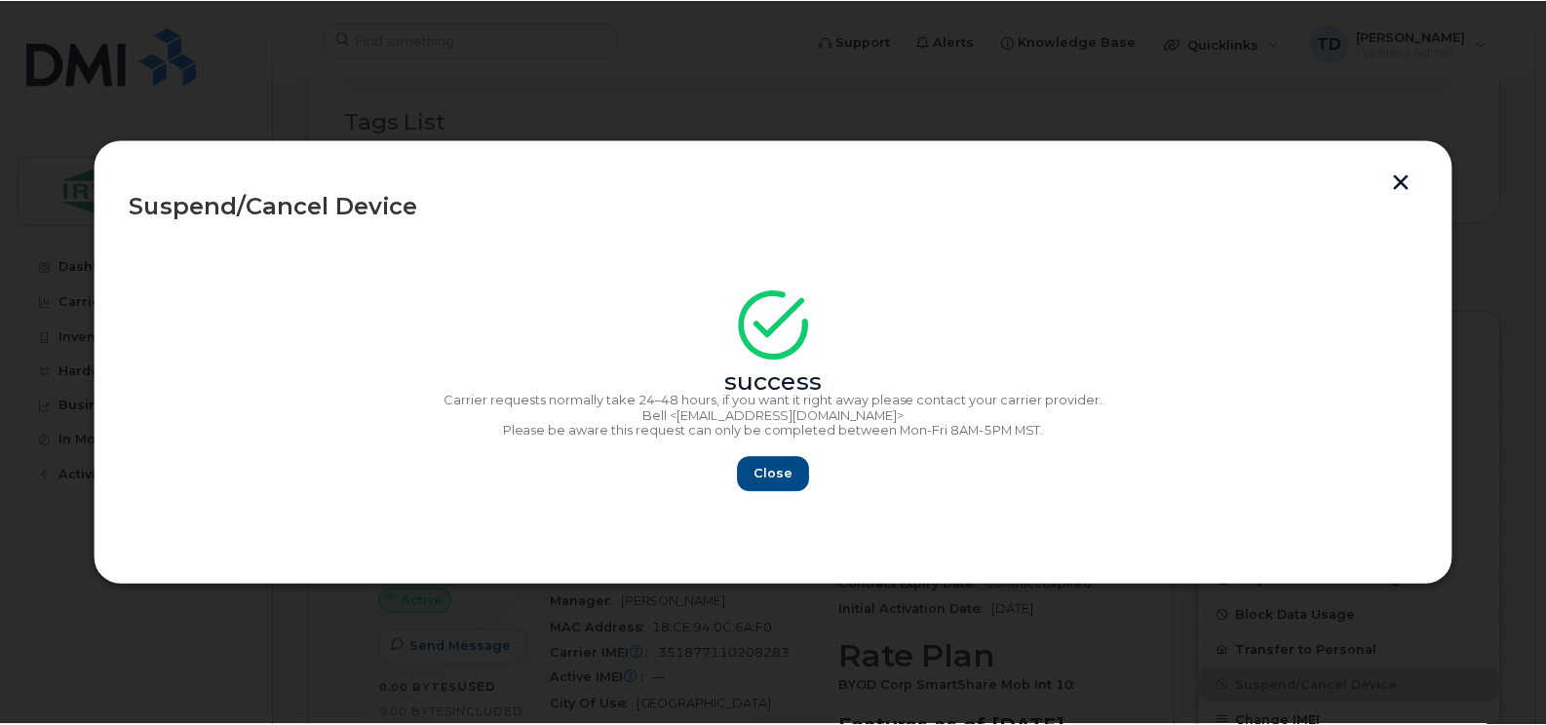
scroll to position [653, 0]
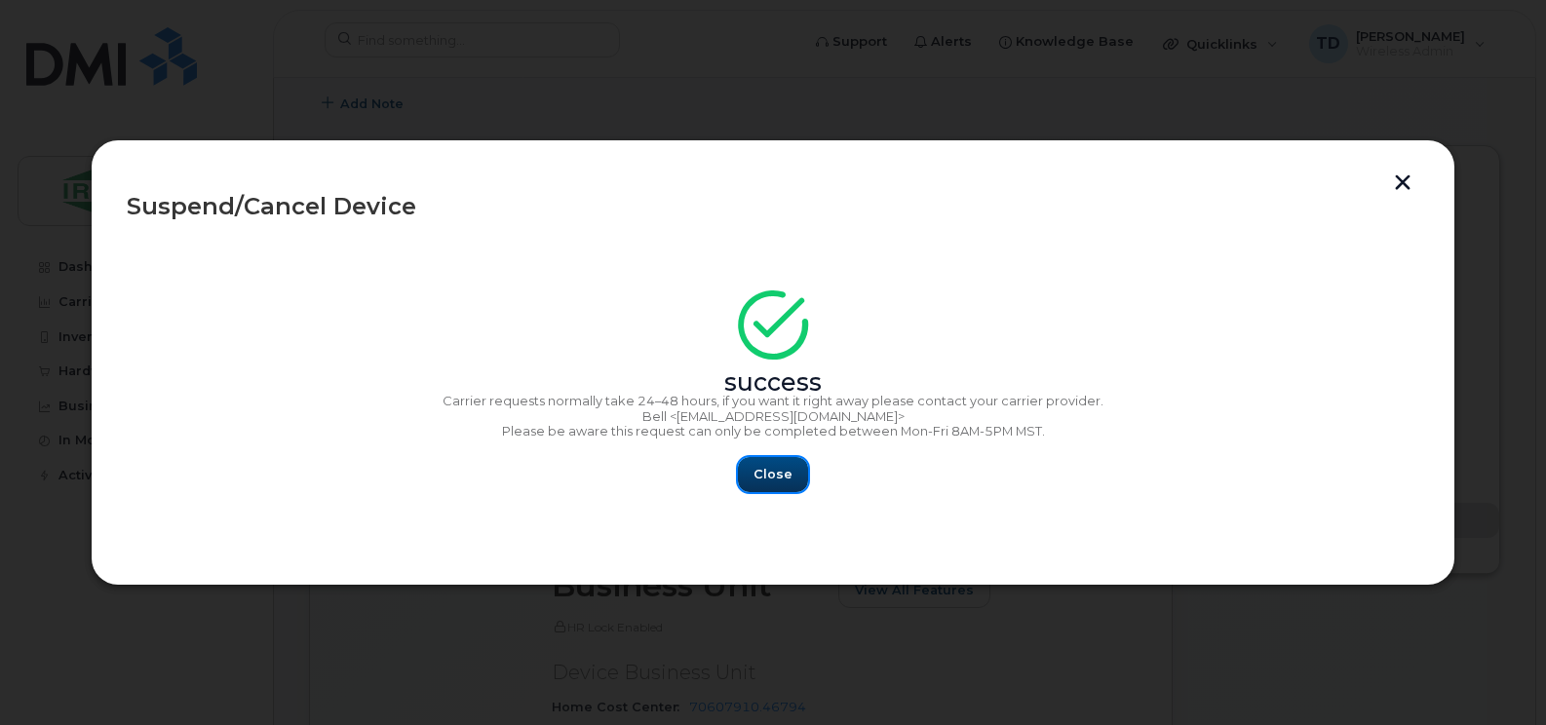
click at [764, 461] on button "Close" at bounding box center [773, 474] width 70 height 35
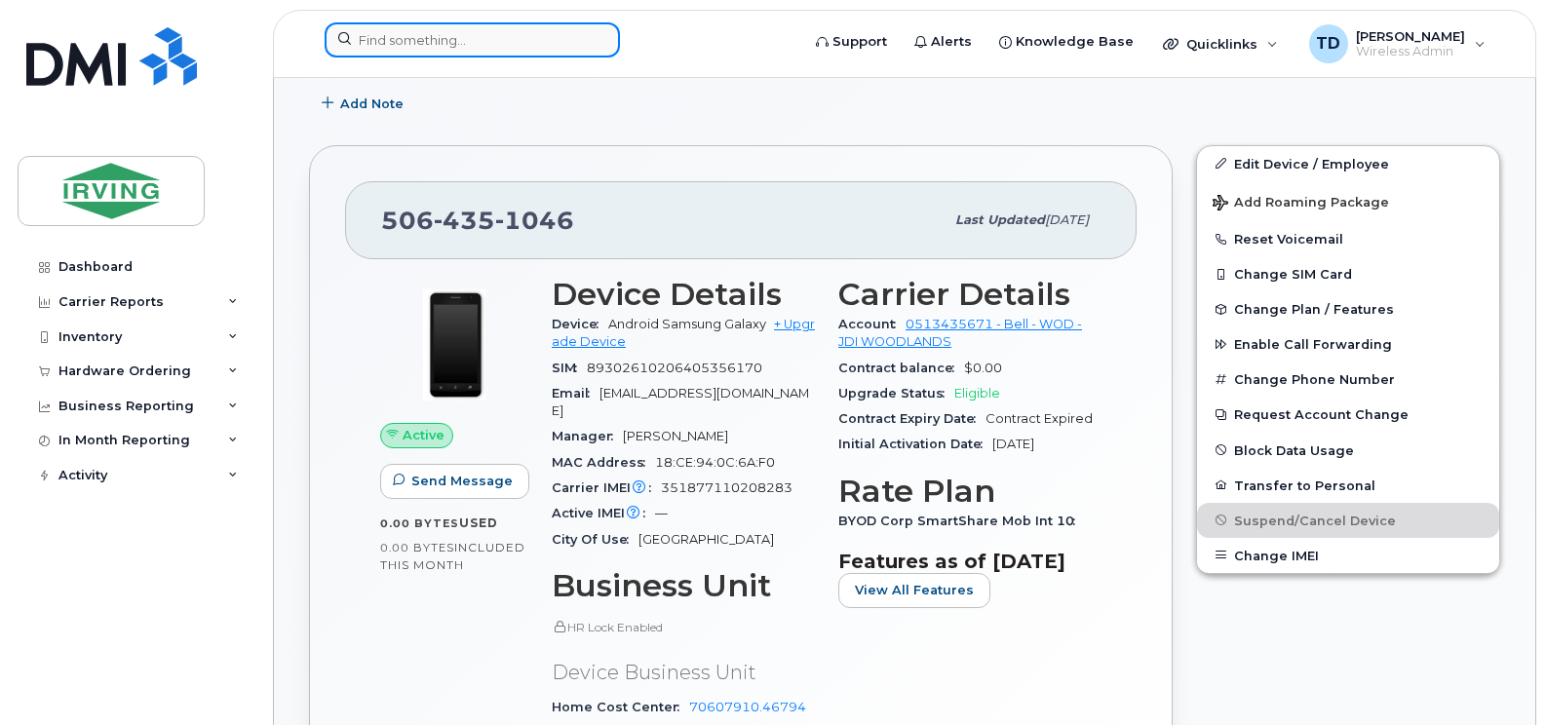
click at [450, 29] on input at bounding box center [472, 39] width 295 height 35
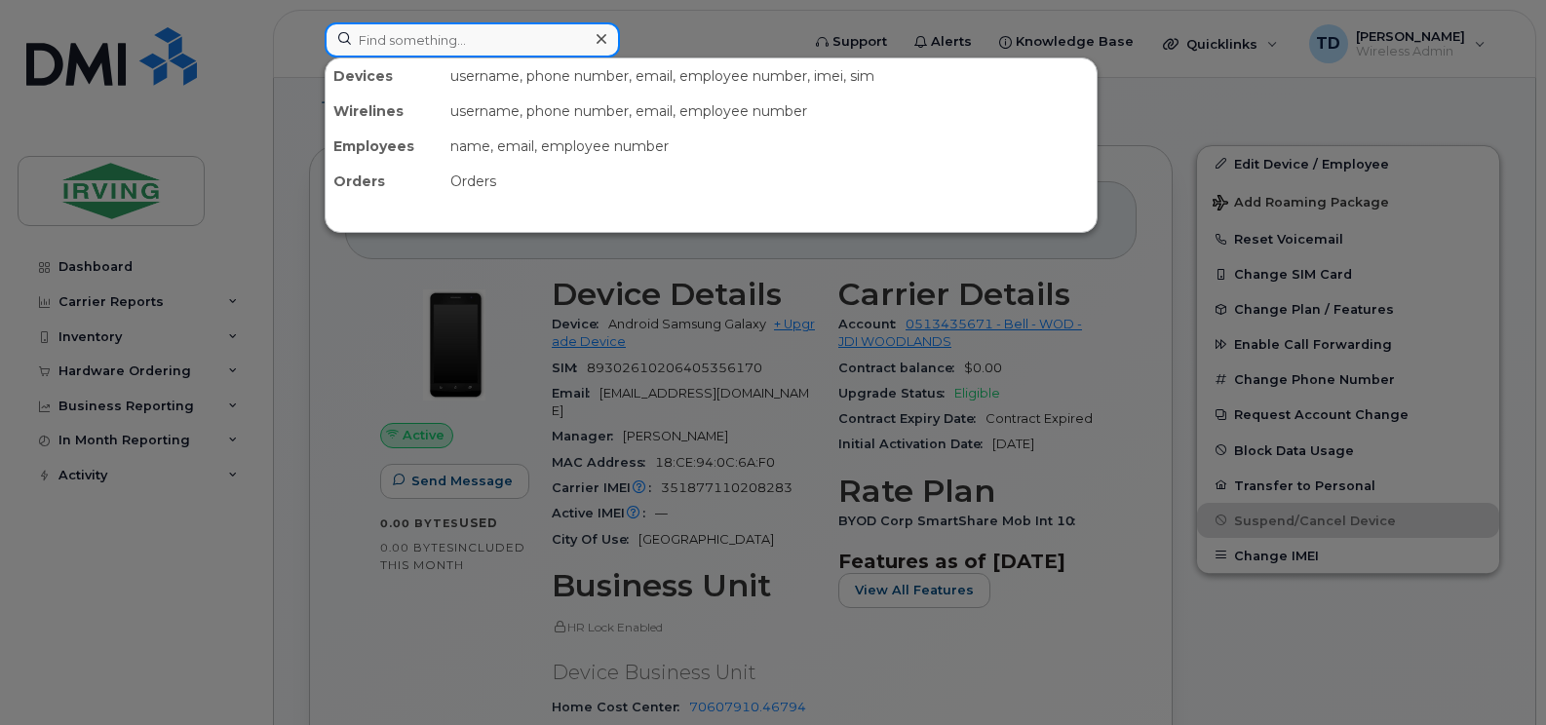
paste input "5064351301"
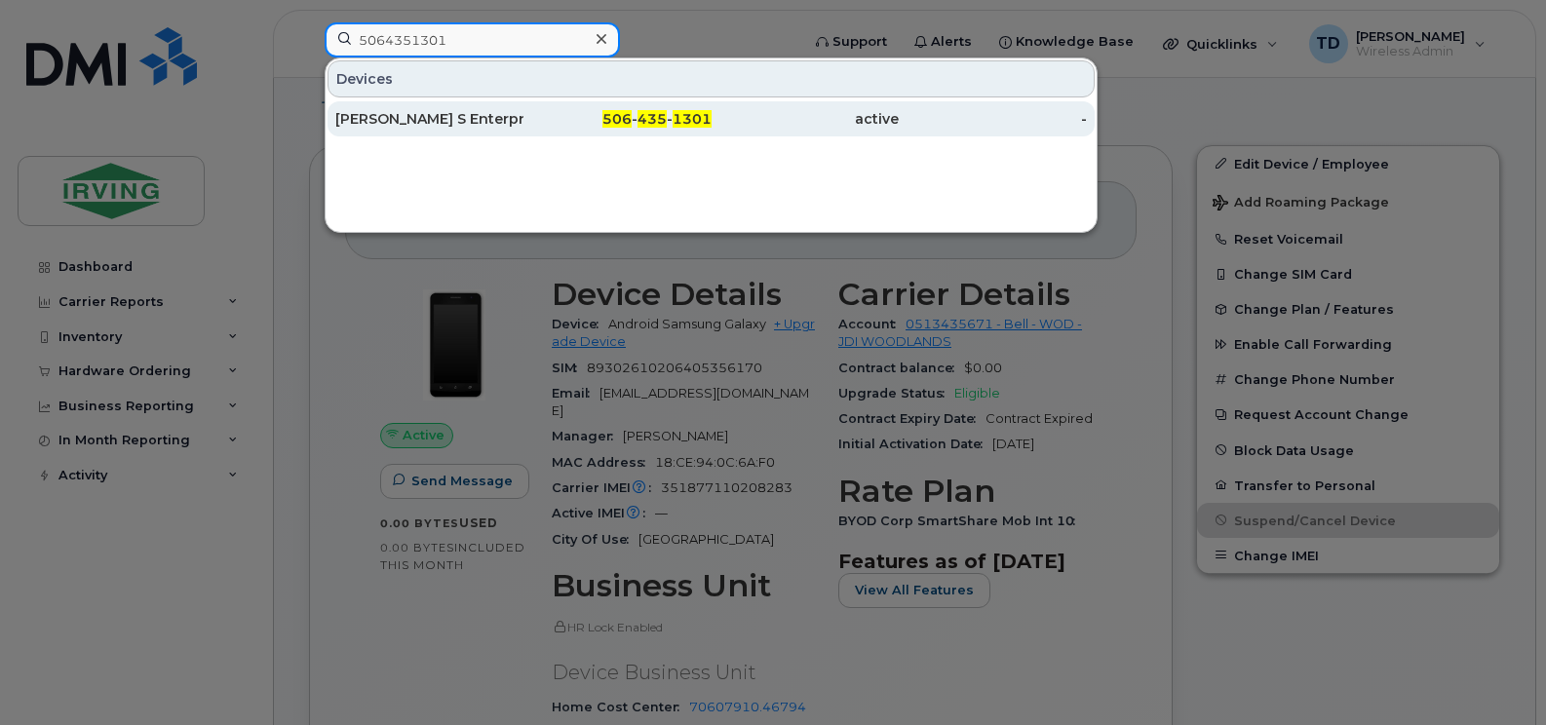
type input "5064351301"
click at [603, 126] on div "506 - 435 - 1301" at bounding box center [617, 118] width 188 height 19
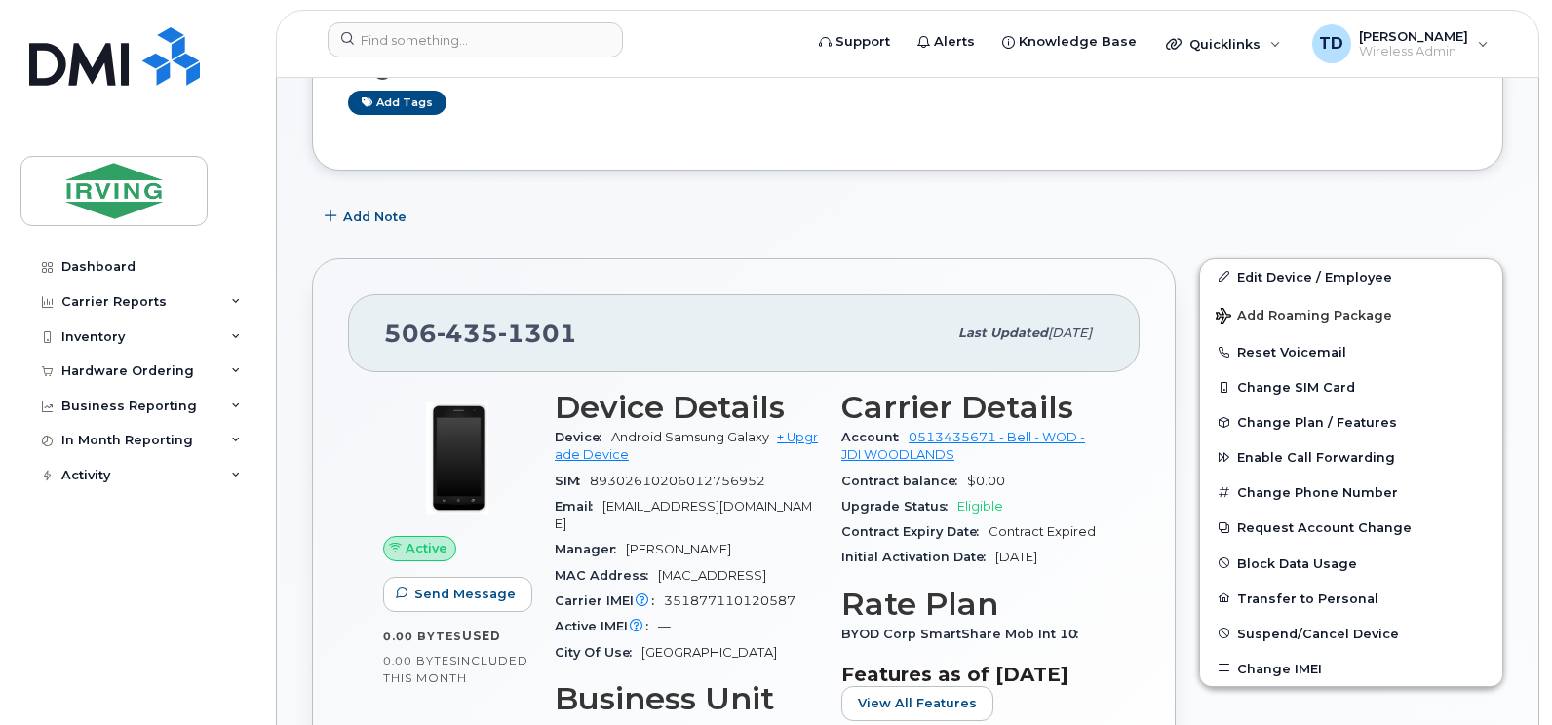
scroll to position [390, 0]
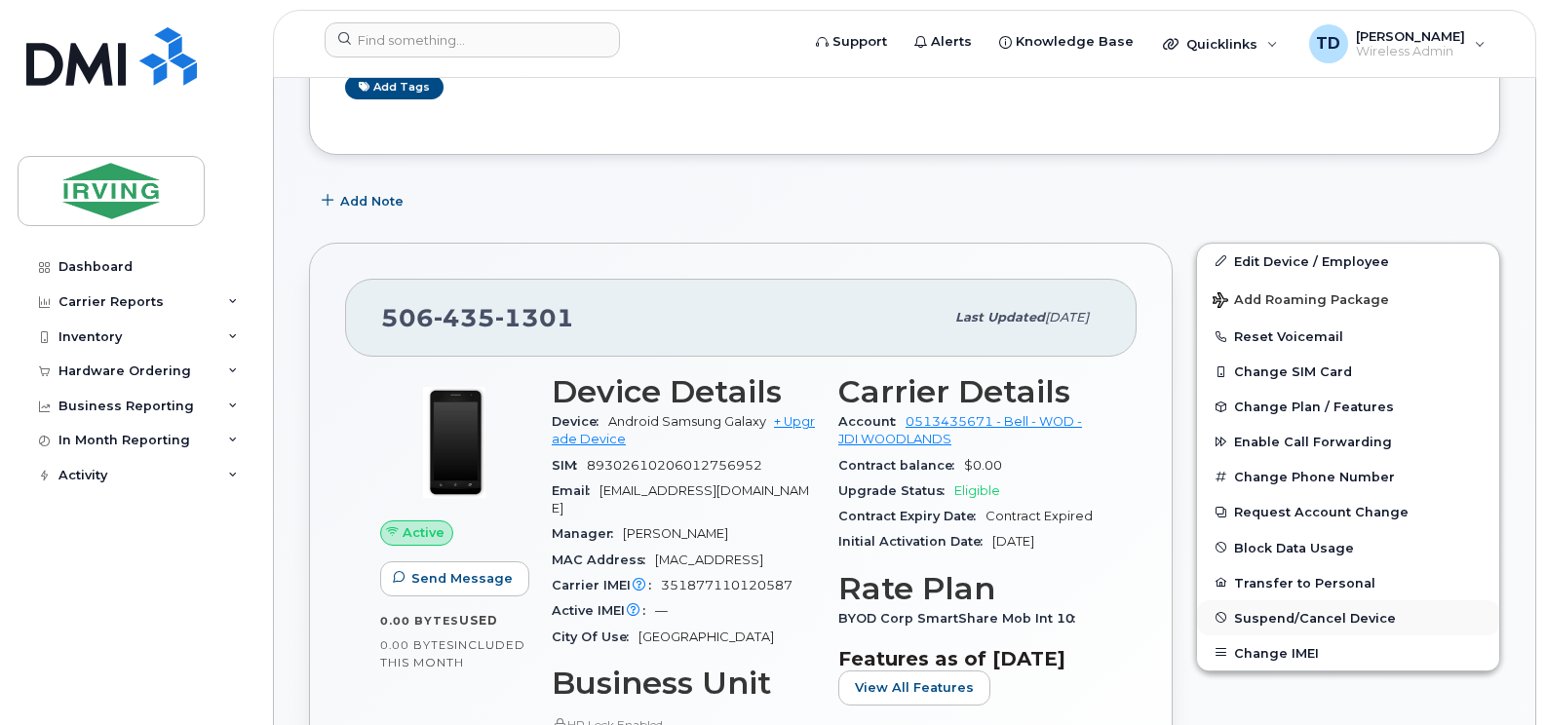
click at [1307, 605] on button "Suspend/Cancel Device" at bounding box center [1348, 617] width 302 height 35
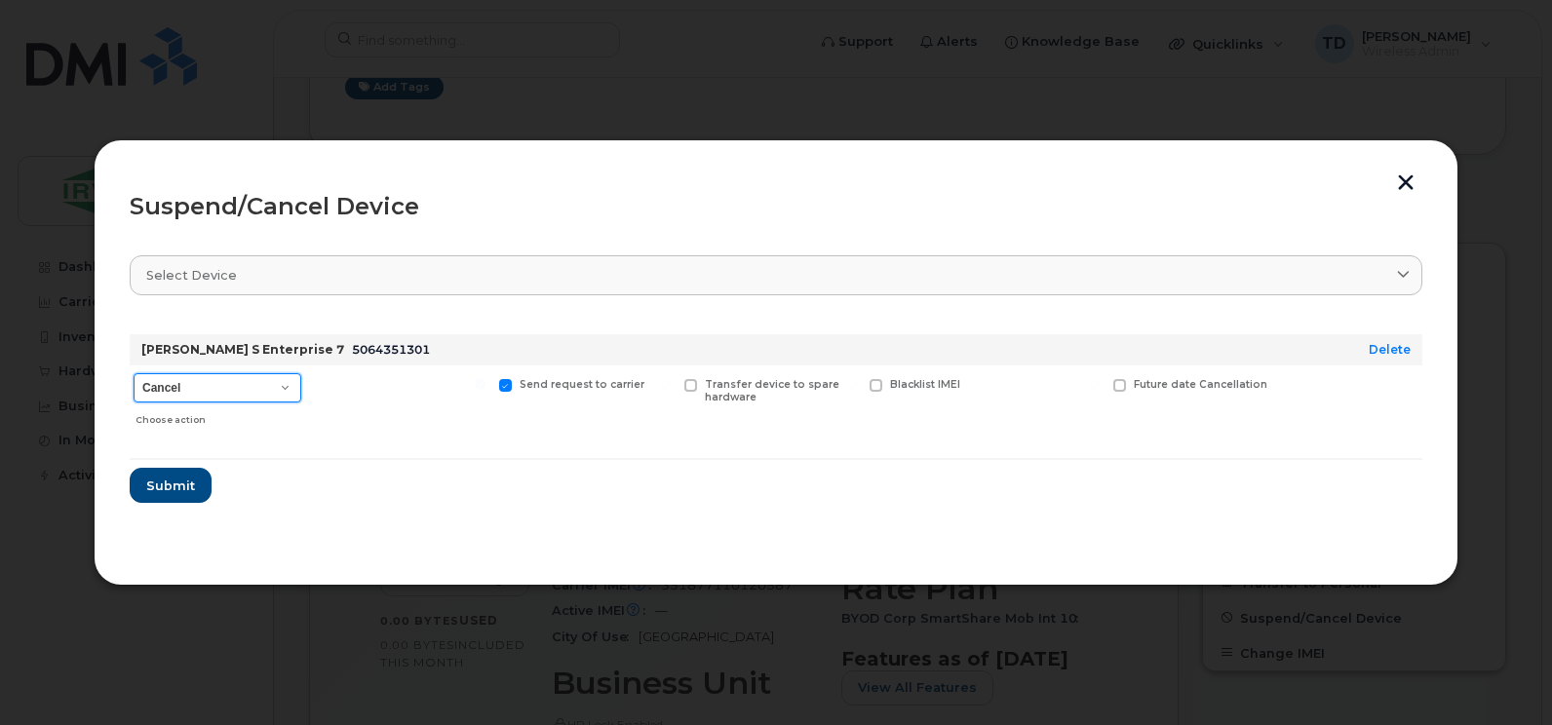
click at [190, 380] on select "Cancel Suspend - Extend Suspension Suspend - Reduced Rate Suspend - Full Rate S…" at bounding box center [218, 387] width 168 height 29
select select "[object Object]"
click at [134, 373] on select "Cancel Suspend - Extend Suspension Suspend - Reduced Rate Suspend - Full Rate S…" at bounding box center [218, 387] width 168 height 29
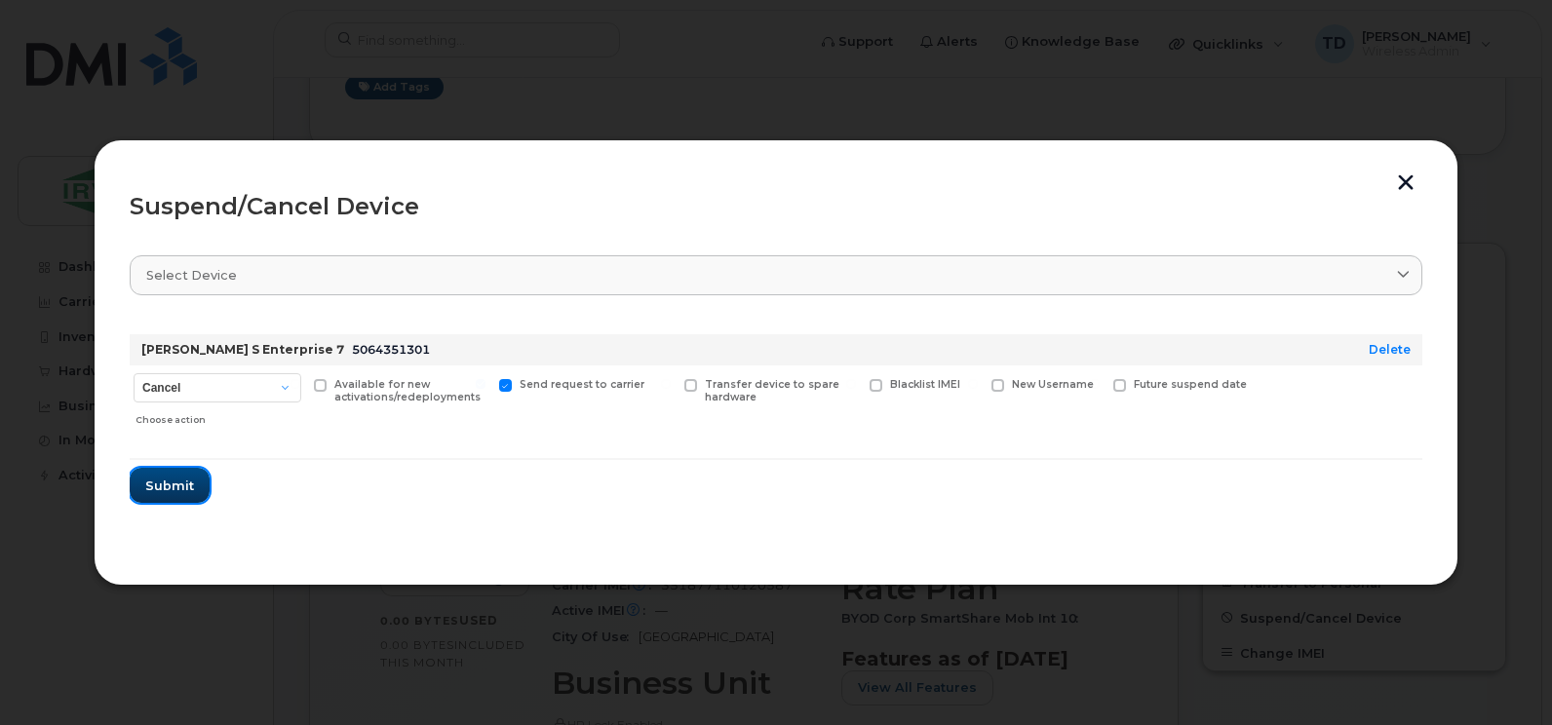
click at [180, 485] on span "Submit" at bounding box center [169, 486] width 49 height 19
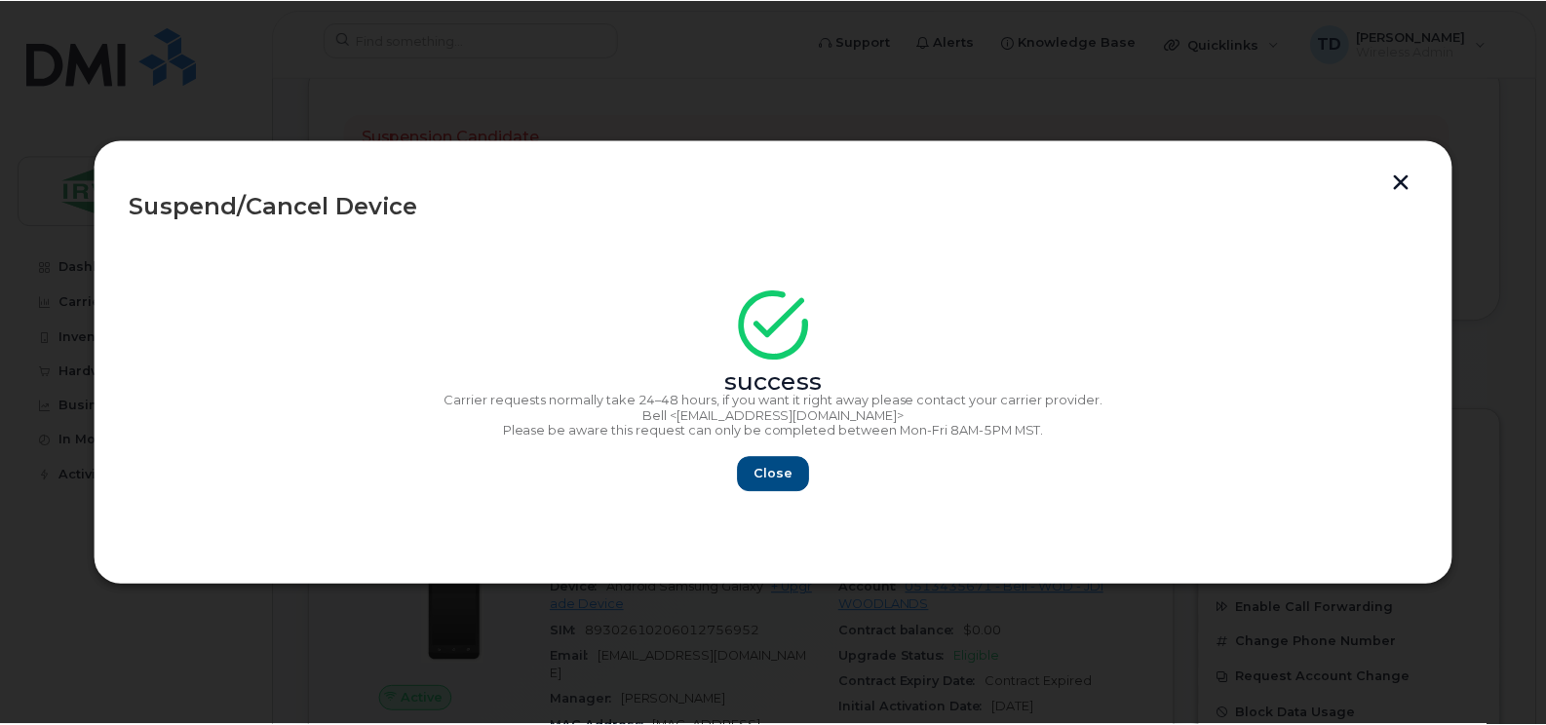
scroll to position [556, 0]
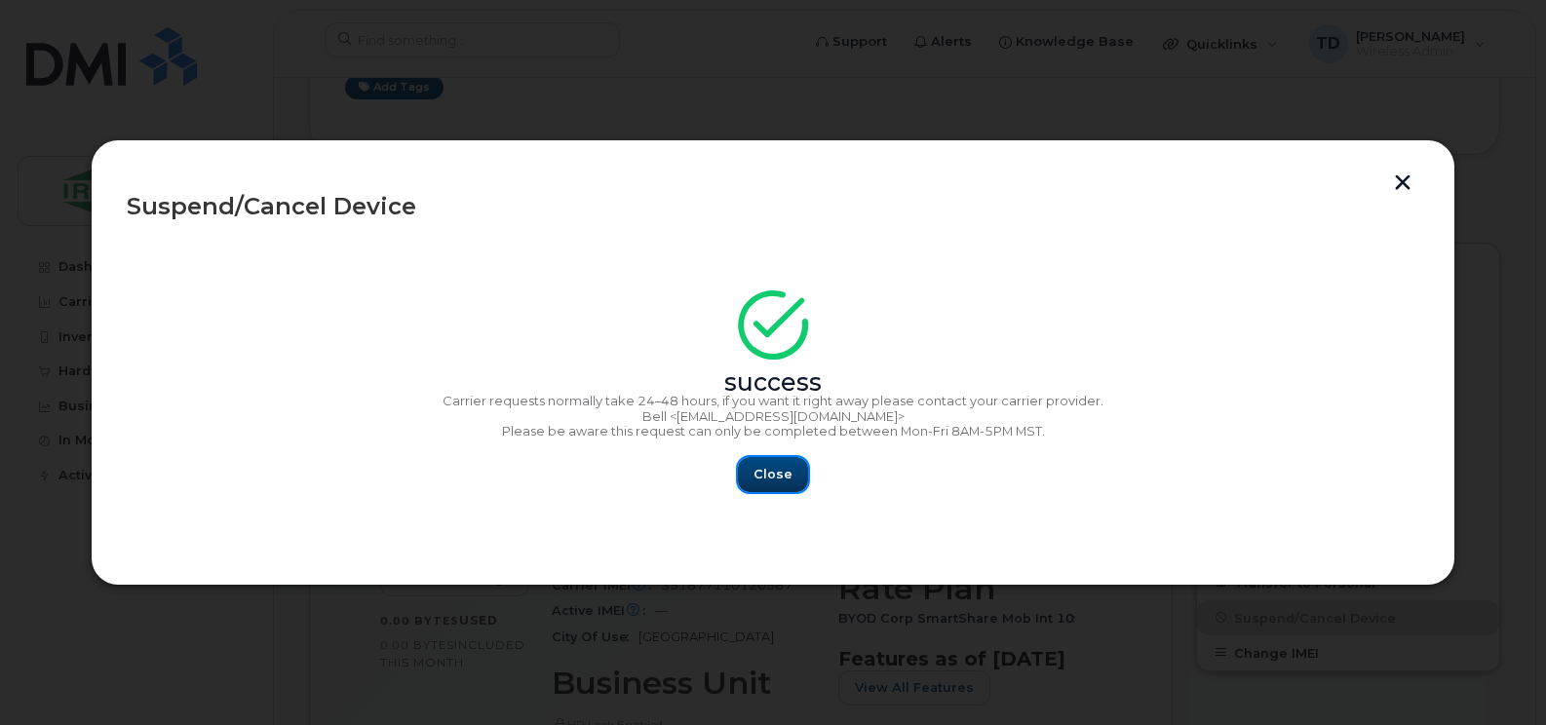
click at [756, 488] on button "Close" at bounding box center [773, 474] width 70 height 35
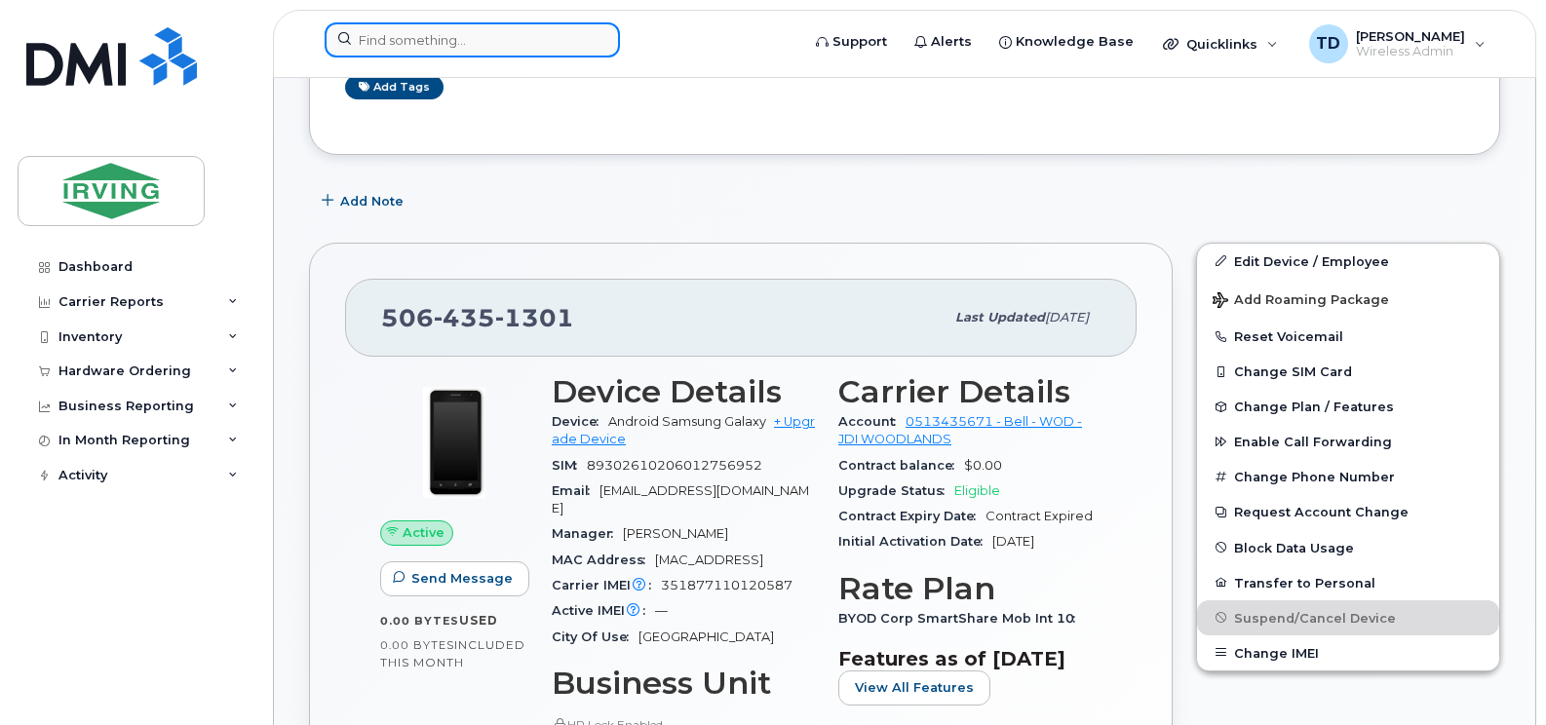
click at [546, 37] on input at bounding box center [472, 39] width 295 height 35
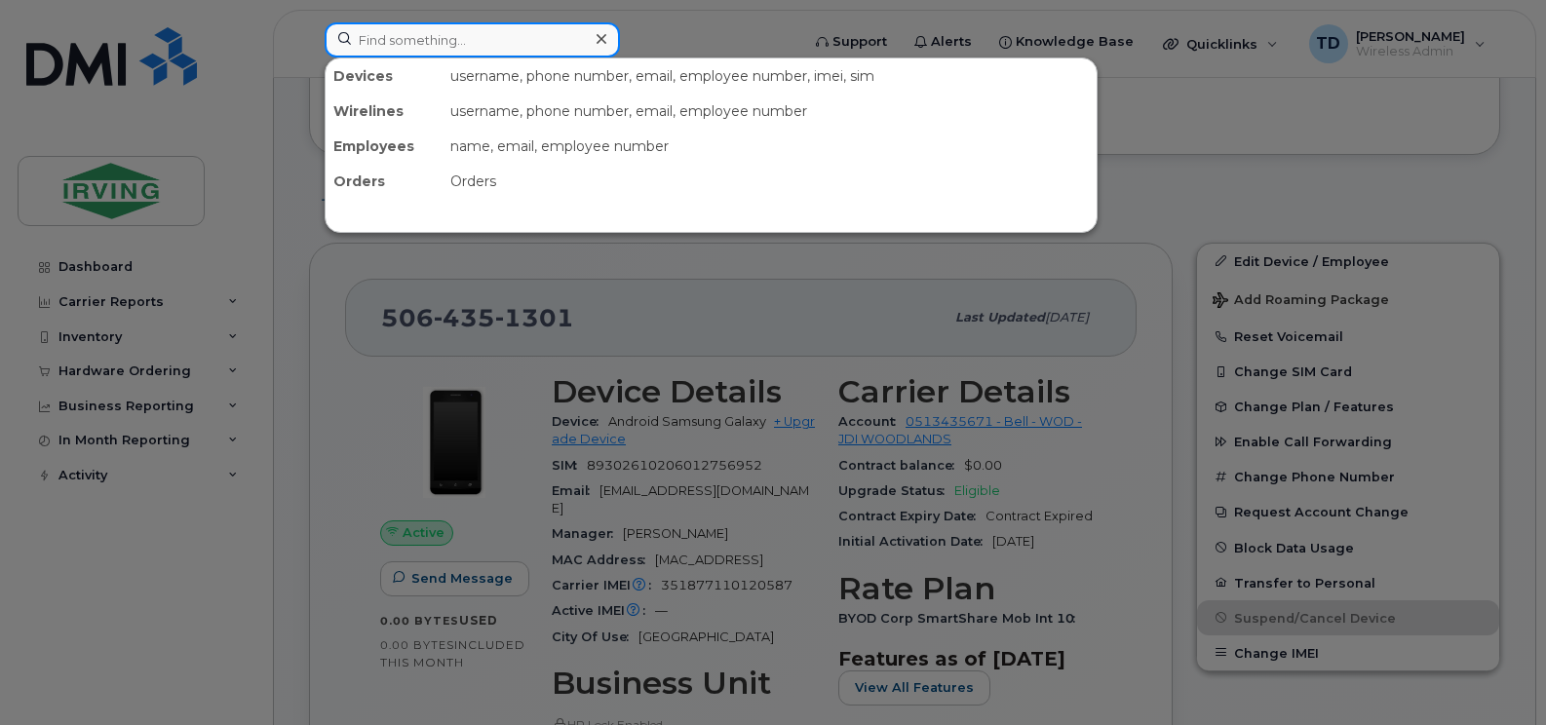
paste input "5064354362"
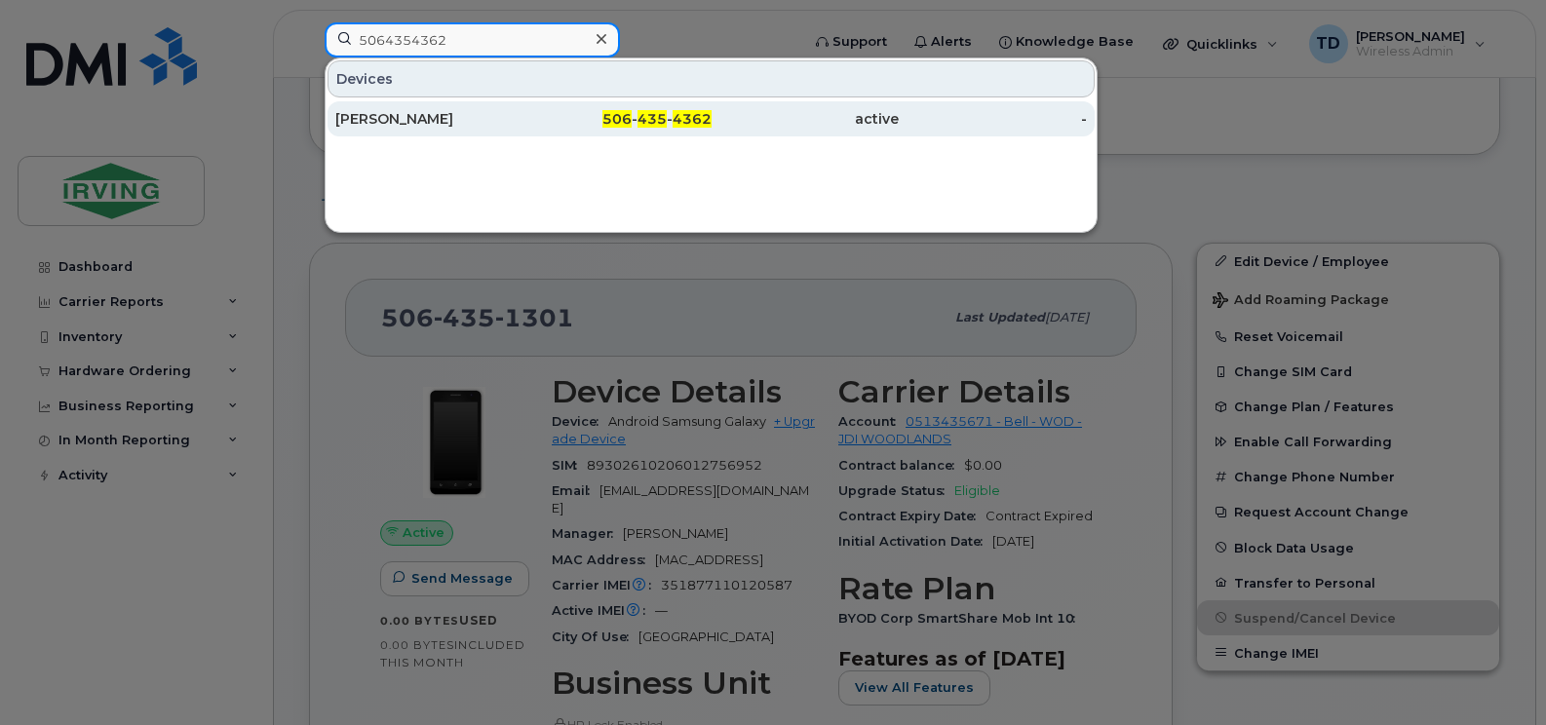
type input "5064354362"
click at [646, 121] on span "435" at bounding box center [651, 119] width 29 height 18
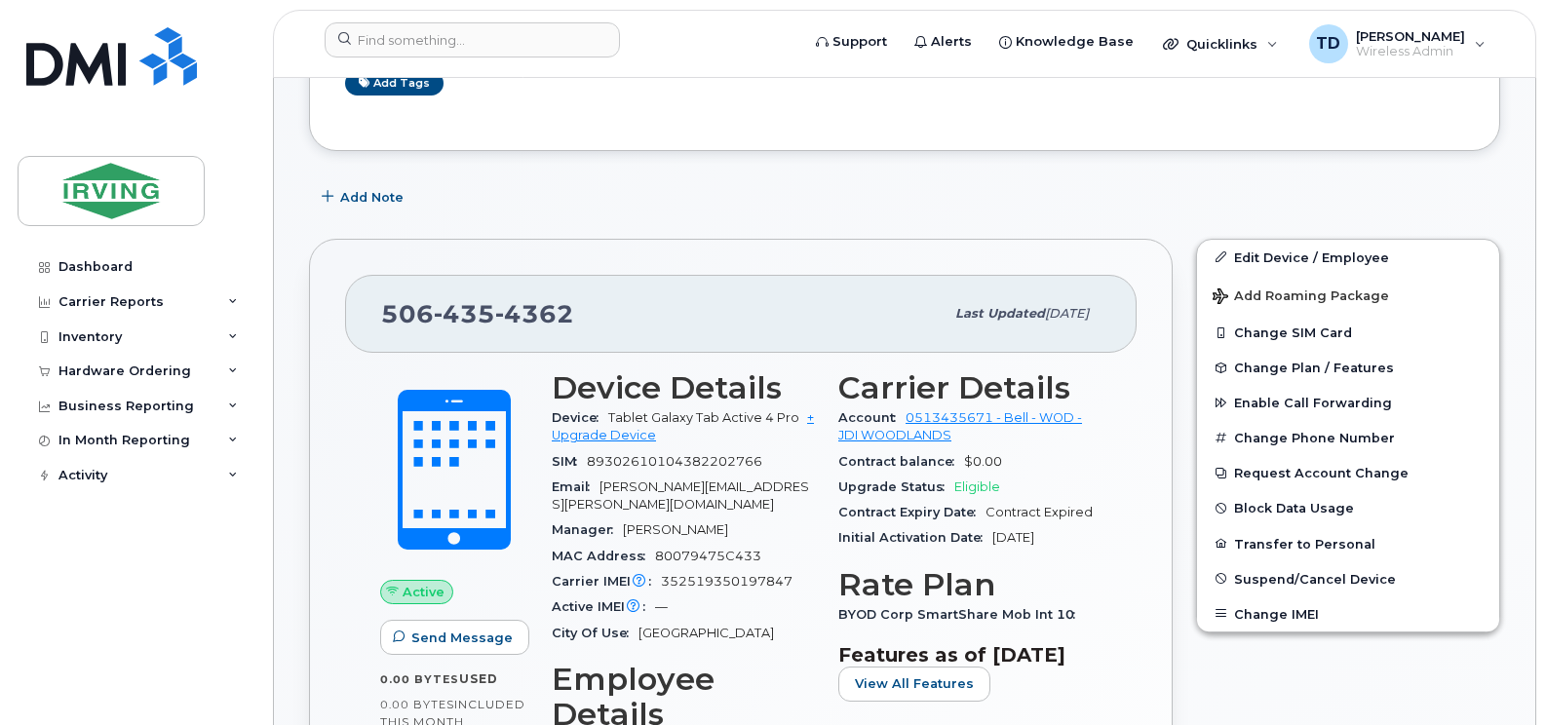
scroll to position [585, 0]
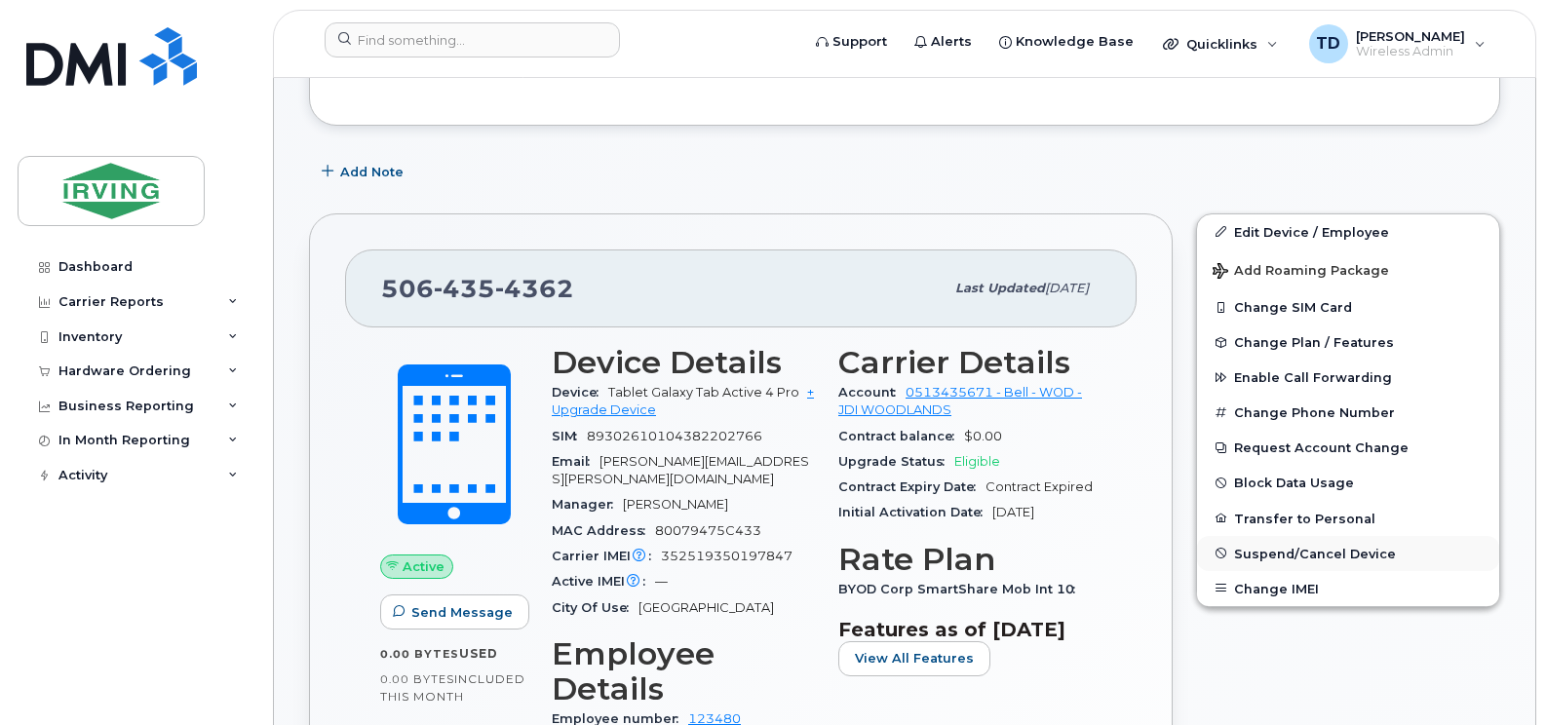
click at [1309, 552] on span "Suspend/Cancel Device" at bounding box center [1315, 553] width 162 height 15
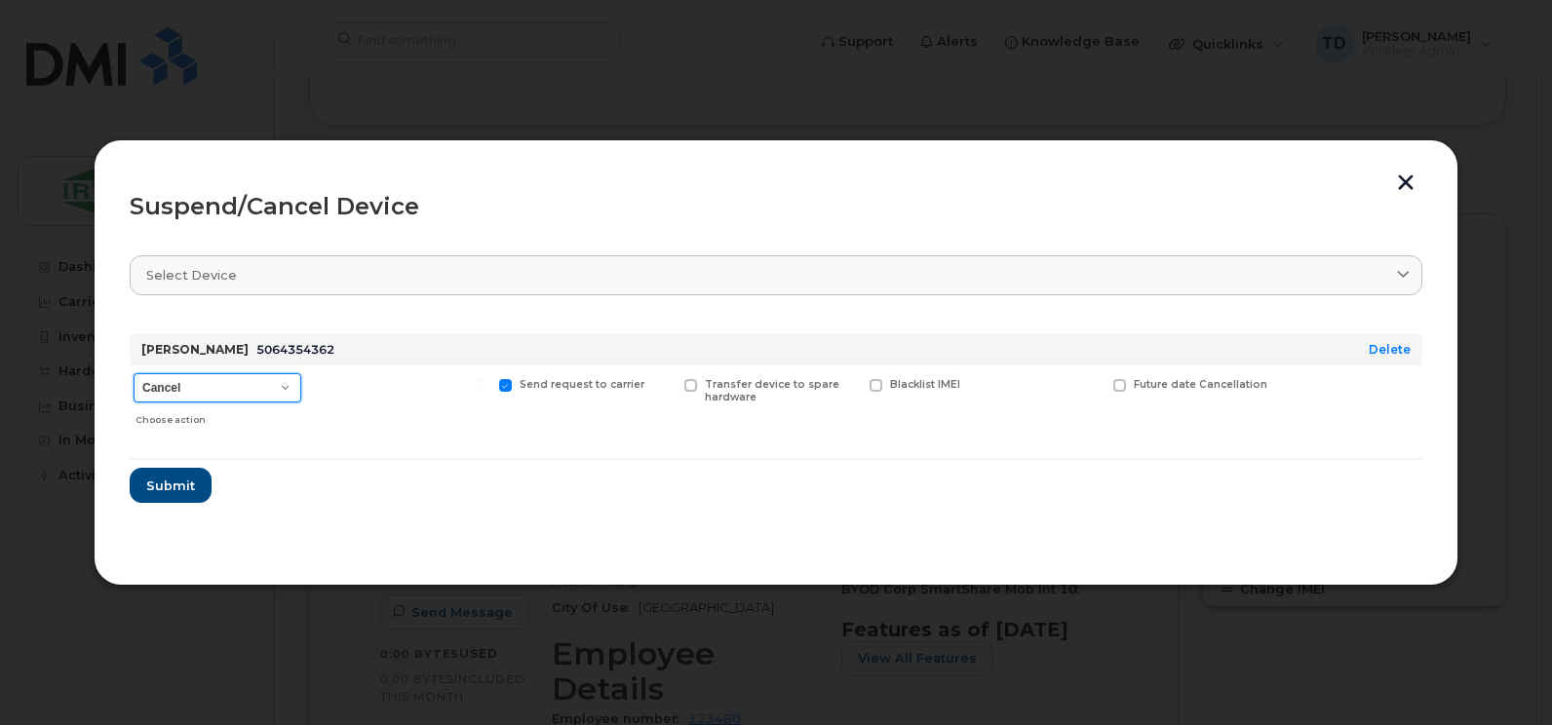
click at [237, 388] on select "Cancel Suspend - Extend Suspension Suspend - Reduced Rate Suspend - Full Rate S…" at bounding box center [218, 387] width 168 height 29
select select "[object Object]"
click at [134, 373] on select "Cancel Suspend - Extend Suspension Suspend - Reduced Rate Suspend - Full Rate S…" at bounding box center [218, 387] width 168 height 29
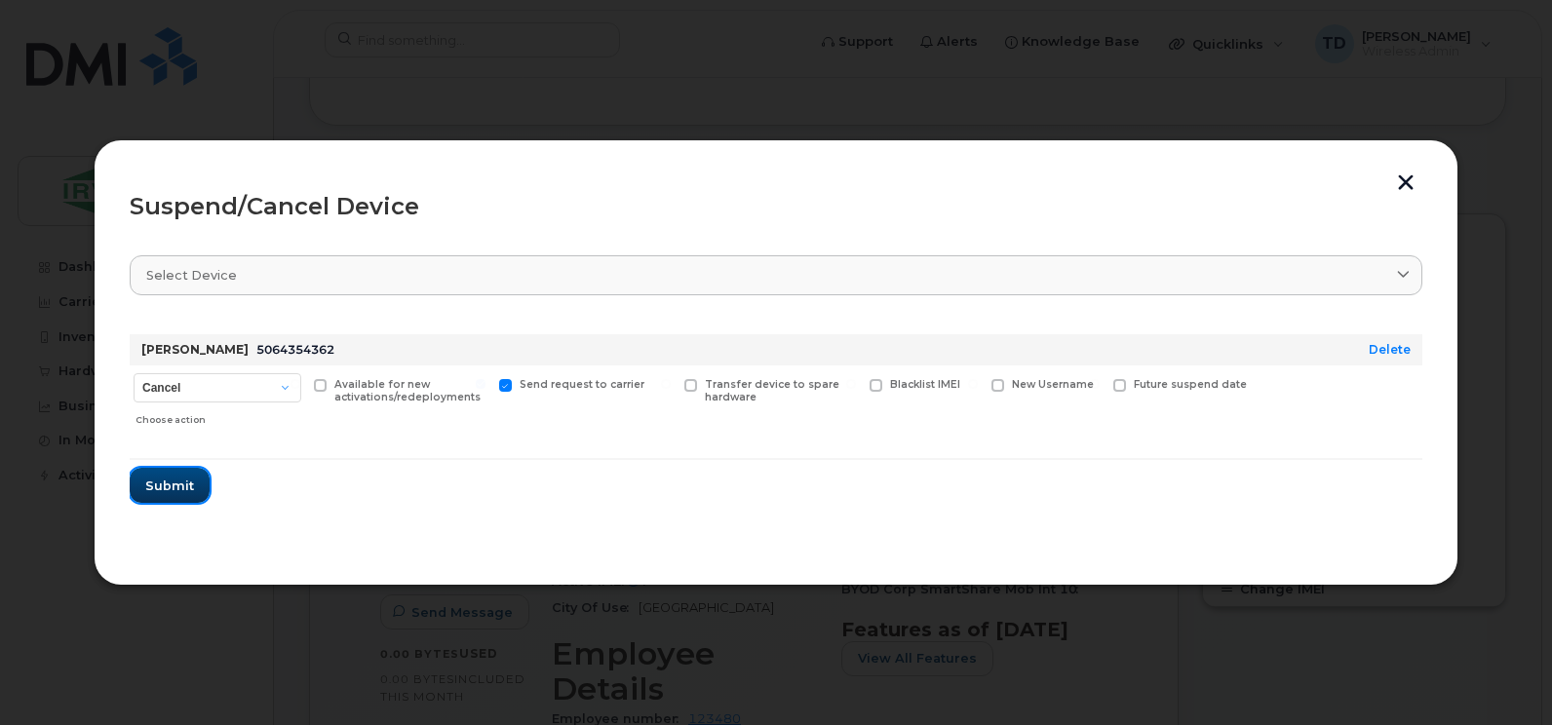
click at [177, 488] on span "Submit" at bounding box center [169, 486] width 49 height 19
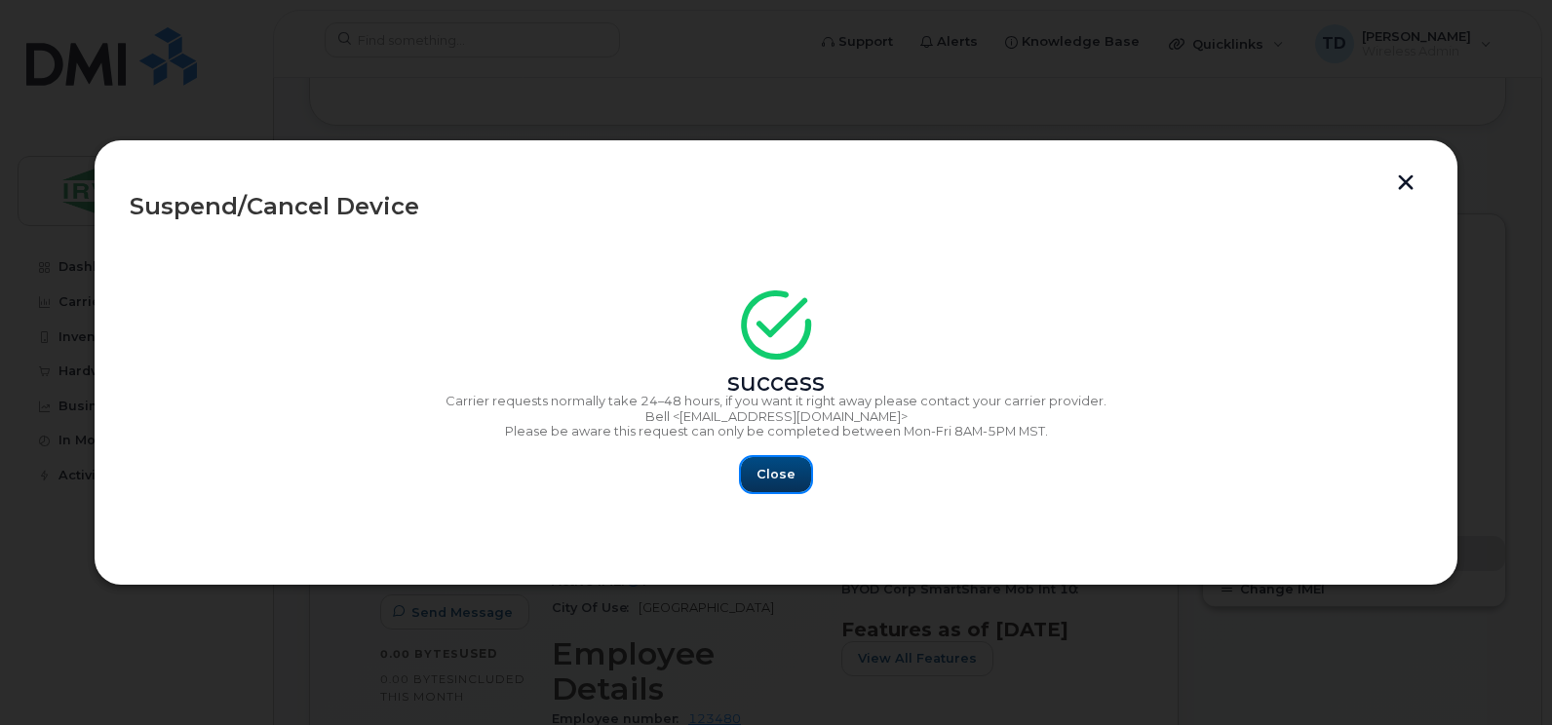
click at [766, 468] on span "Close" at bounding box center [775, 474] width 39 height 19
